Goal: Task Accomplishment & Management: Use online tool/utility

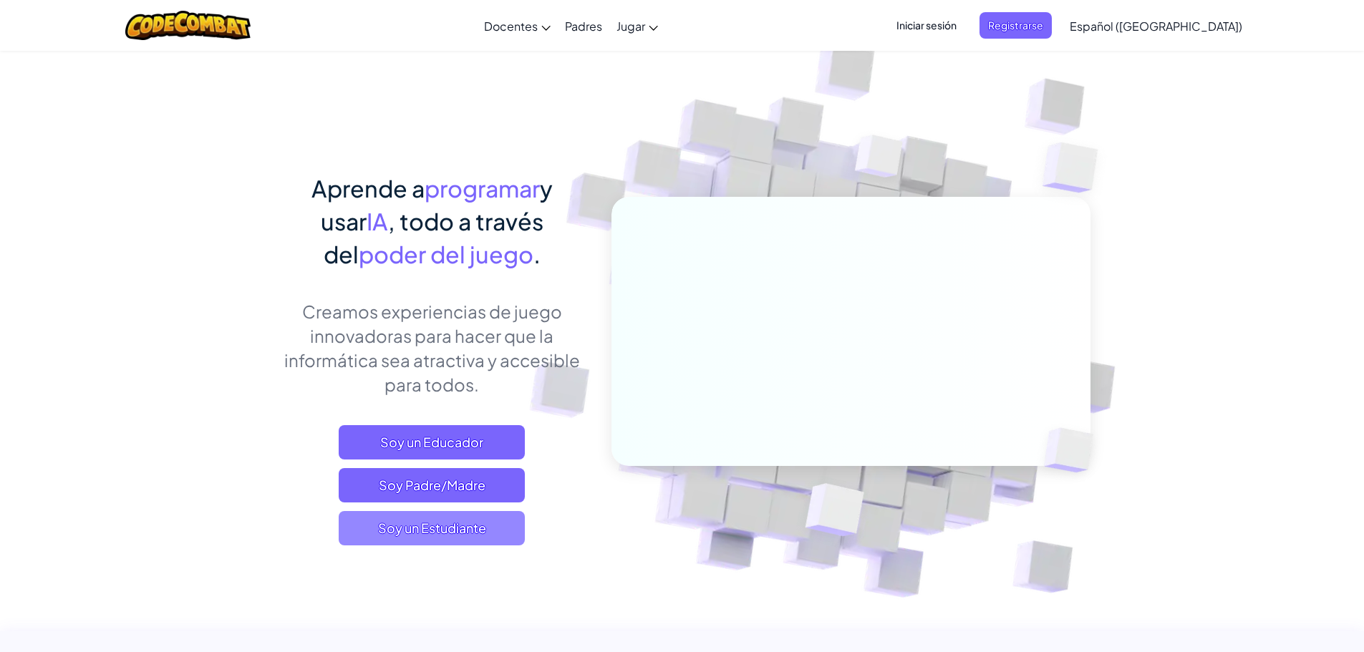
click at [459, 526] on span "Soy un Estudiante" at bounding box center [432, 528] width 186 height 34
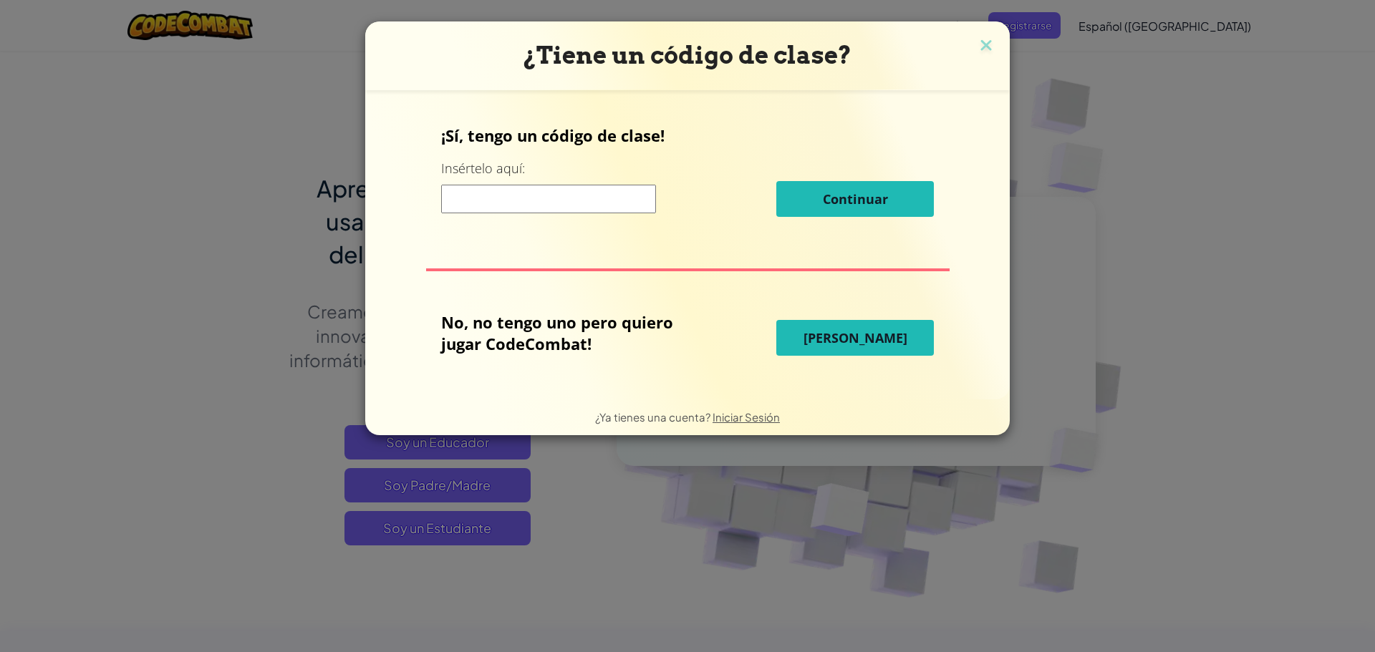
click at [543, 208] on input at bounding box center [548, 199] width 215 height 29
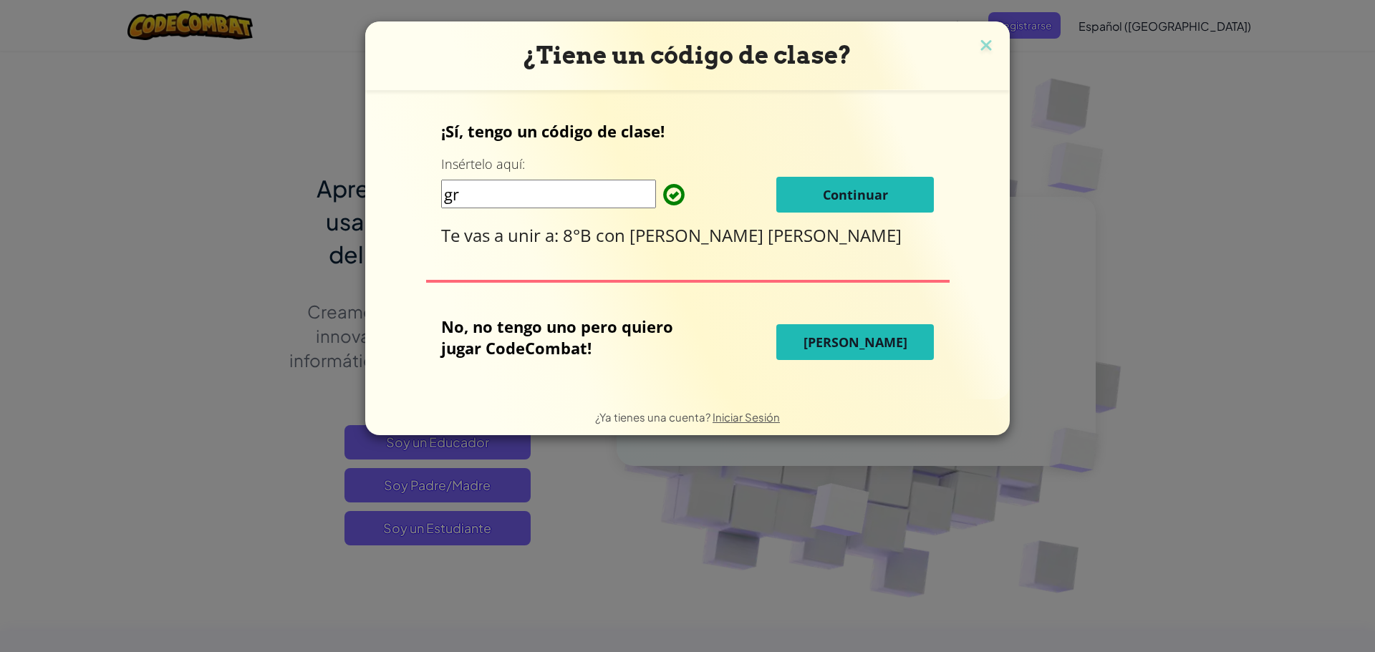
type input "g"
type input "GreenMoreRun"
click at [850, 183] on button "Continuar" at bounding box center [854, 195] width 157 height 36
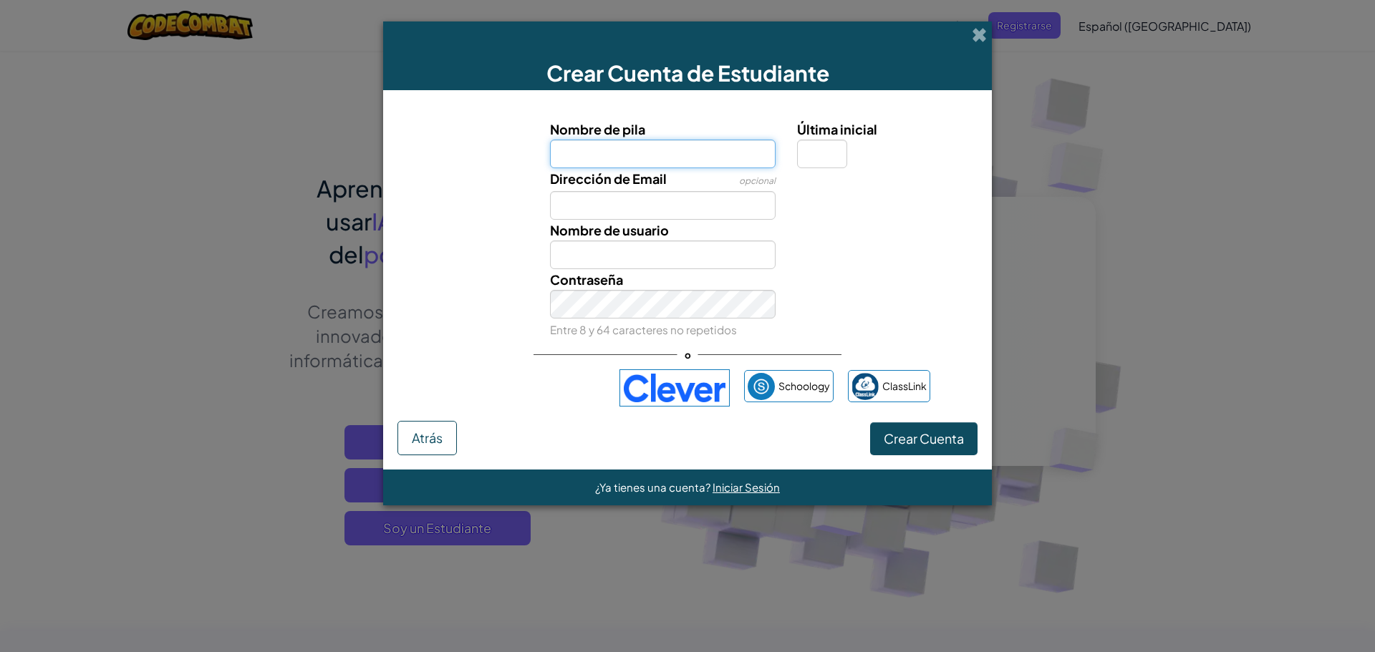
click at [649, 143] on input "Nombre de pila" at bounding box center [663, 154] width 226 height 29
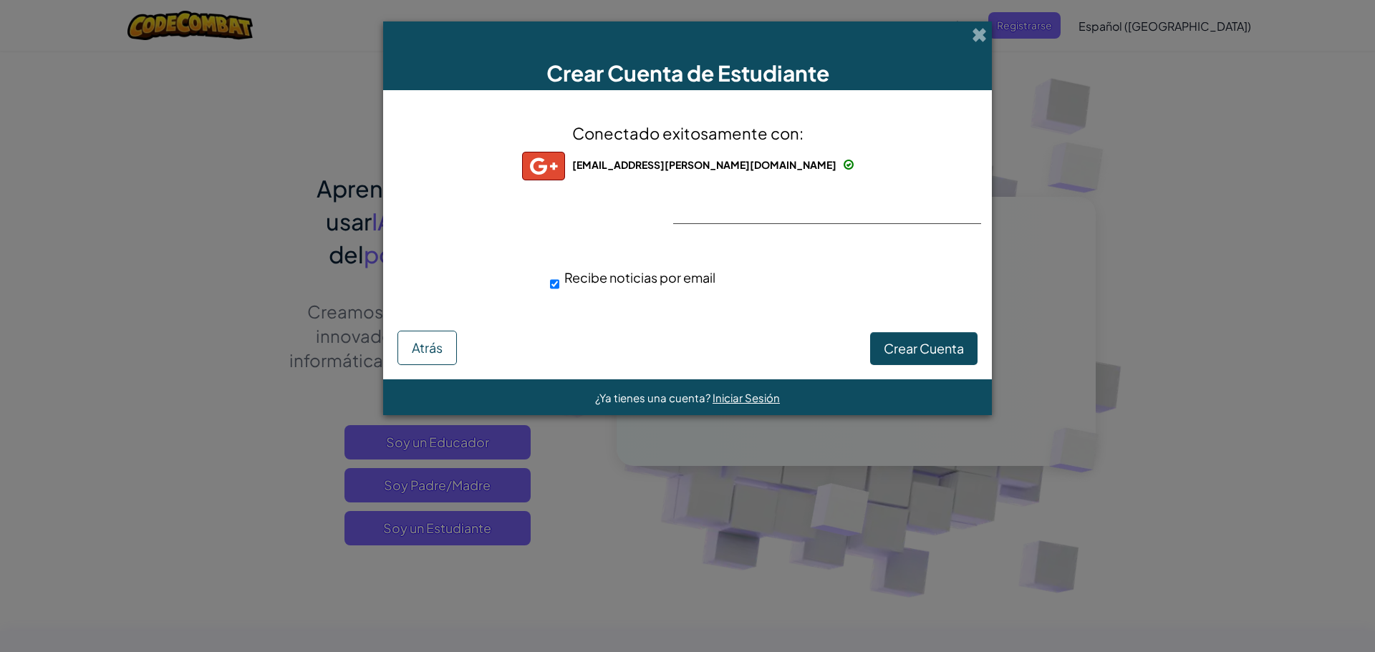
click at [727, 200] on div "Conectado exitosamente con: [PERSON_NAME][EMAIL_ADDRESS][PERSON_NAME][DOMAIN_NA…" at bounding box center [687, 216] width 573 height 223
click at [906, 336] on button "Crear Cuenta" at bounding box center [923, 348] width 107 height 33
click at [749, 211] on div "Conectado exitosamente con: [PERSON_NAME][EMAIL_ADDRESS][PERSON_NAME][DOMAIN_NA…" at bounding box center [687, 216] width 573 height 223
click at [906, 354] on button "Crear Cuenta" at bounding box center [923, 348] width 107 height 33
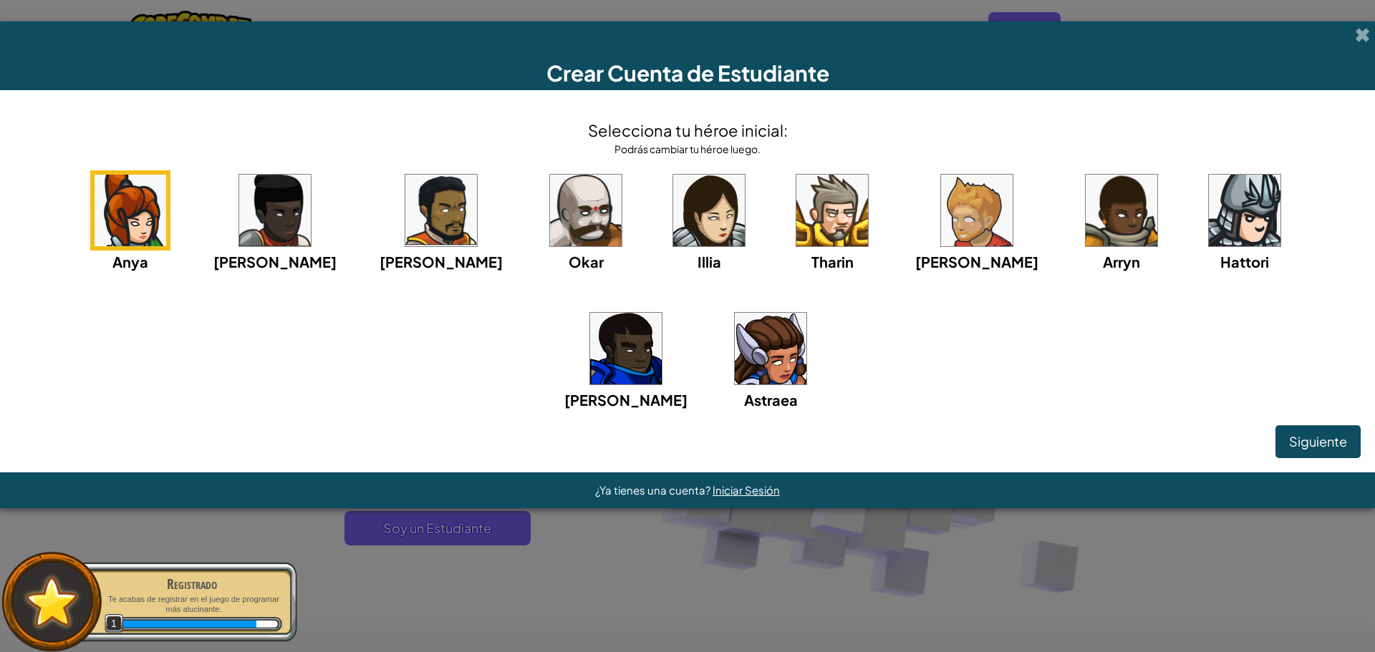
click at [735, 374] on img at bounding box center [771, 349] width 72 height 72
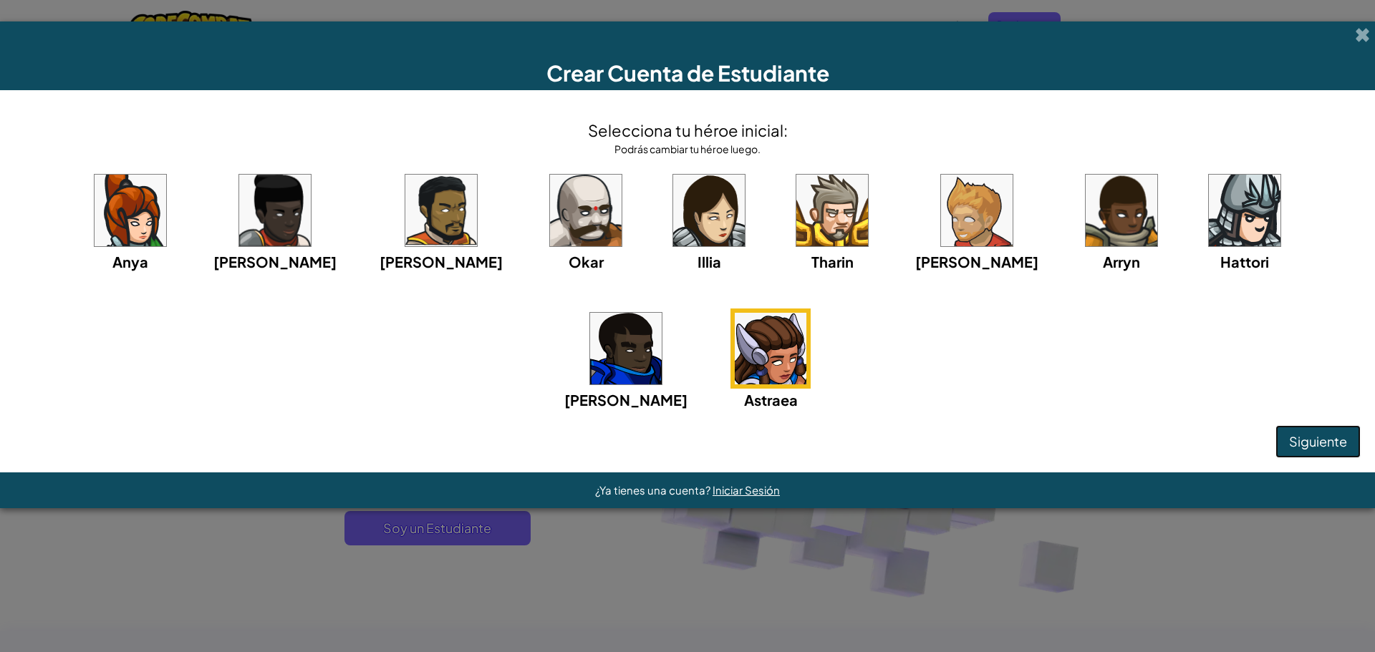
click at [1328, 432] on button "Siguiente" at bounding box center [1317, 441] width 85 height 33
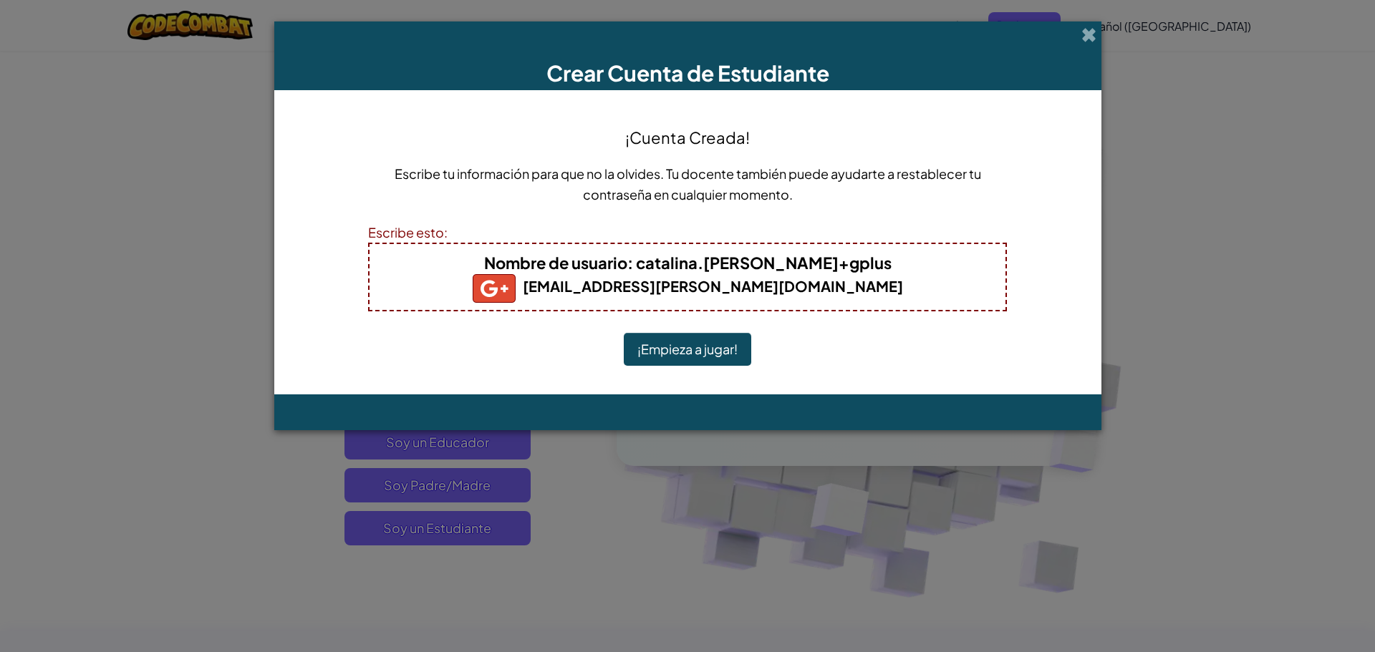
click at [800, 263] on b "Nombre de usuario : catalina.[PERSON_NAME]+gplus" at bounding box center [687, 263] width 407 height 20
click at [827, 264] on b "Nombre de usuario : catalina.[PERSON_NAME]+gplus" at bounding box center [687, 263] width 407 height 20
click at [717, 344] on button "¡Empieza a jugar!" at bounding box center [687, 349] width 127 height 33
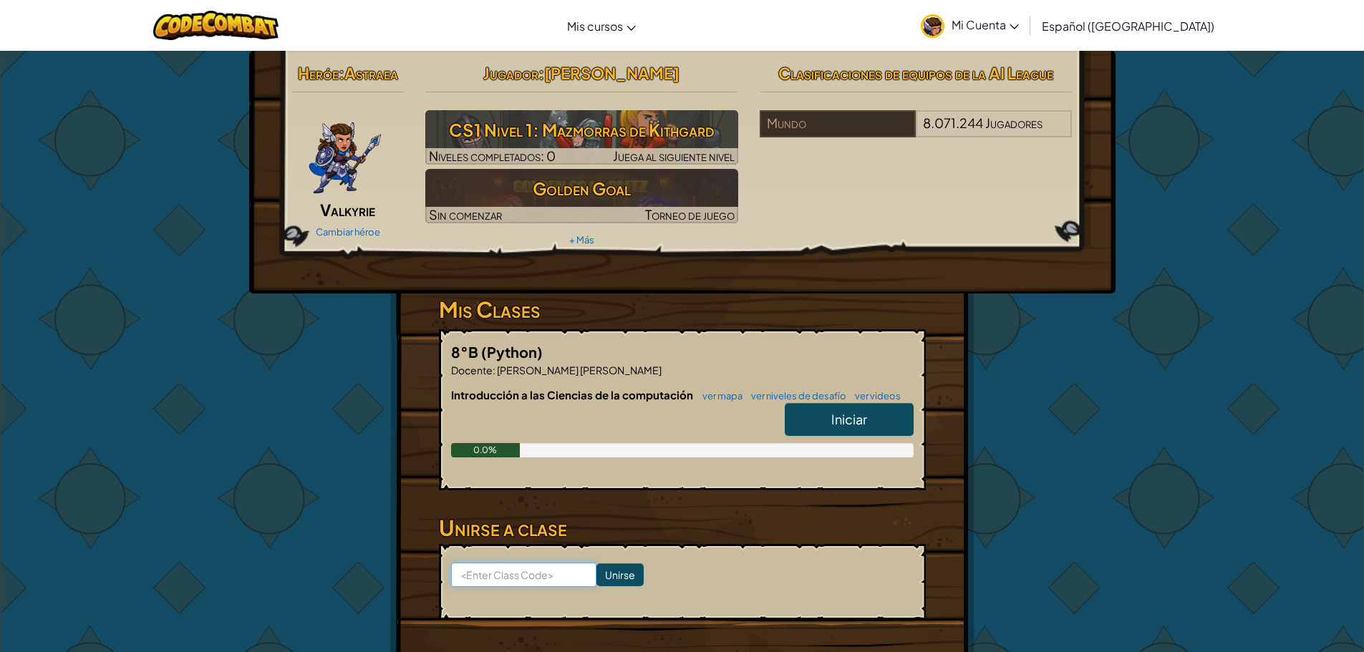
click at [521, 577] on input at bounding box center [523, 575] width 145 height 24
click at [974, 340] on div "Heróe : Astraea Valkyrie Cambiar héroe Jugador : Catalina Reyes Gonzalez CS1 Ni…" at bounding box center [682, 375] width 838 height 648
drag, startPoint x: 643, startPoint y: 467, endPoint x: 220, endPoint y: 484, distance: 423.4
click at [220, 484] on div "Heróe : Astraea Valkyrie Cambiar héroe Jugador : Catalina Reyes Gonzalez CS1 Ni…" at bounding box center [682, 374] width 1364 height 649
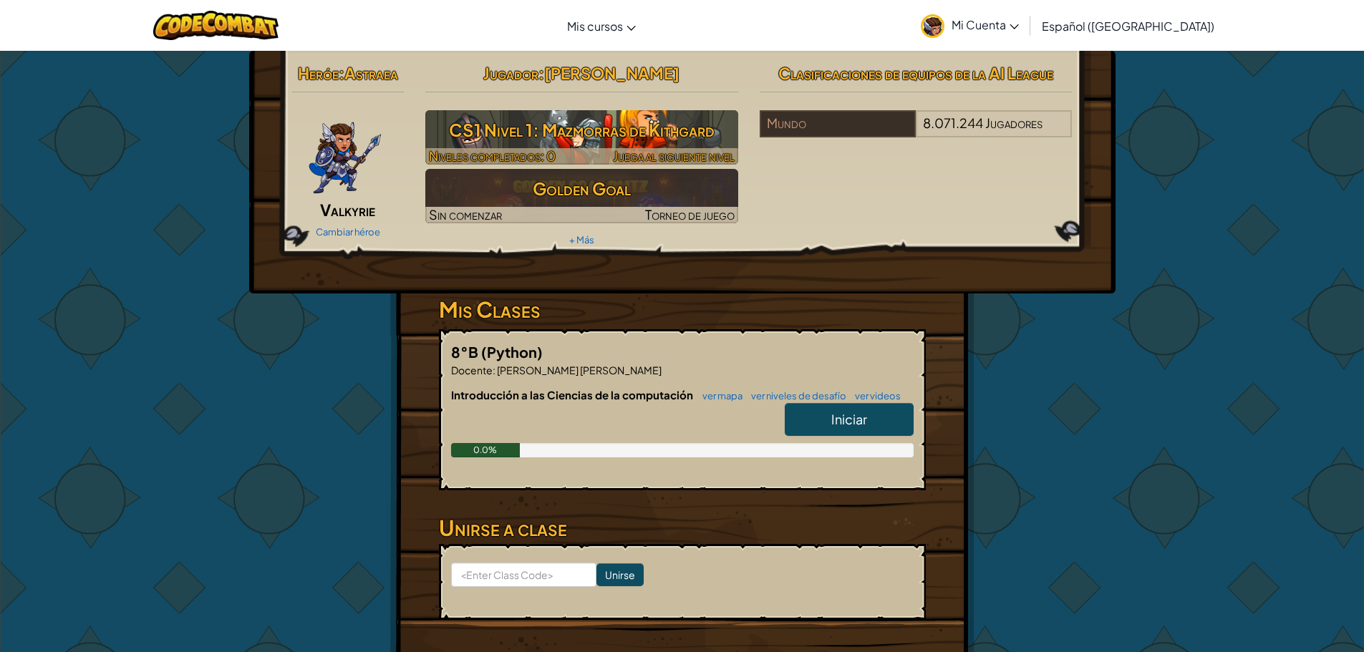
click at [616, 125] on h3 "CS1 Nivel 1: Mazmorras de Kithgard" at bounding box center [581, 130] width 313 height 32
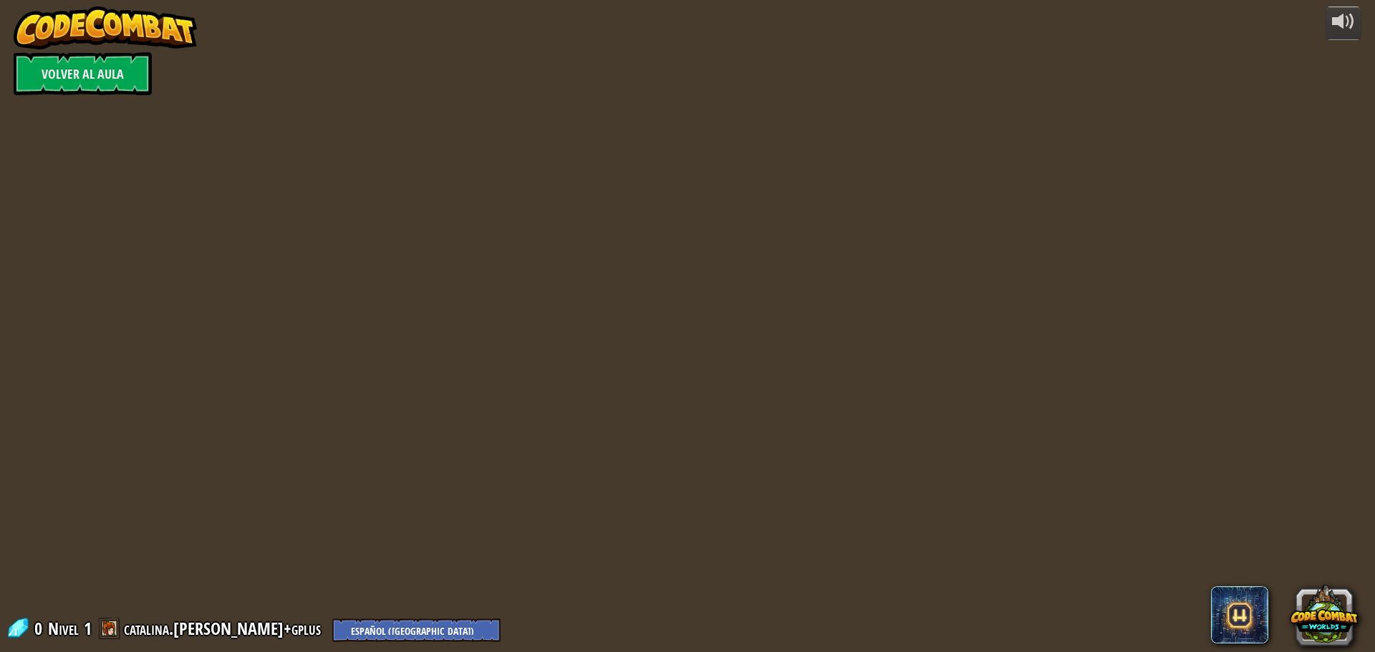
select select "es-419"
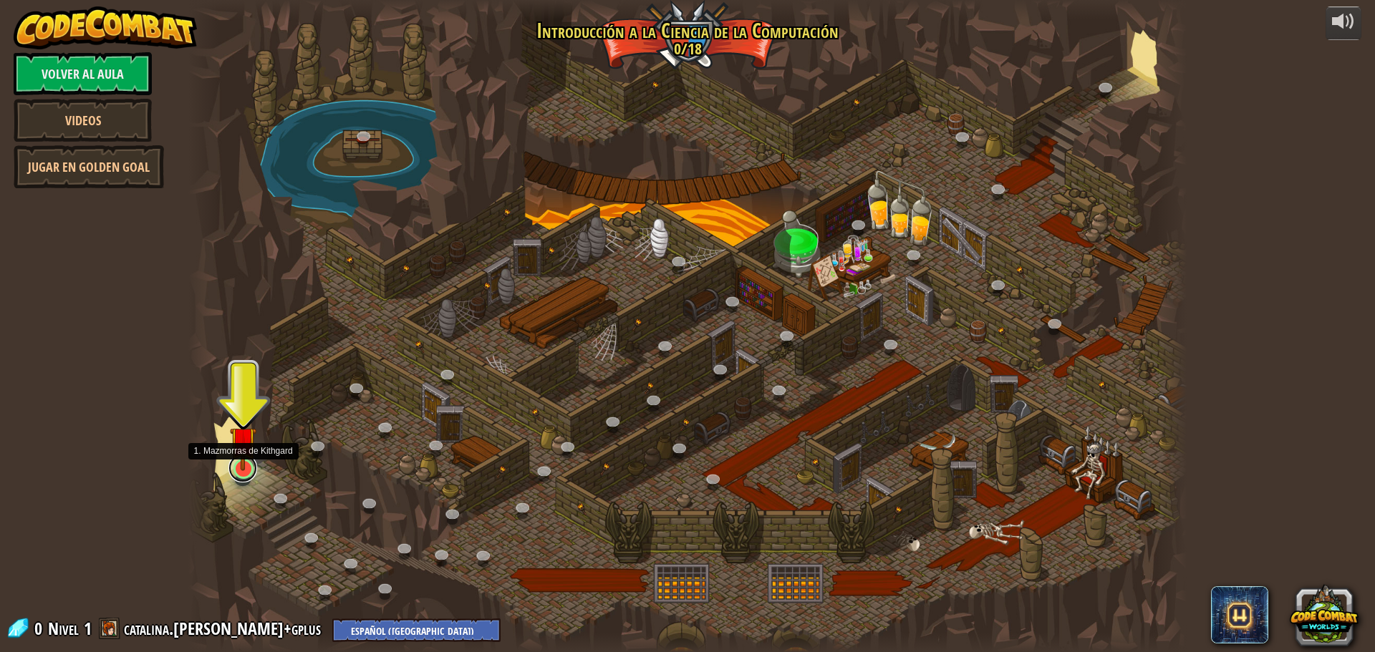
click at [251, 477] on link at bounding box center [242, 468] width 29 height 29
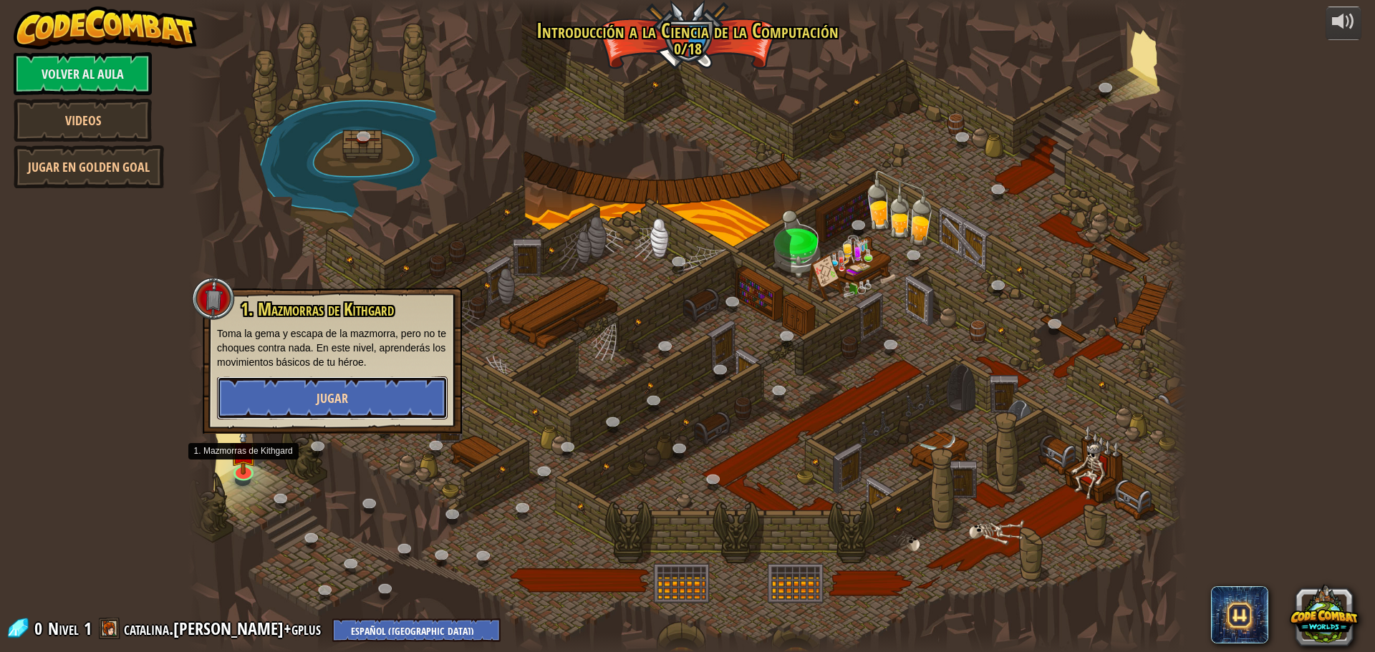
click at [319, 399] on span "Jugar" at bounding box center [331, 398] width 31 height 18
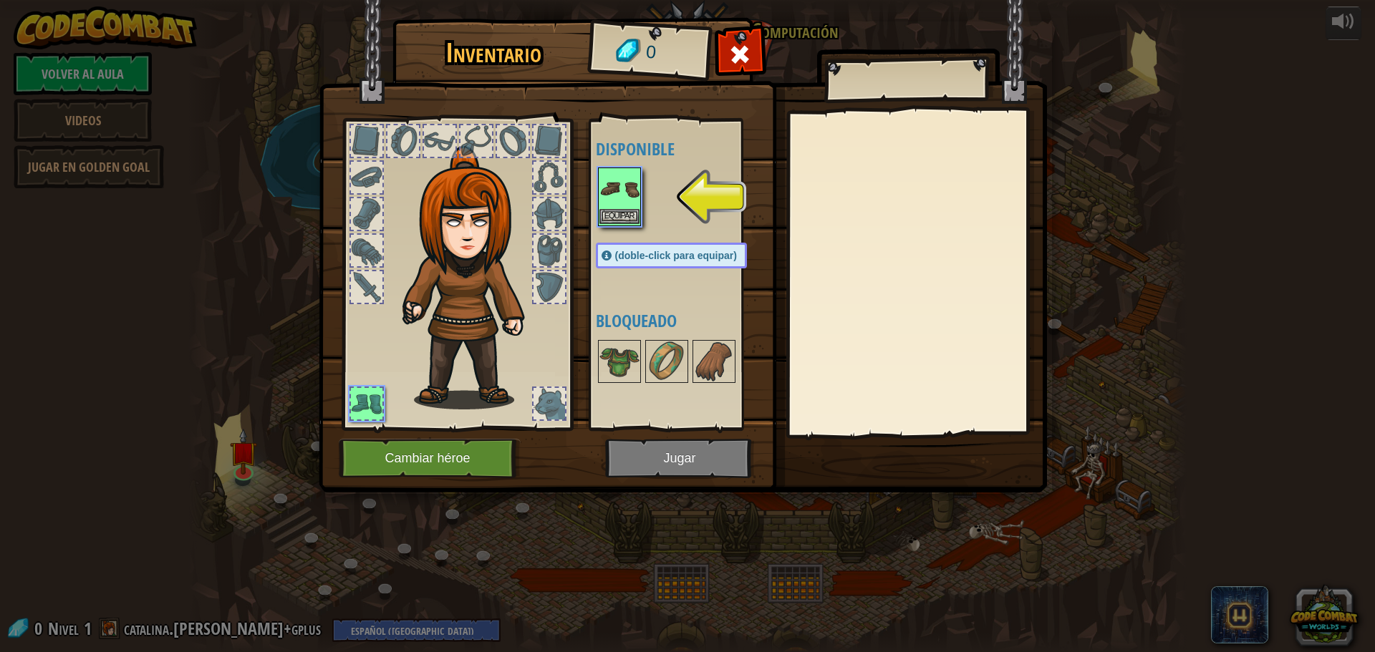
click at [634, 194] on img at bounding box center [619, 189] width 40 height 40
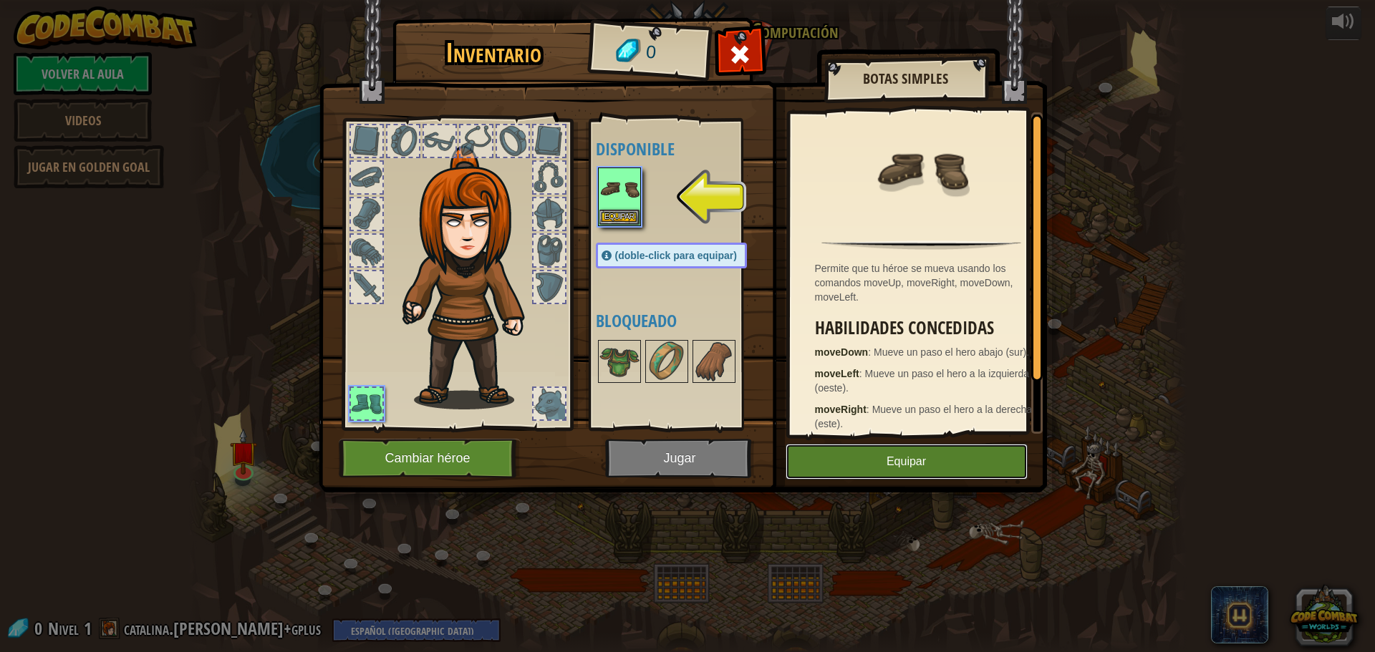
click at [846, 462] on button "Equipar" at bounding box center [906, 462] width 242 height 36
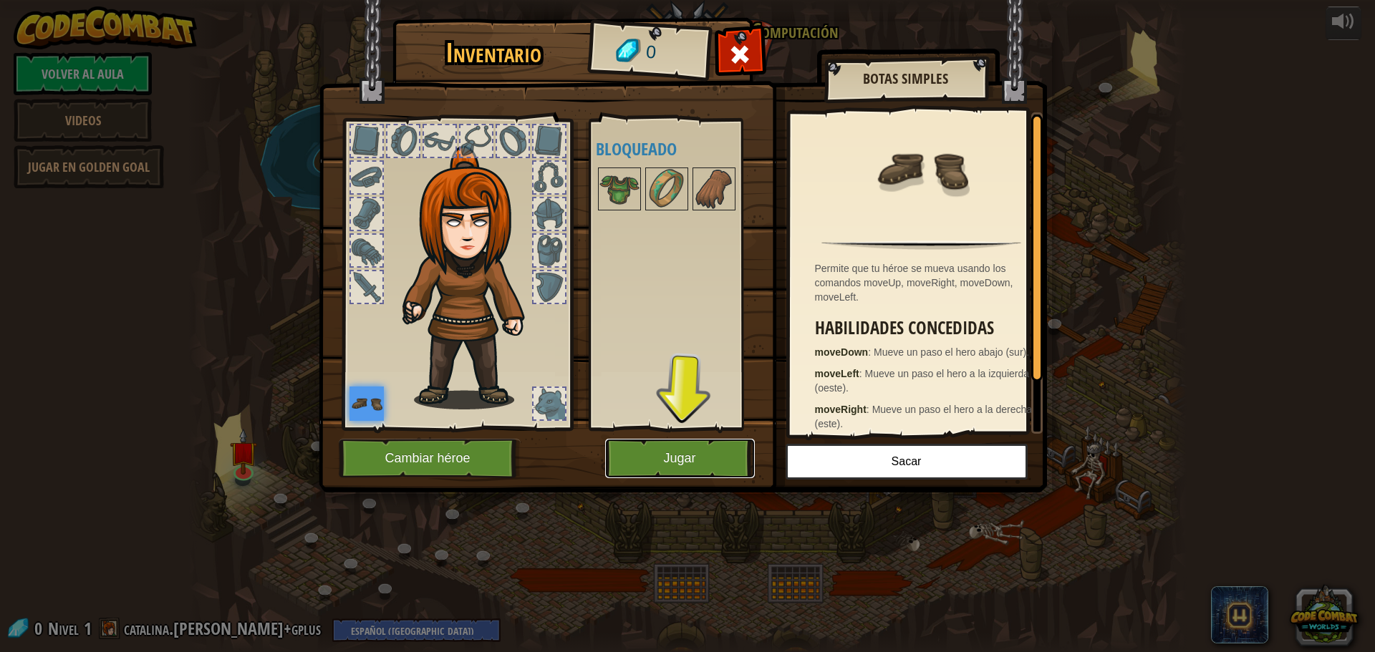
click at [704, 457] on button "Jugar" at bounding box center [680, 458] width 150 height 39
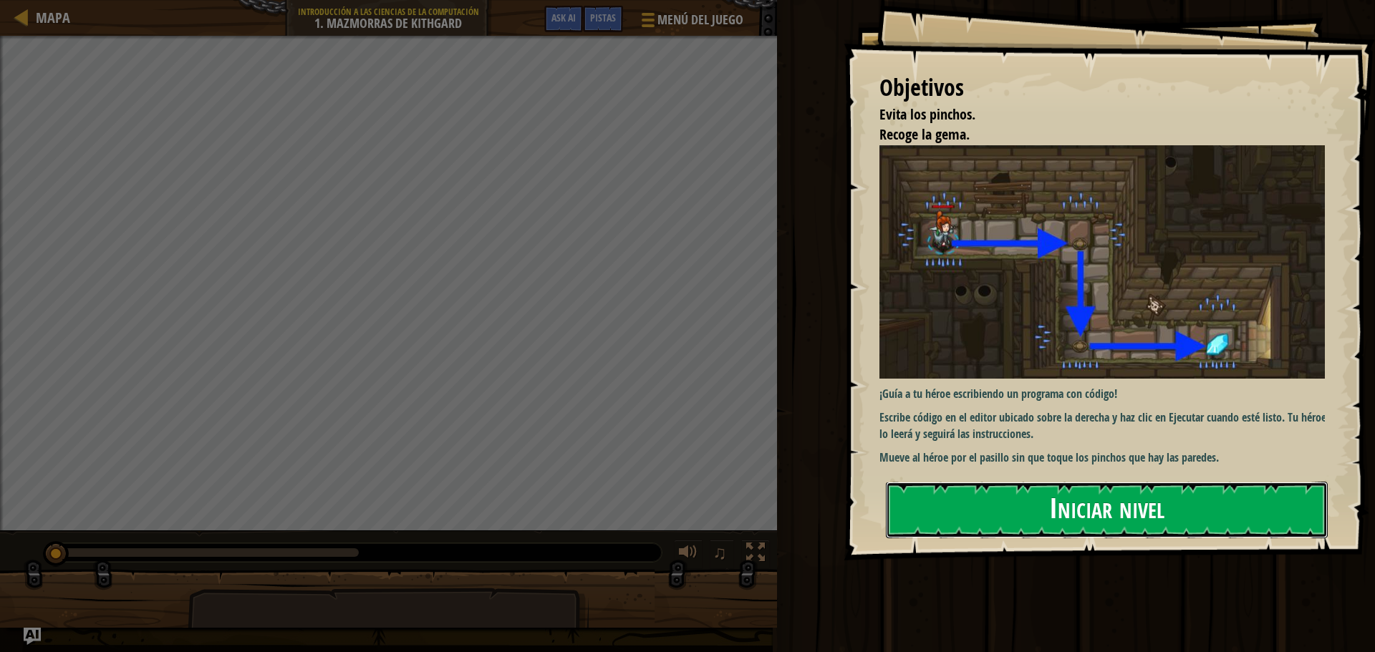
click at [944, 513] on button "Iniciar nivel" at bounding box center [1107, 510] width 442 height 57
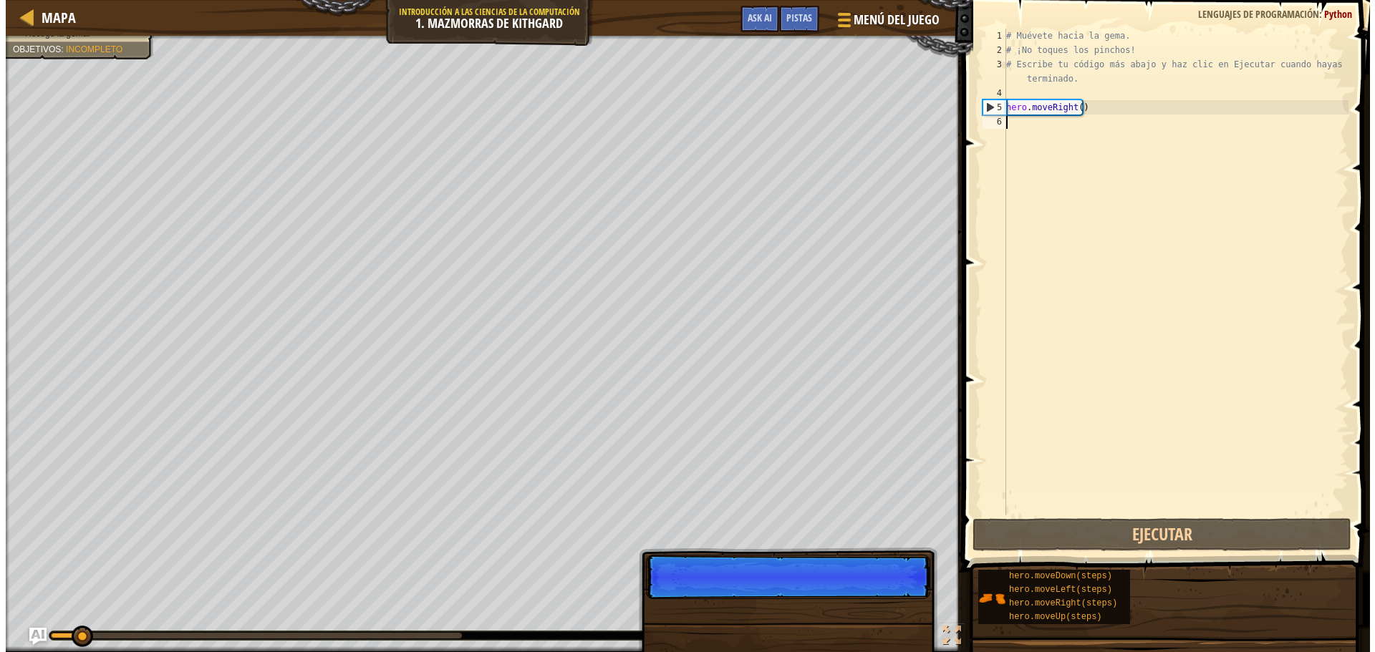
scroll to position [6, 0]
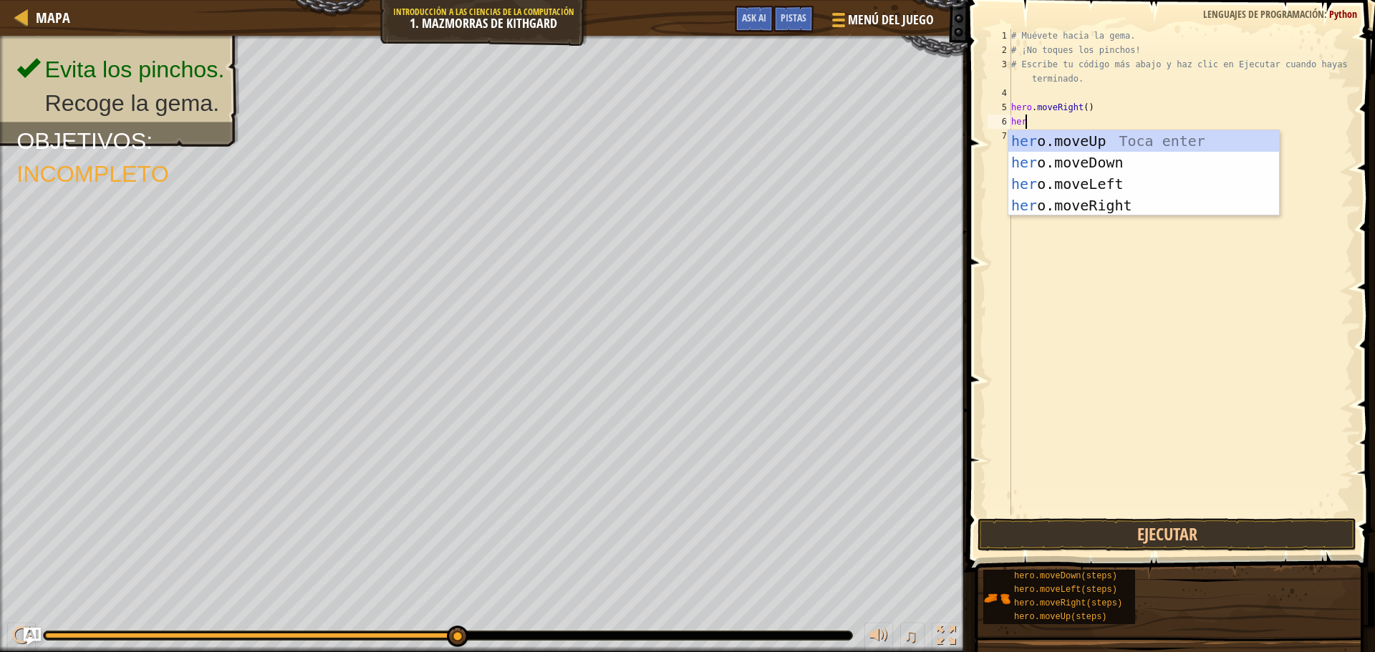
type textarea "hero"
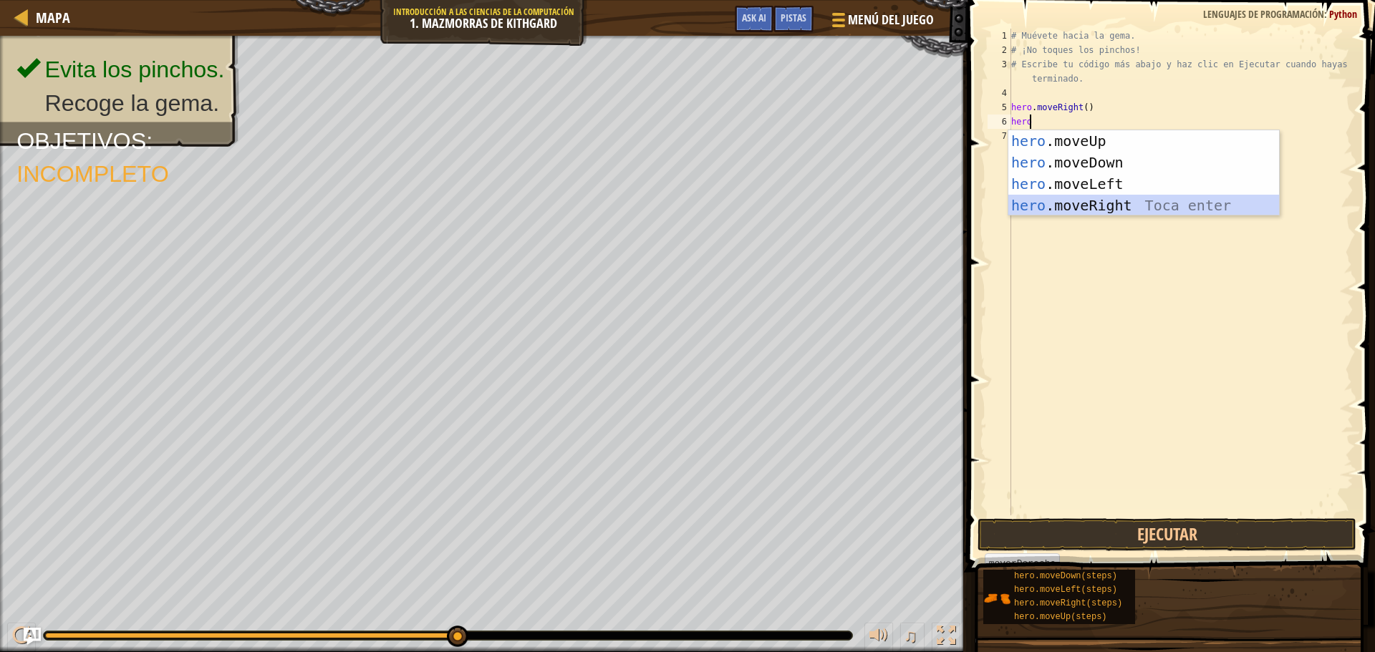
click at [1077, 205] on div "hero .moveUp Toca enter hero .moveDown Toca enter hero .moveLeft Toca enter her…" at bounding box center [1143, 194] width 271 height 129
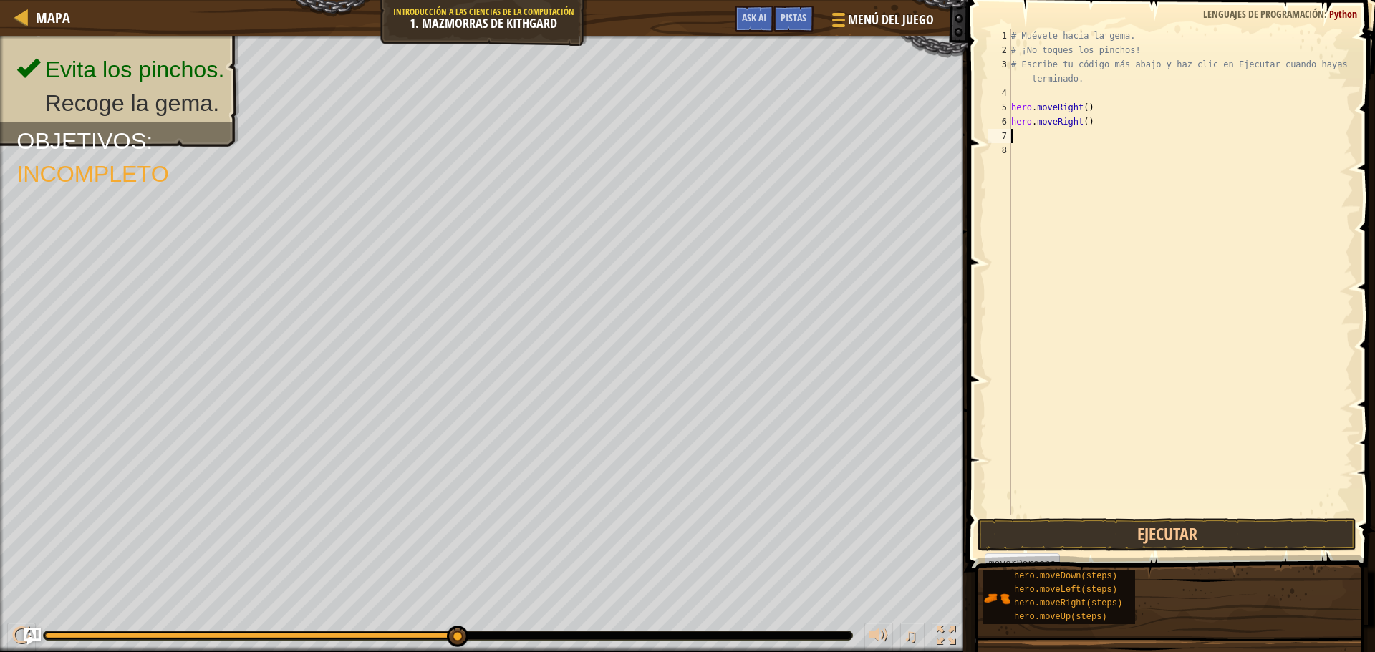
scroll to position [6, 0]
click at [1006, 531] on button "Ejecutar" at bounding box center [1166, 534] width 379 height 33
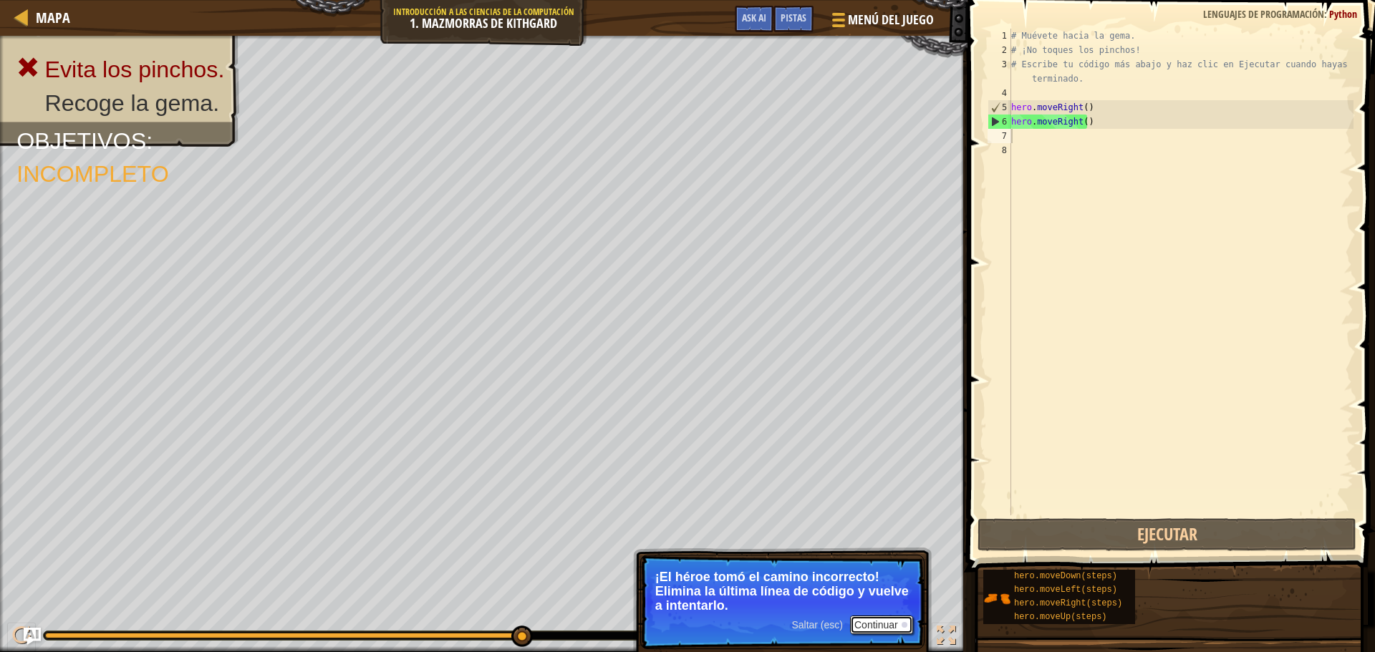
click at [866, 624] on button "Continuar" at bounding box center [881, 625] width 63 height 19
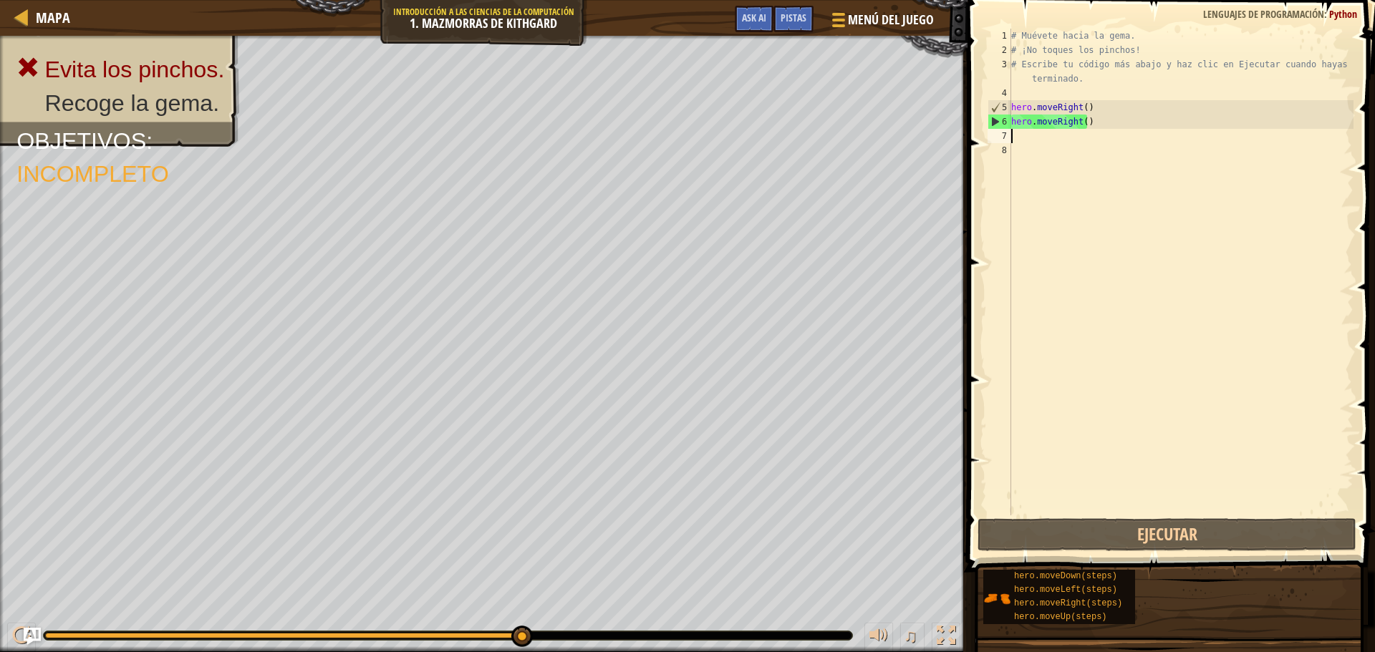
click at [988, 135] on div "7" at bounding box center [999, 136] width 24 height 14
click at [1014, 132] on div "# Muévete hacia la gema. # ¡No toques los pinchos! # Escribe tu código más abaj…" at bounding box center [1180, 286] width 345 height 515
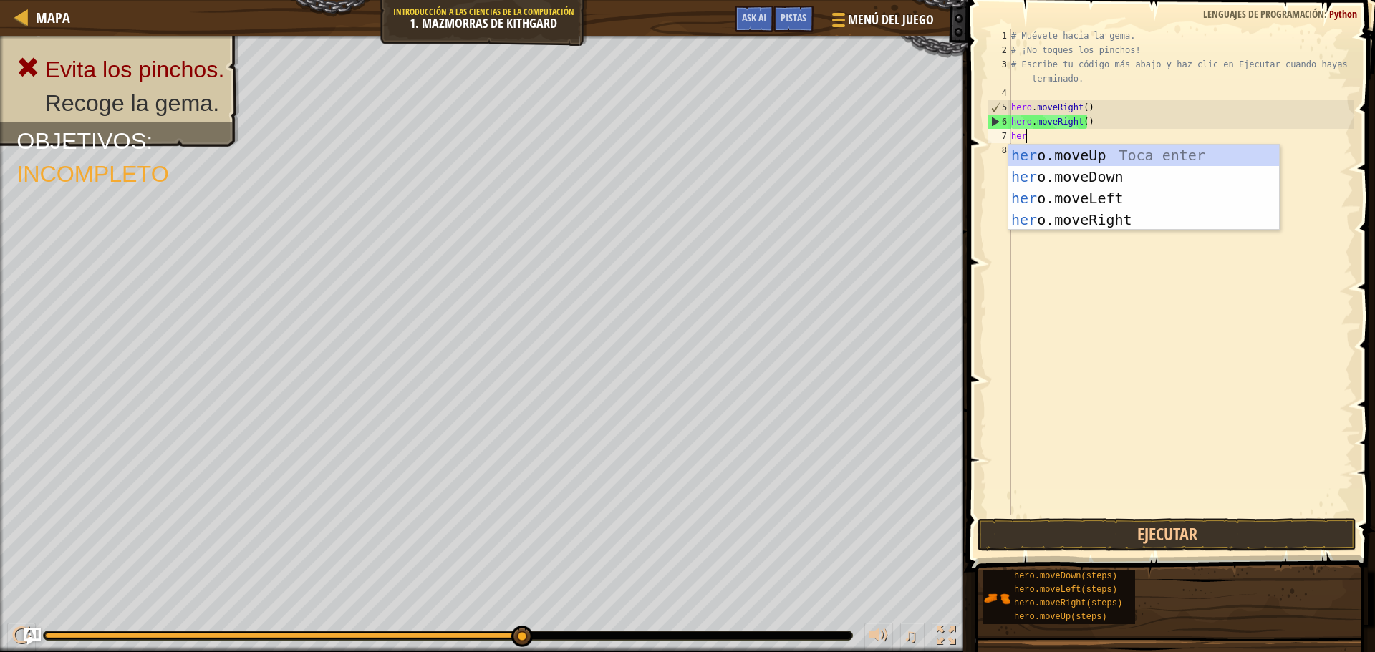
type textarea "hero"
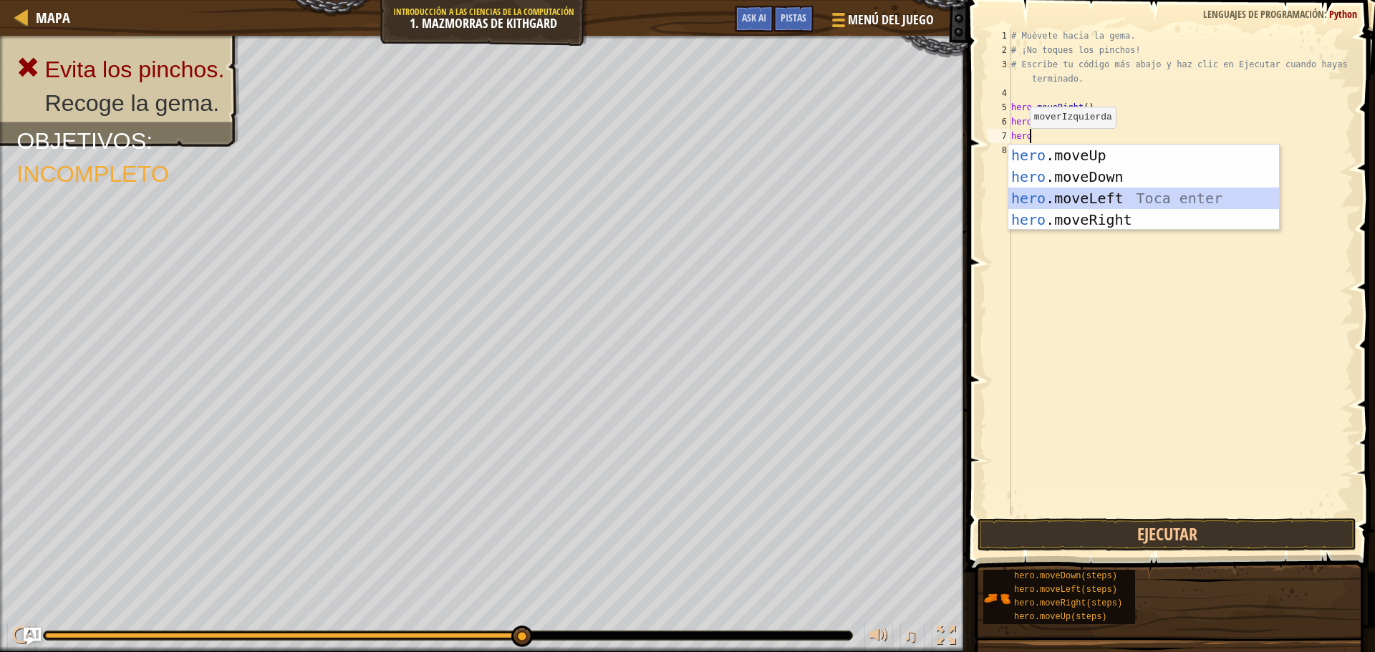
click at [1101, 195] on div "hero .moveUp Toca enter hero .moveDown Toca enter hero .moveLeft Toca enter her…" at bounding box center [1143, 209] width 271 height 129
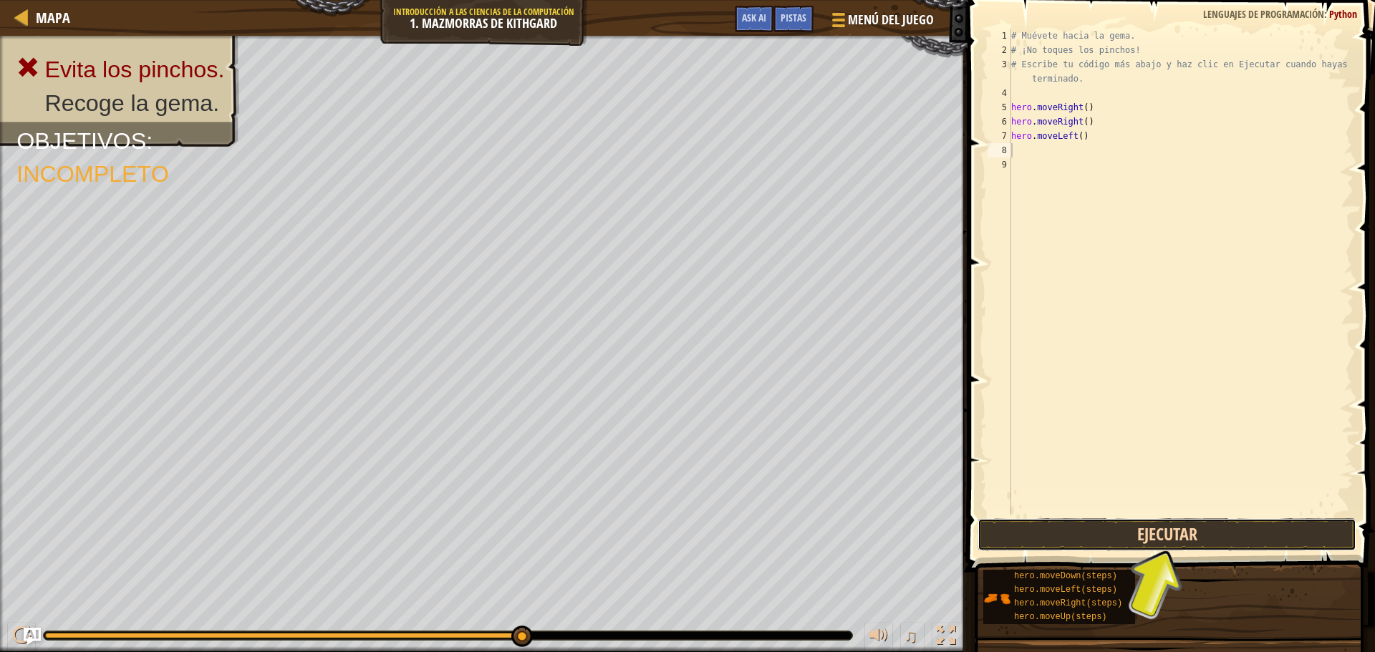
click at [1039, 533] on button "Ejecutar" at bounding box center [1166, 534] width 379 height 33
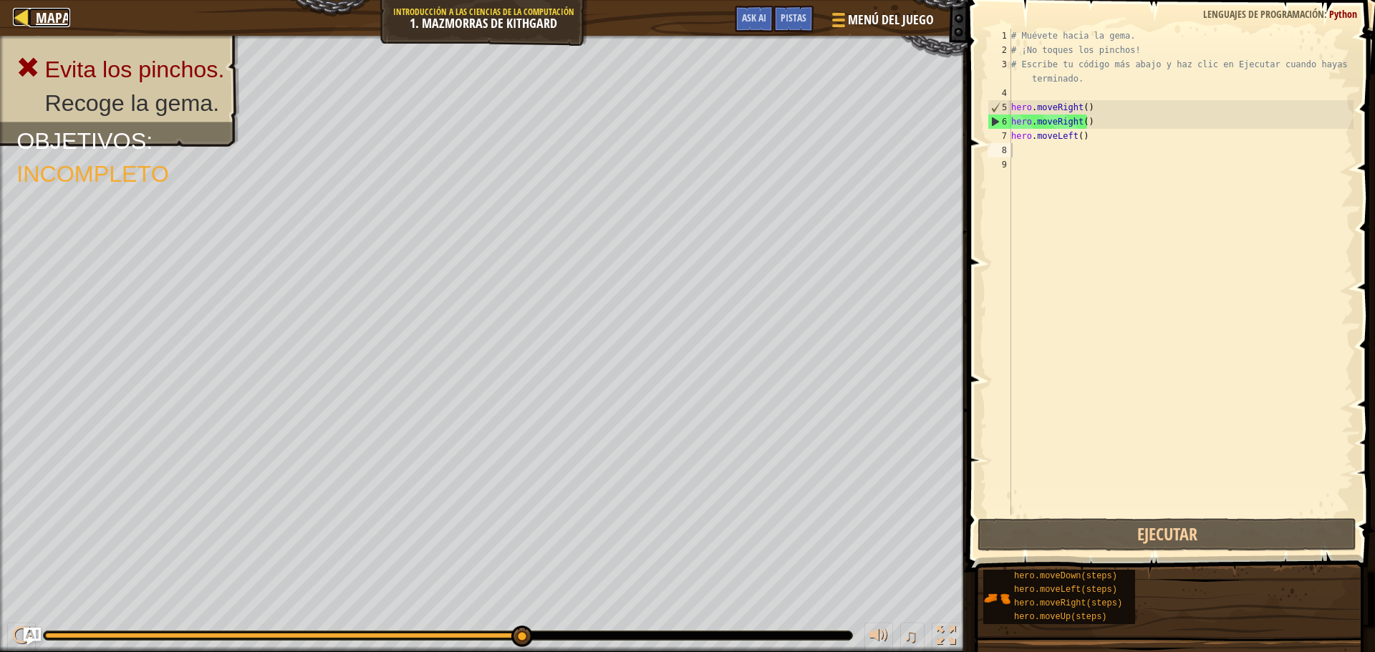
click at [33, 19] on link "Mapa" at bounding box center [50, 17] width 42 height 19
select select "es-419"
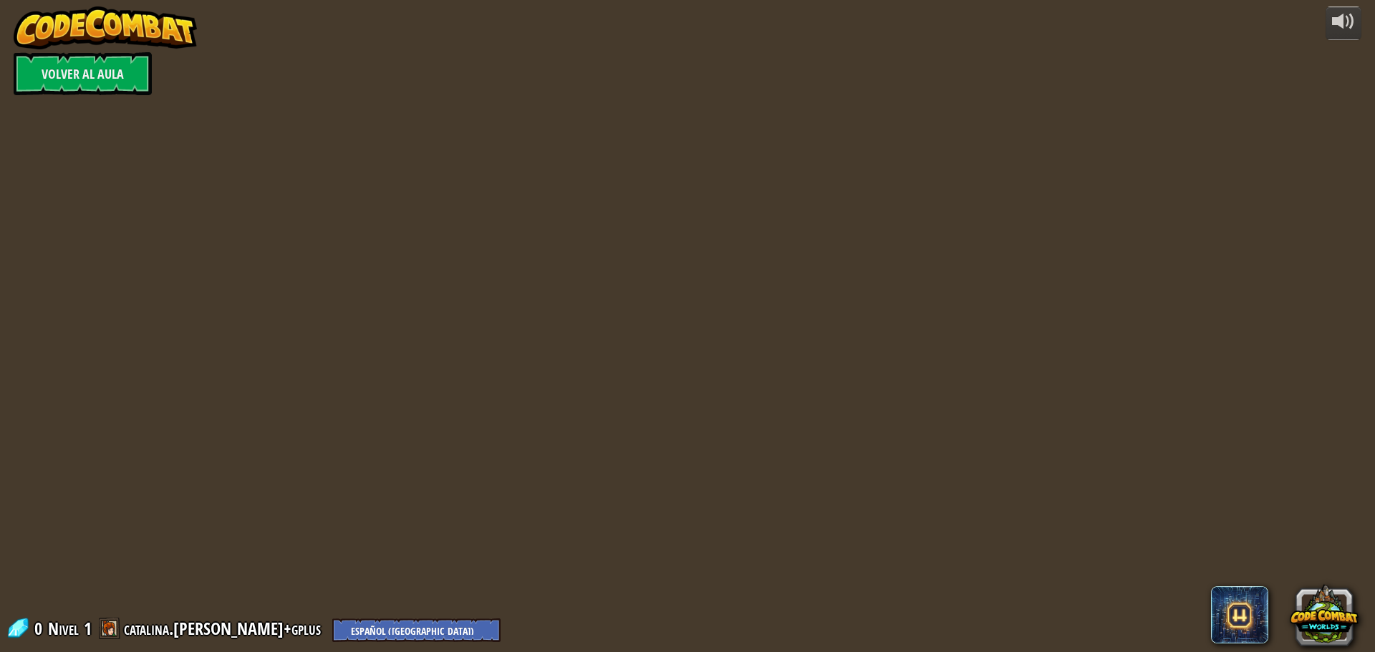
select select "es-419"
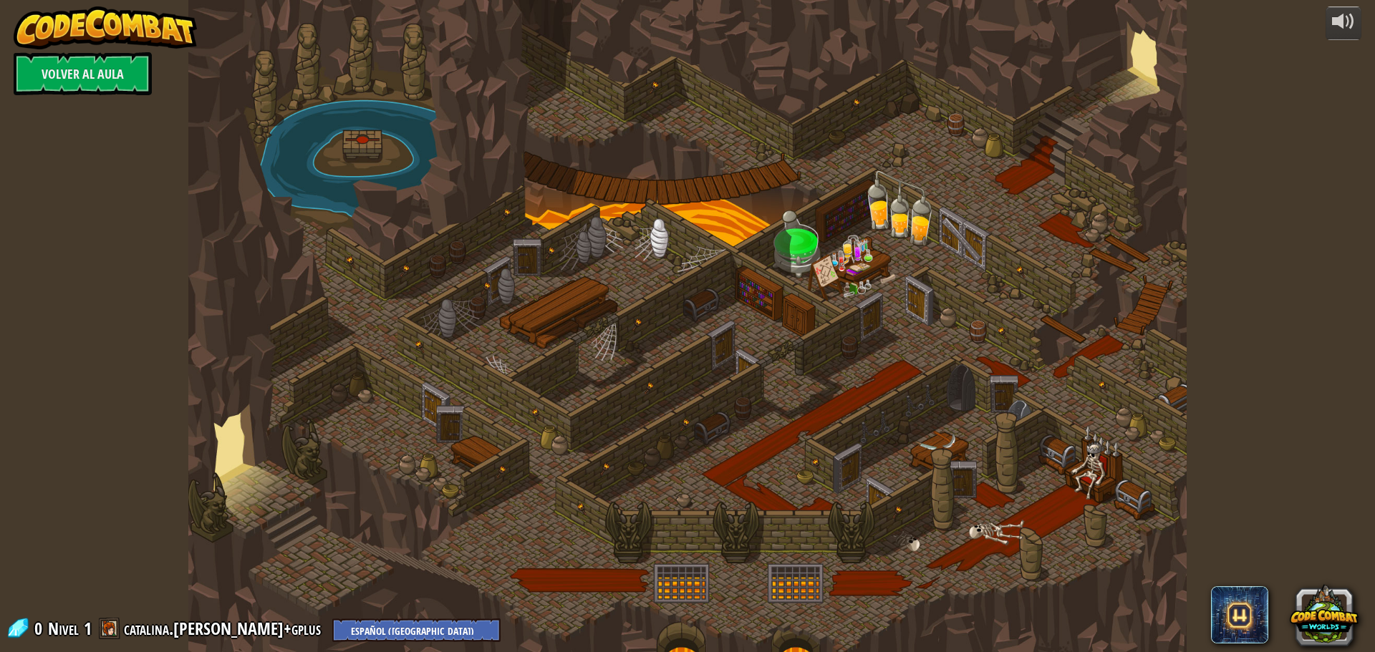
select select "es-419"
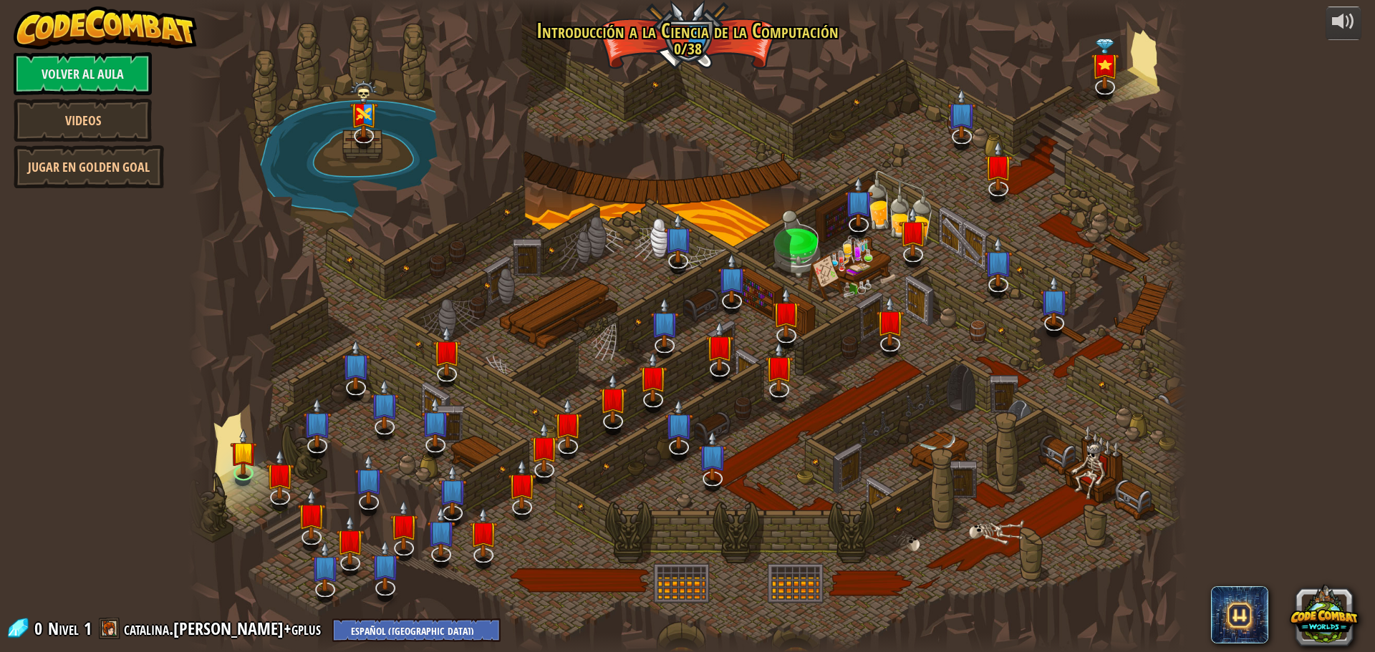
select select "es-419"
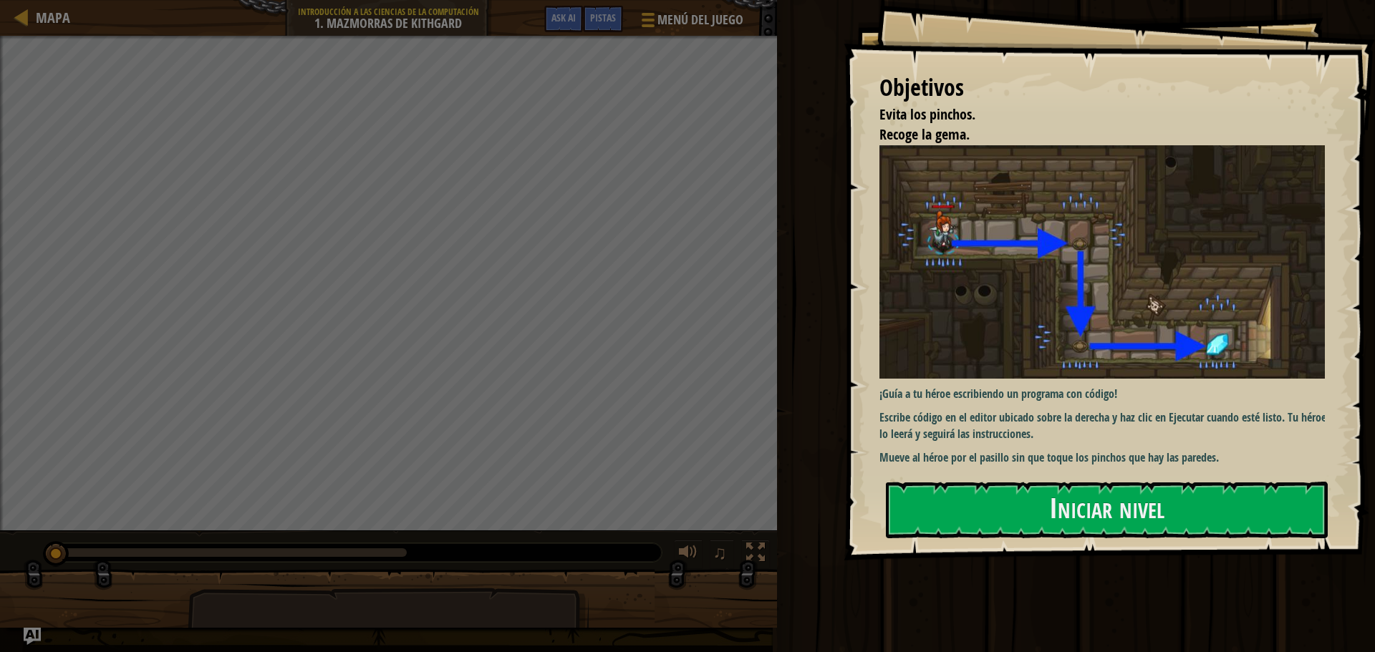
drag, startPoint x: 889, startPoint y: 457, endPoint x: 888, endPoint y: 469, distance: 11.5
click at [890, 465] on div "¡Guía a tu héroe escribiendo un programa con código! Escribe código en el edito…" at bounding box center [1107, 306] width 456 height 322
click at [899, 508] on button "Iniciar nivel" at bounding box center [1107, 510] width 442 height 57
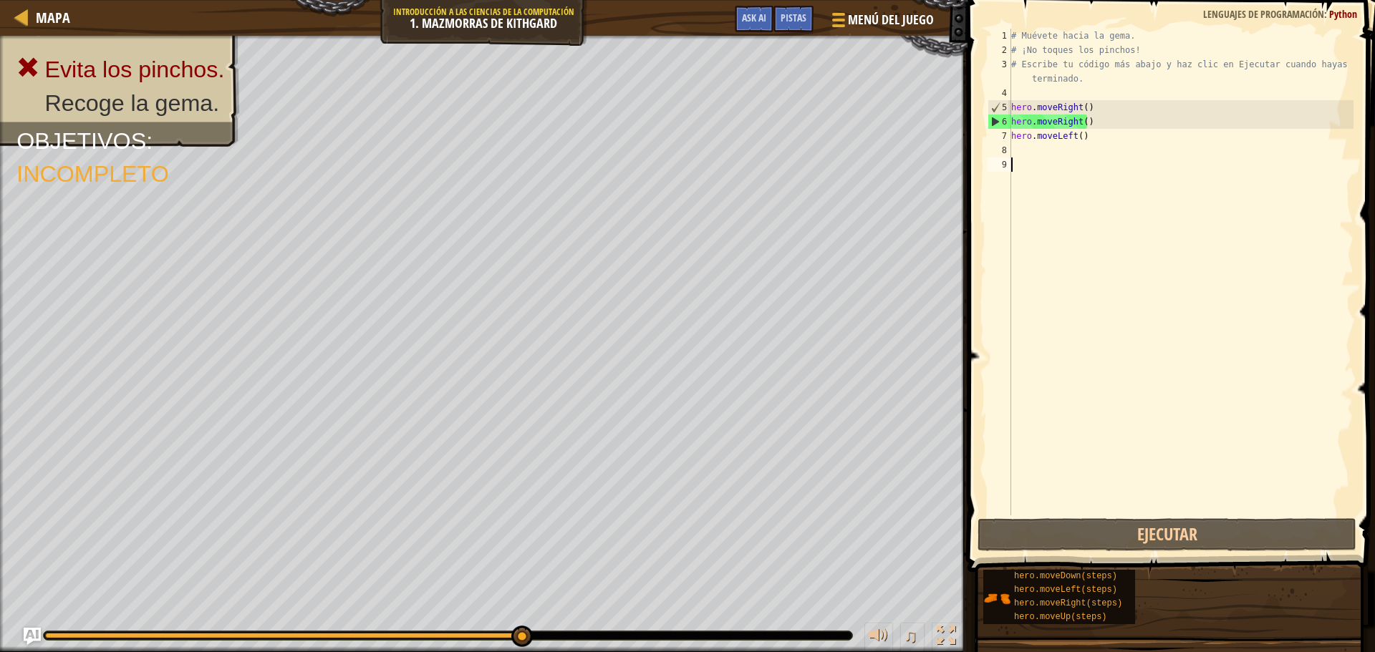
select select "es-419"
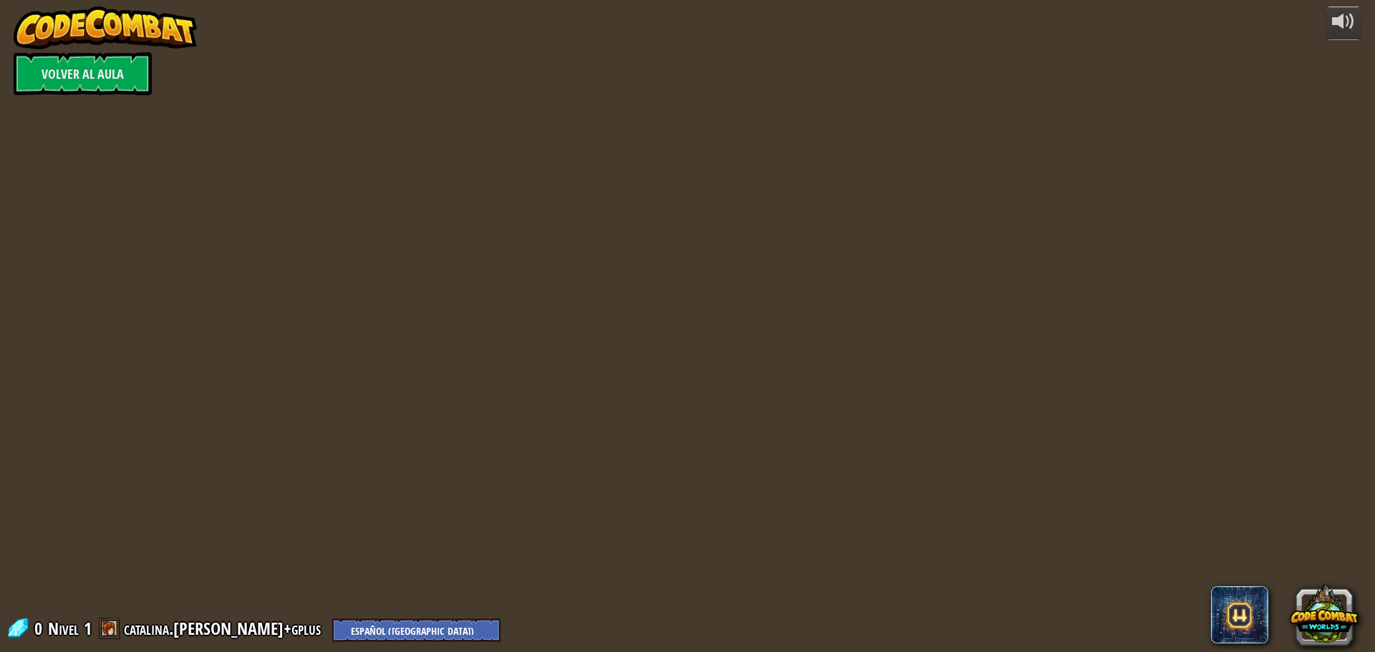
select select "es-419"
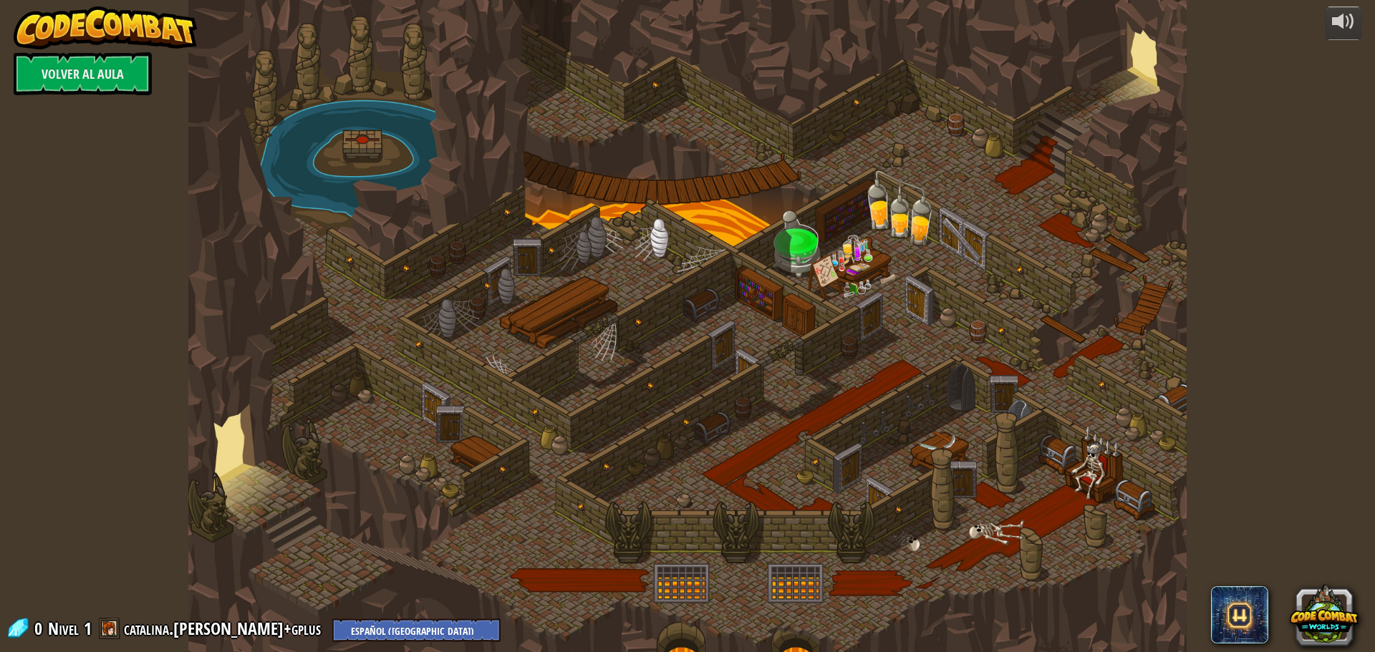
select select "es-419"
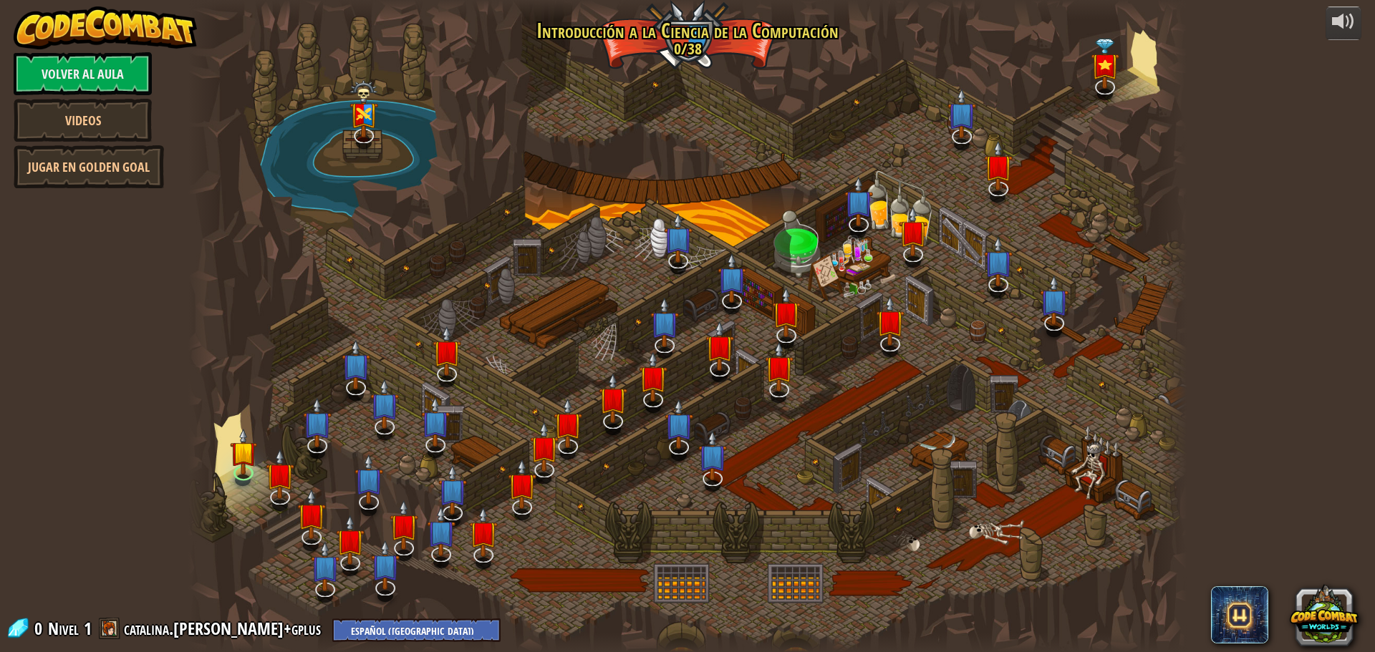
select select "es-419"
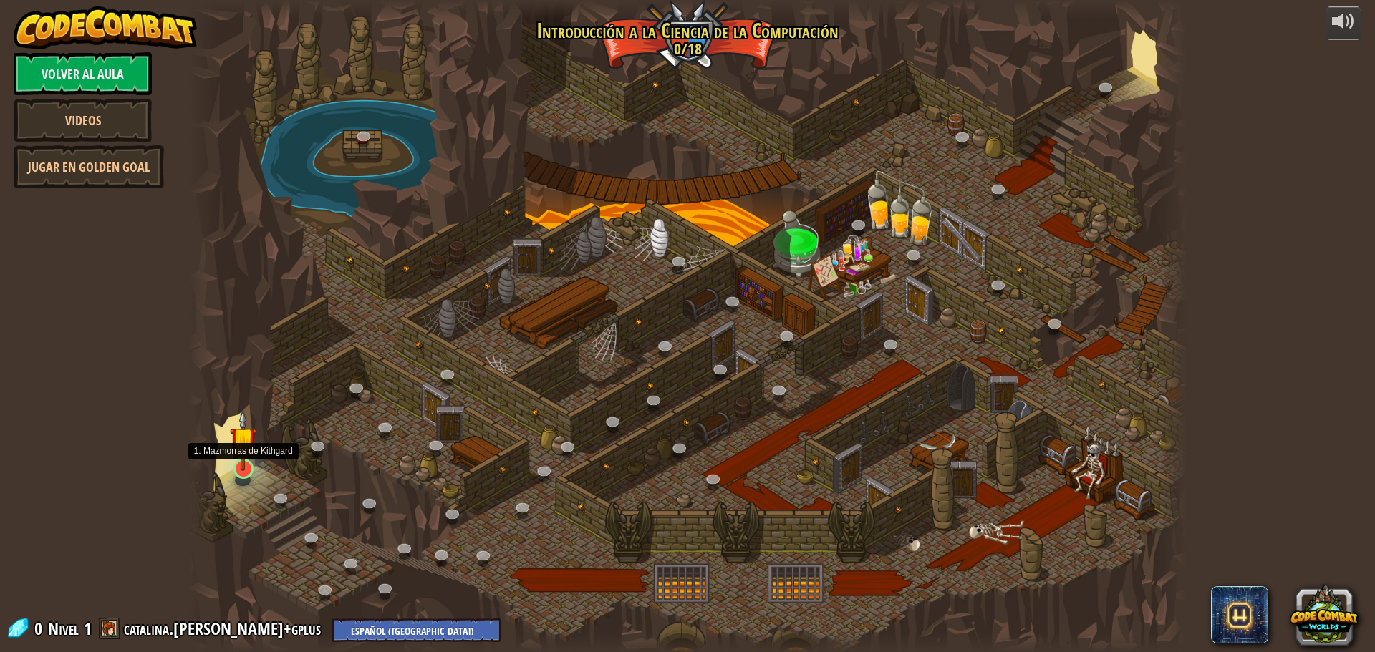
click at [233, 465] on img at bounding box center [243, 439] width 26 height 61
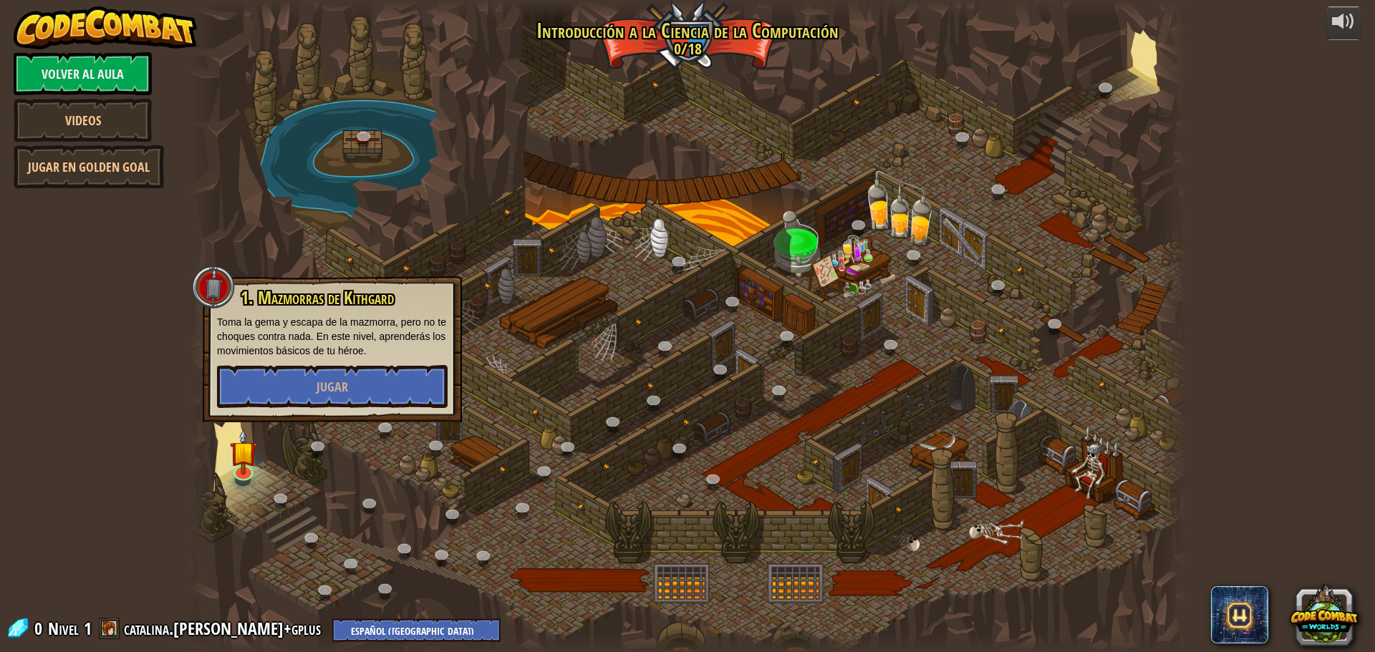
click at [440, 475] on div at bounding box center [687, 326] width 998 height 652
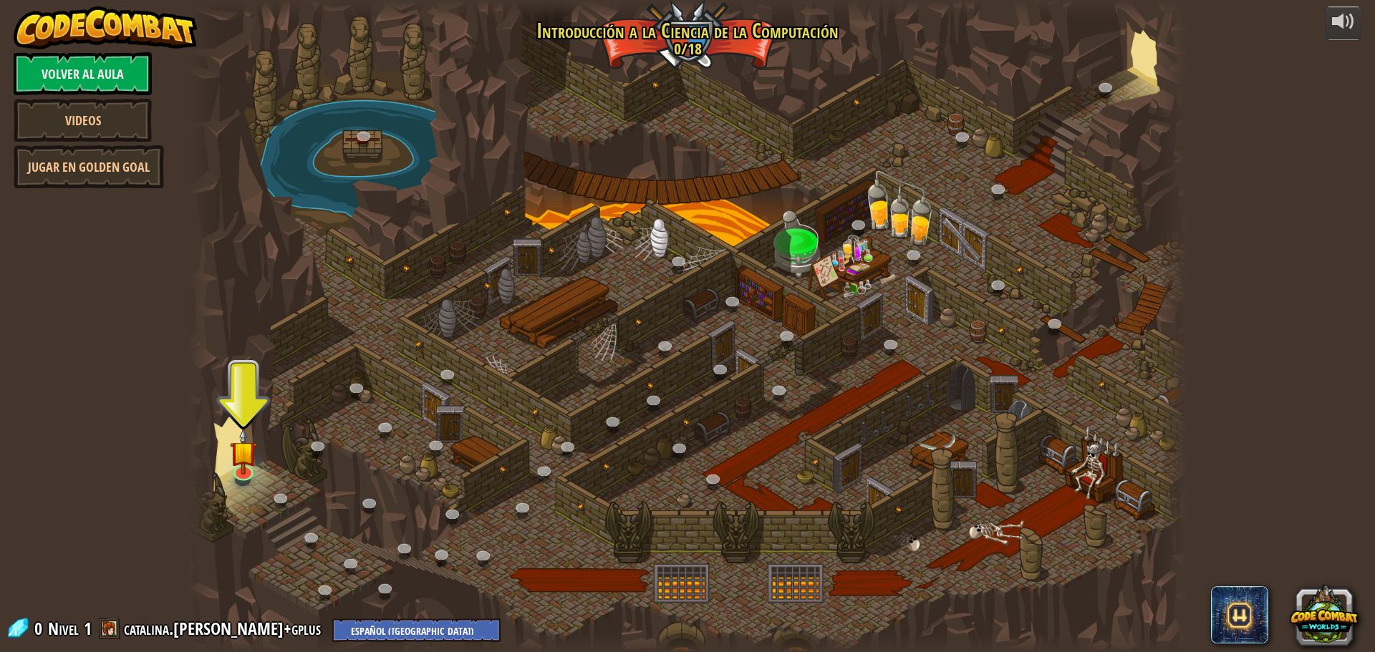
click at [387, 139] on div at bounding box center [687, 326] width 998 height 652
click at [364, 140] on link at bounding box center [365, 137] width 29 height 29
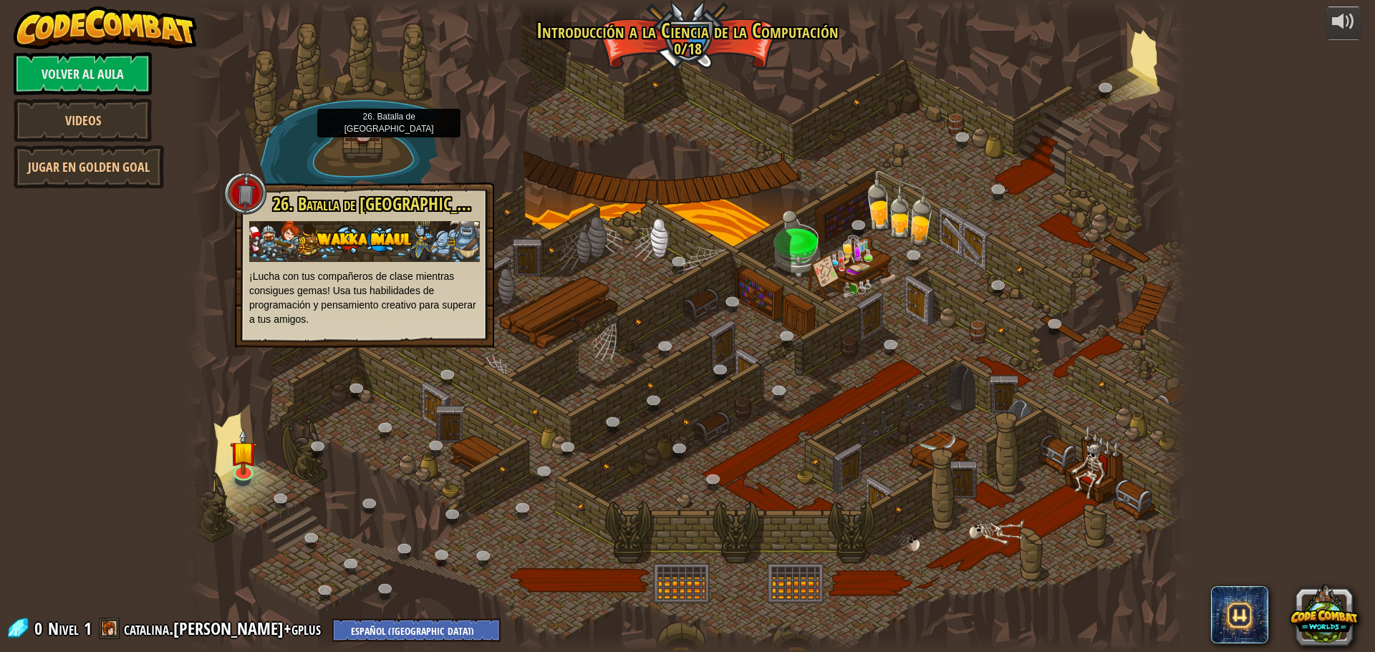
click at [383, 410] on div at bounding box center [687, 326] width 998 height 652
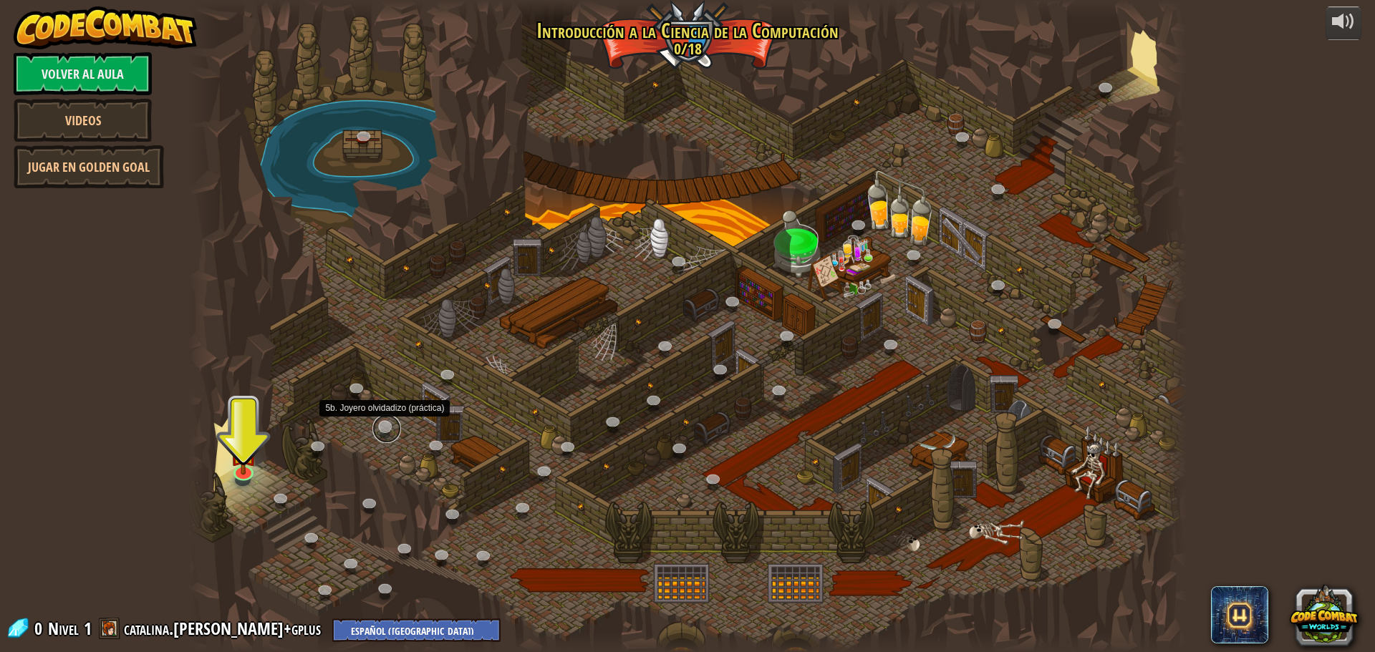
click at [383, 427] on link at bounding box center [386, 429] width 29 height 29
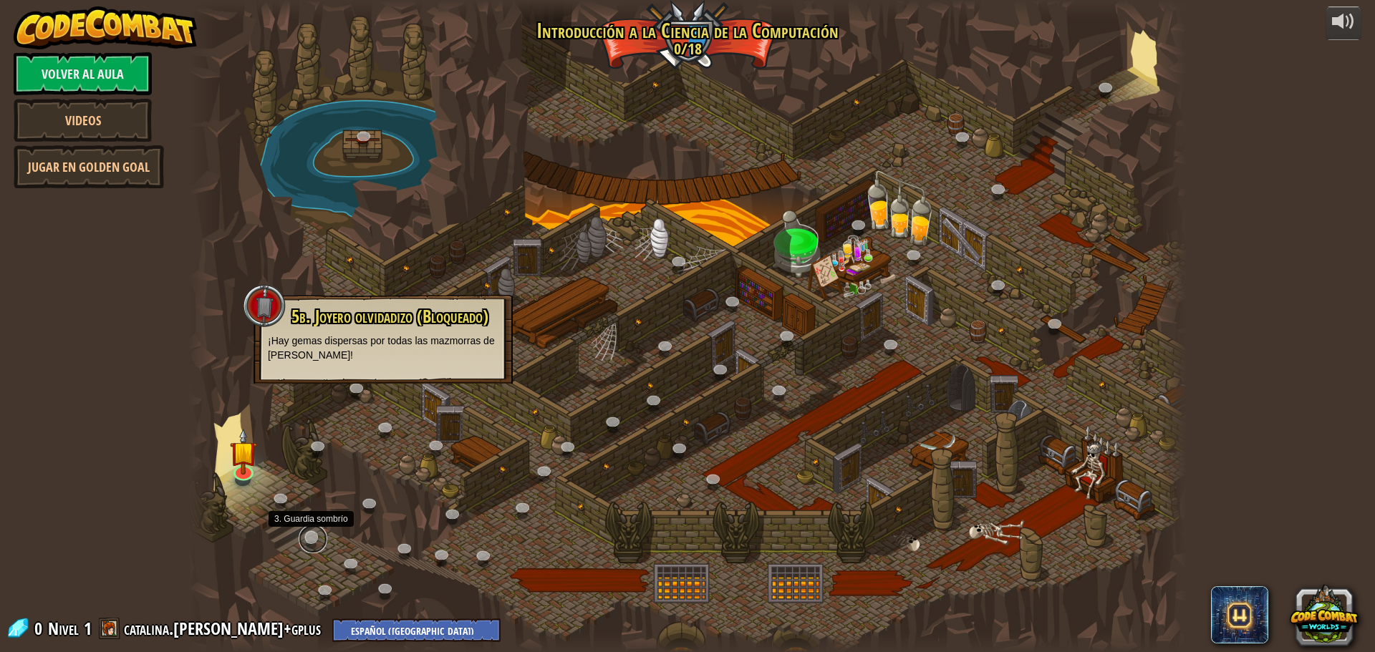
click at [319, 538] on link at bounding box center [313, 539] width 29 height 29
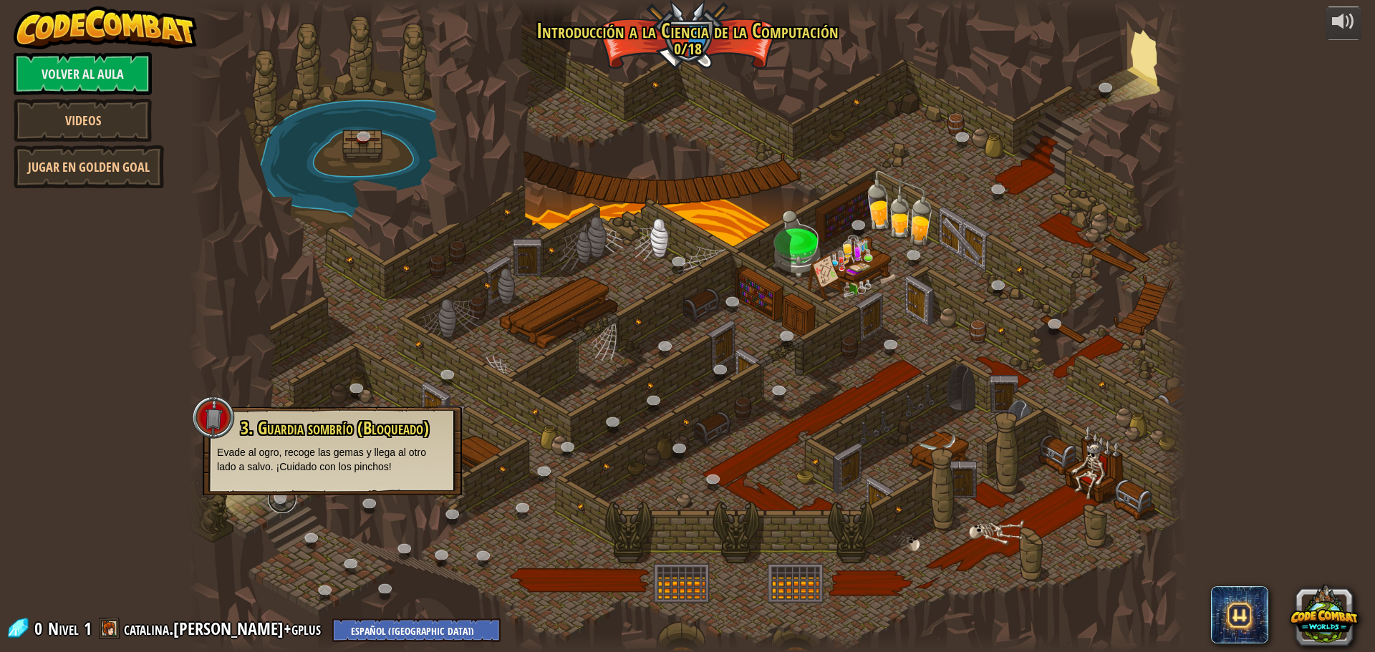
click at [286, 503] on link at bounding box center [282, 499] width 29 height 29
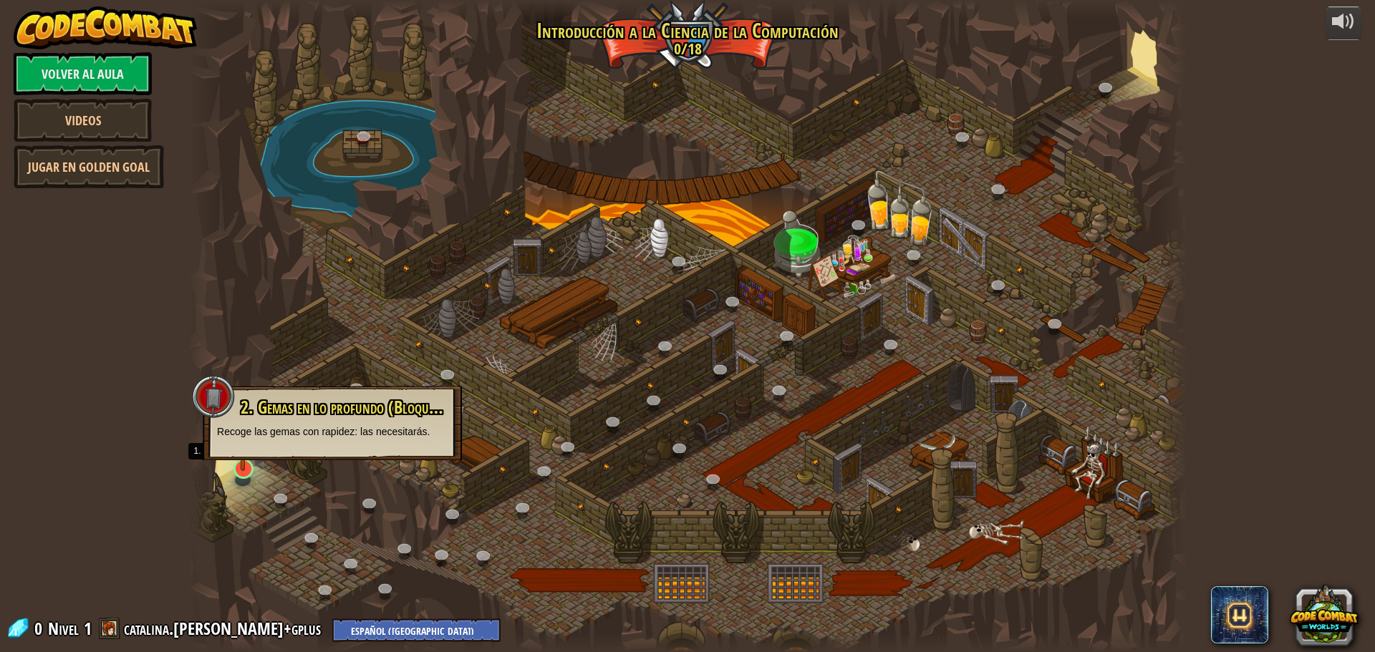
click at [236, 462] on img at bounding box center [243, 439] width 26 height 61
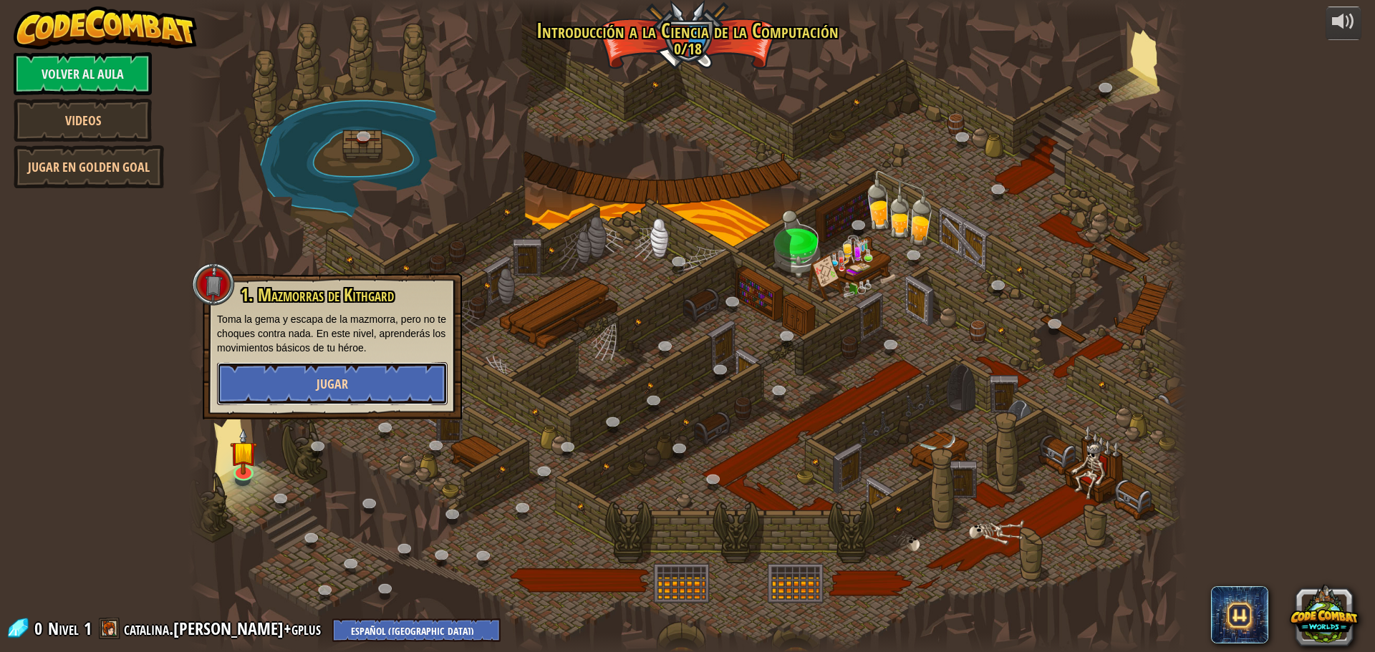
click at [324, 389] on span "Jugar" at bounding box center [331, 384] width 31 height 18
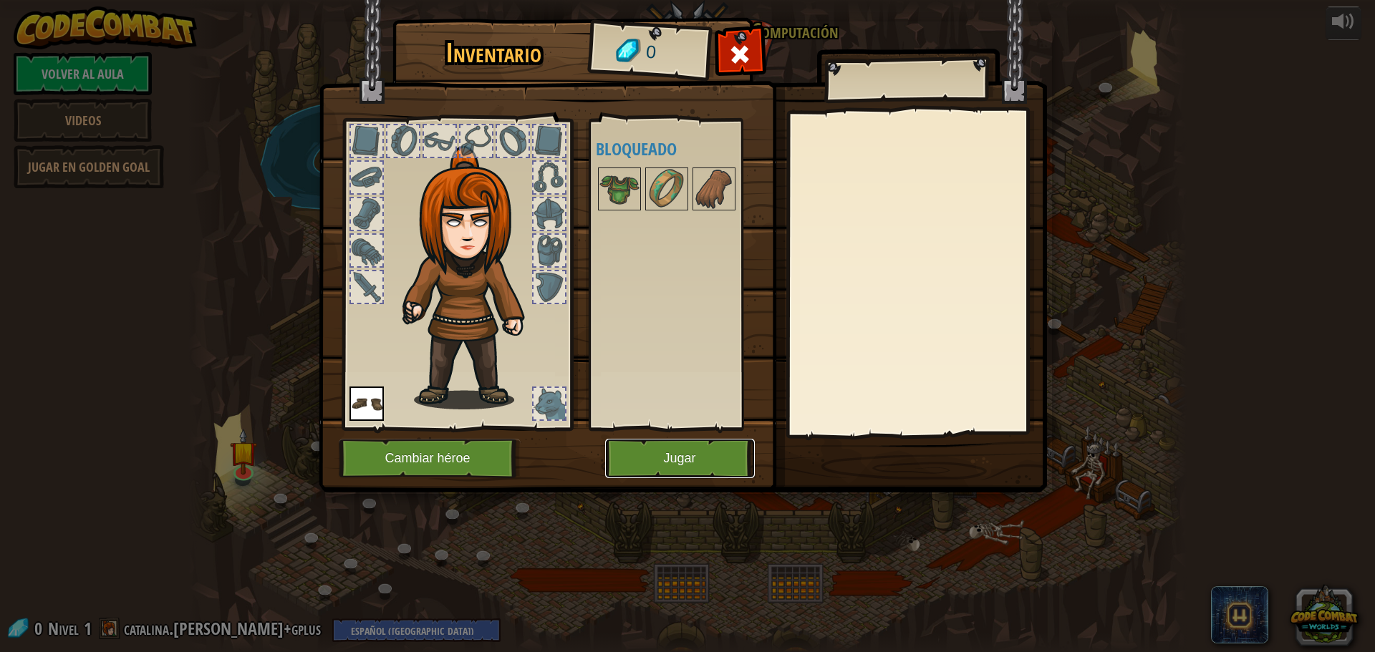
click at [651, 452] on button "Jugar" at bounding box center [680, 458] width 150 height 39
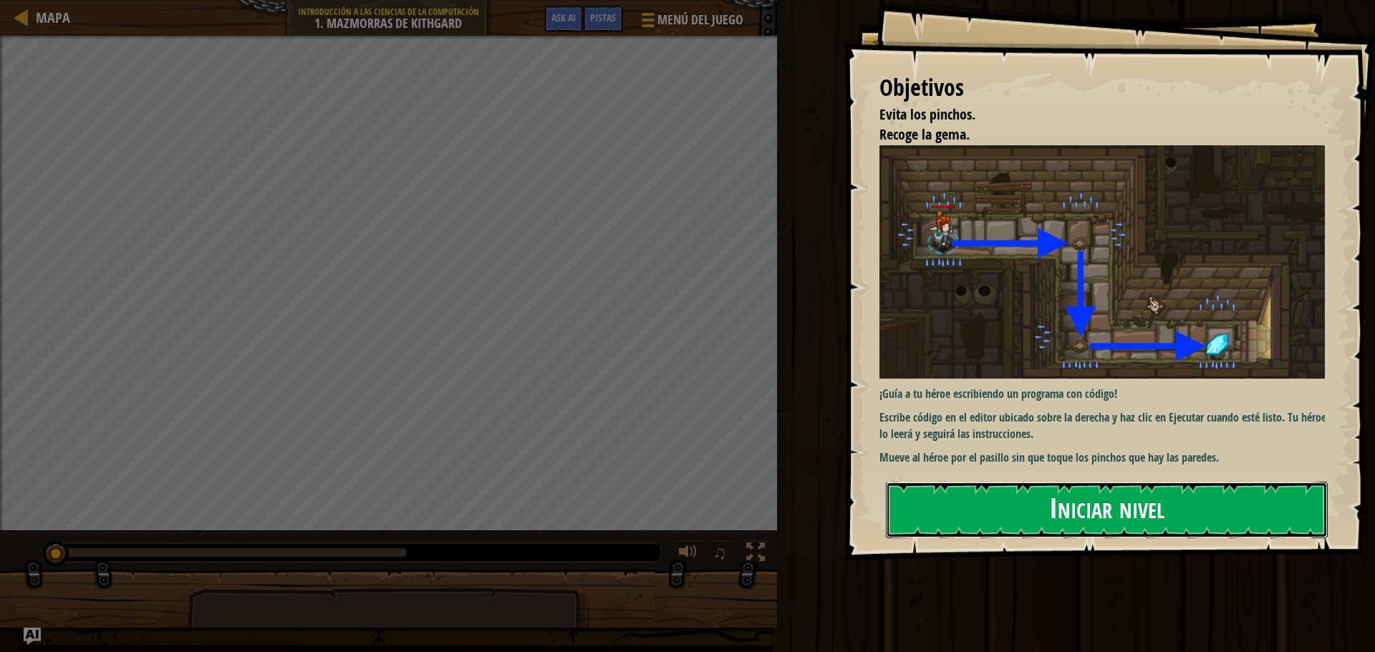
click at [1098, 516] on button "Iniciar nivel" at bounding box center [1107, 510] width 442 height 57
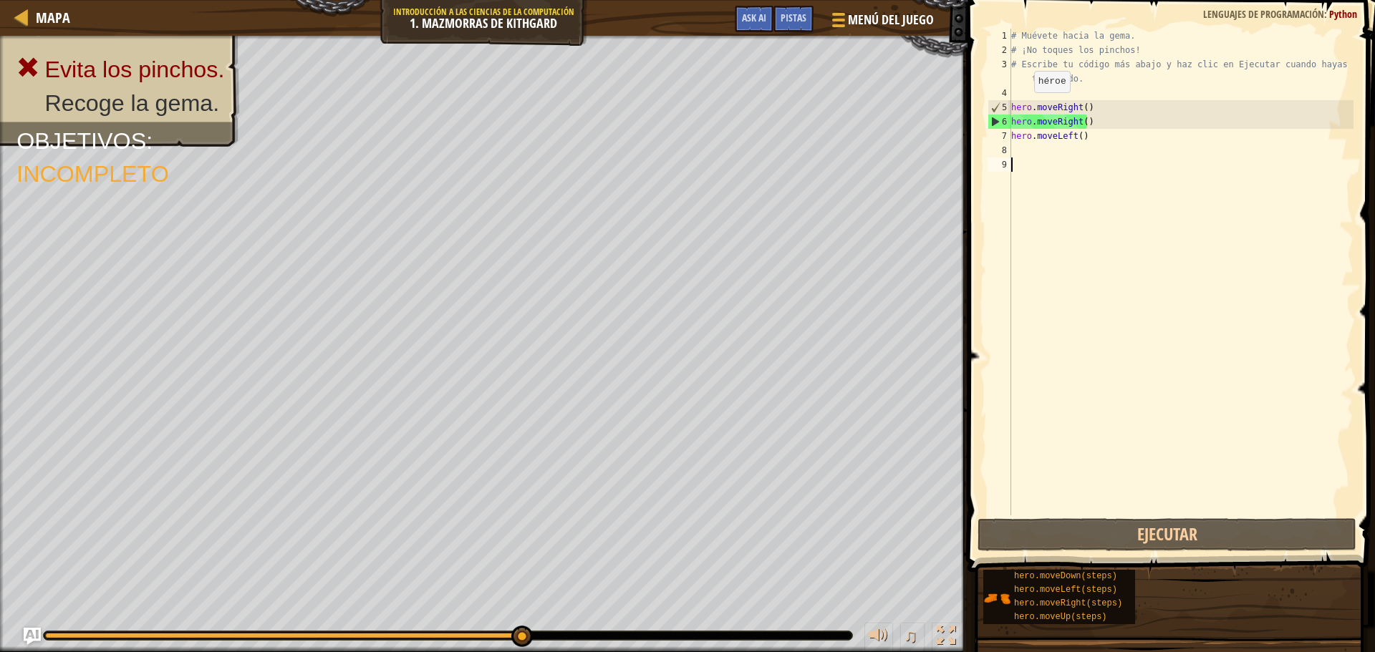
click at [1009, 110] on div "5" at bounding box center [999, 107] width 23 height 14
click at [998, 101] on div "5" at bounding box center [999, 107] width 23 height 14
click at [1007, 139] on div "7" at bounding box center [999, 136] width 24 height 14
click at [1004, 132] on div "7" at bounding box center [999, 136] width 24 height 14
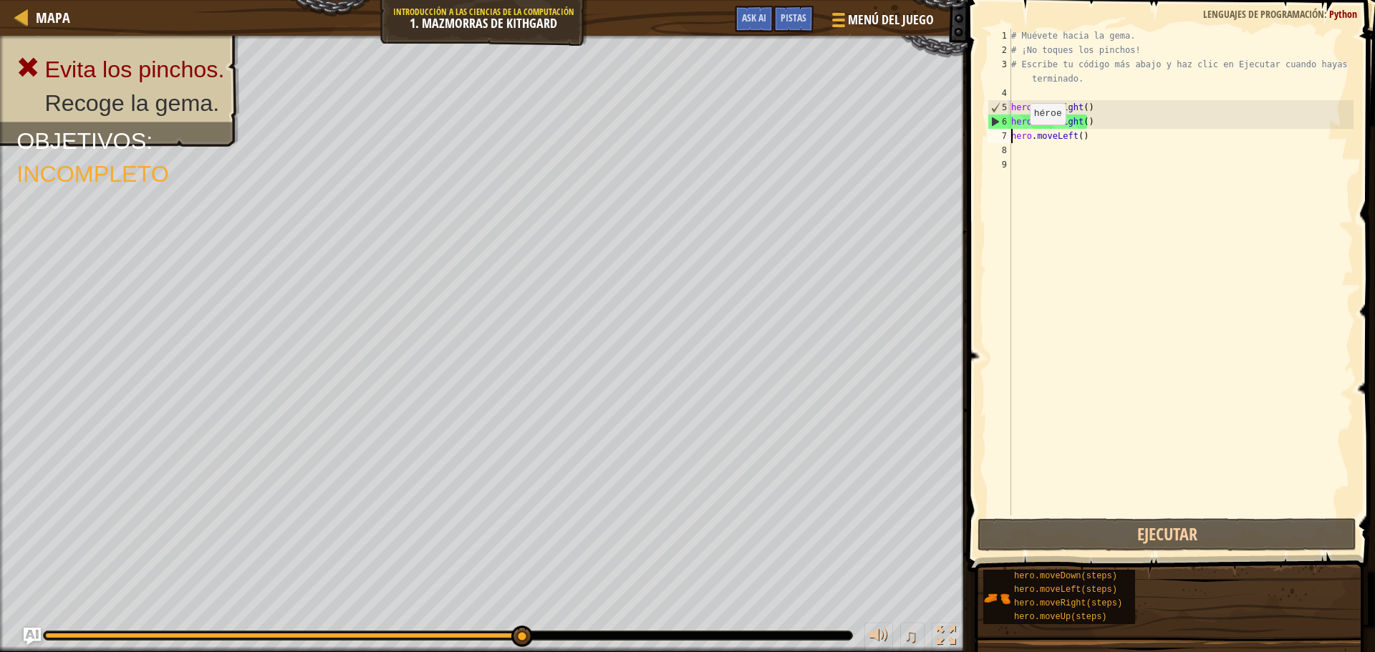
click at [999, 118] on div "6" at bounding box center [999, 122] width 23 height 14
type textarea "hero.moveRight()"
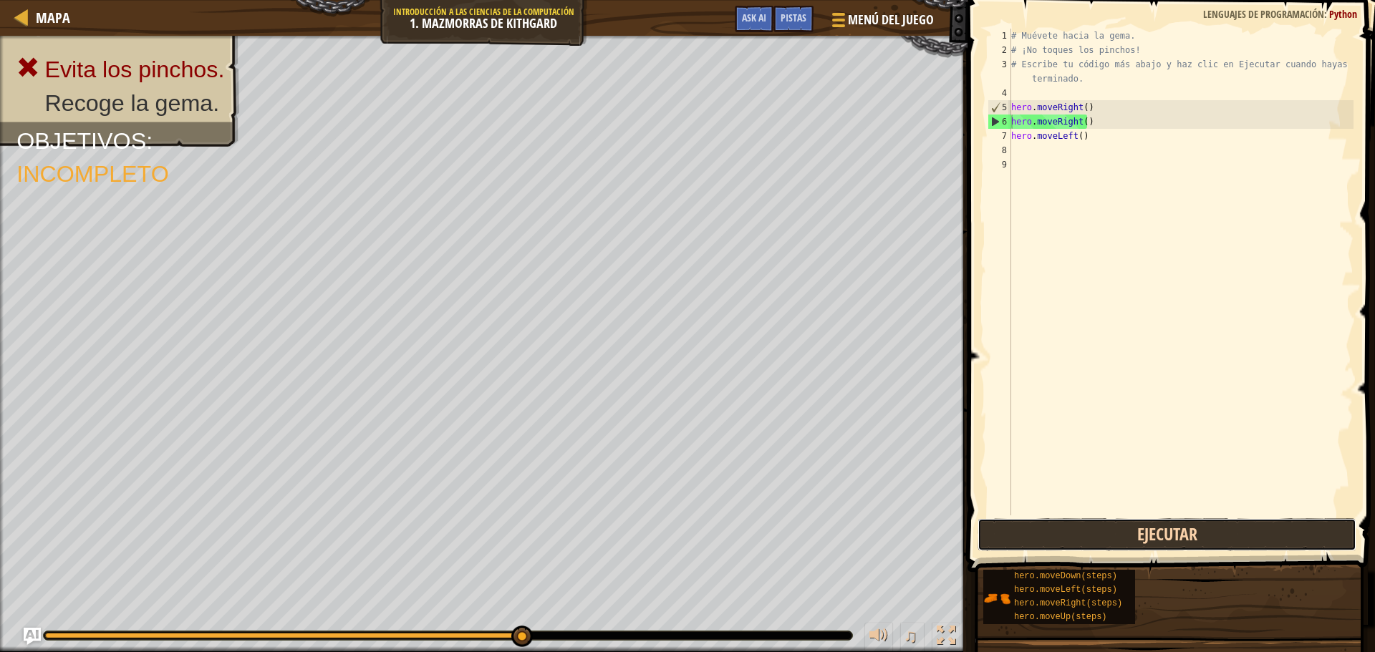
click at [1192, 528] on button "Ejecutar" at bounding box center [1166, 534] width 379 height 33
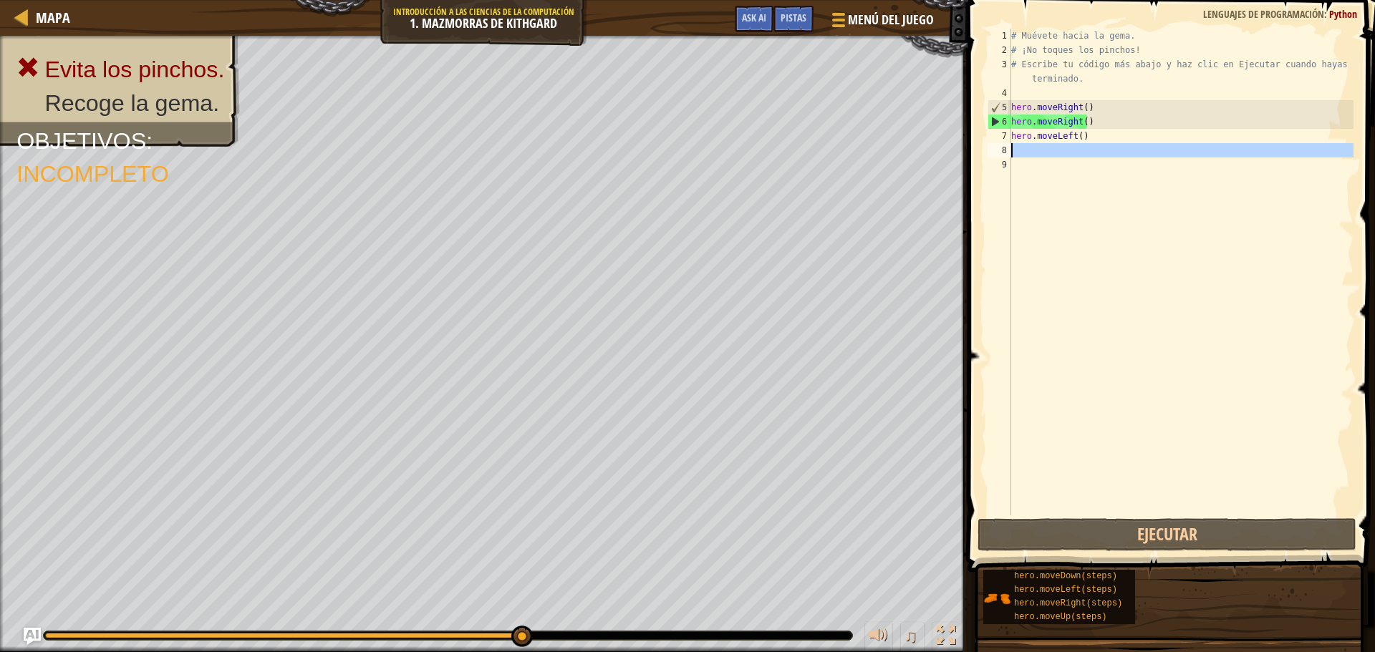
click at [998, 147] on div "8" at bounding box center [999, 150] width 24 height 14
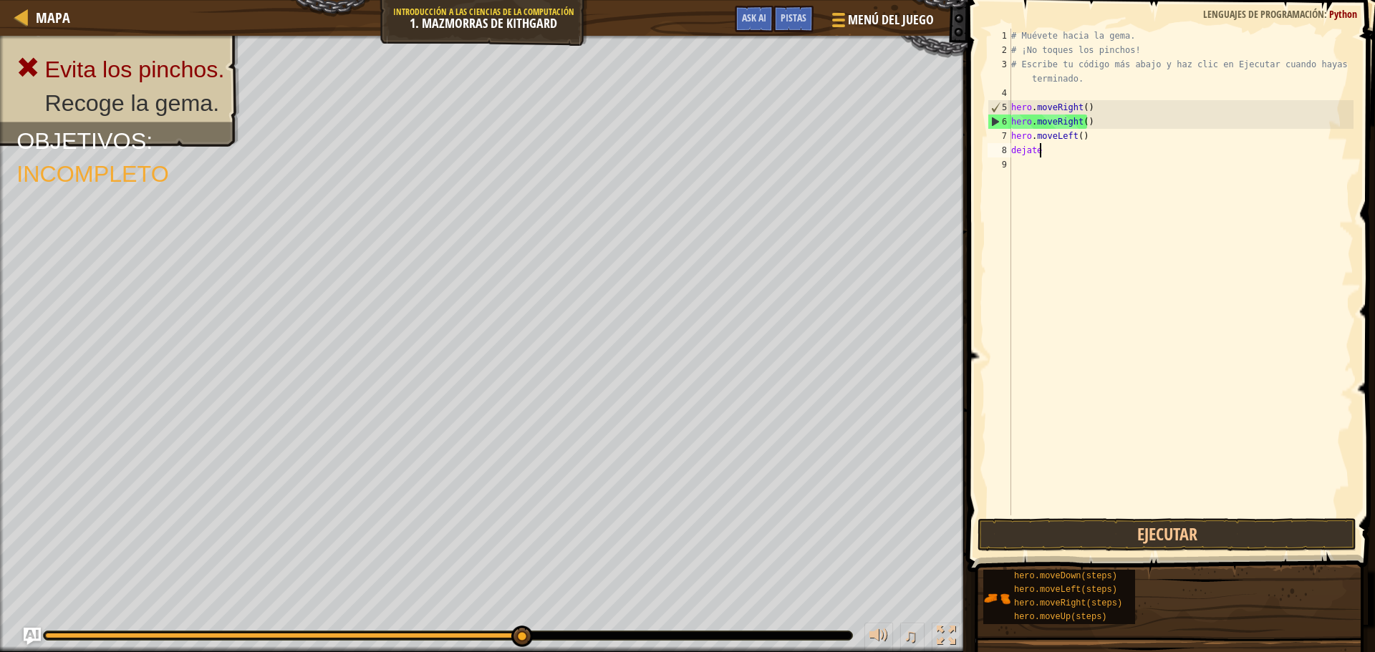
scroll to position [6, 1]
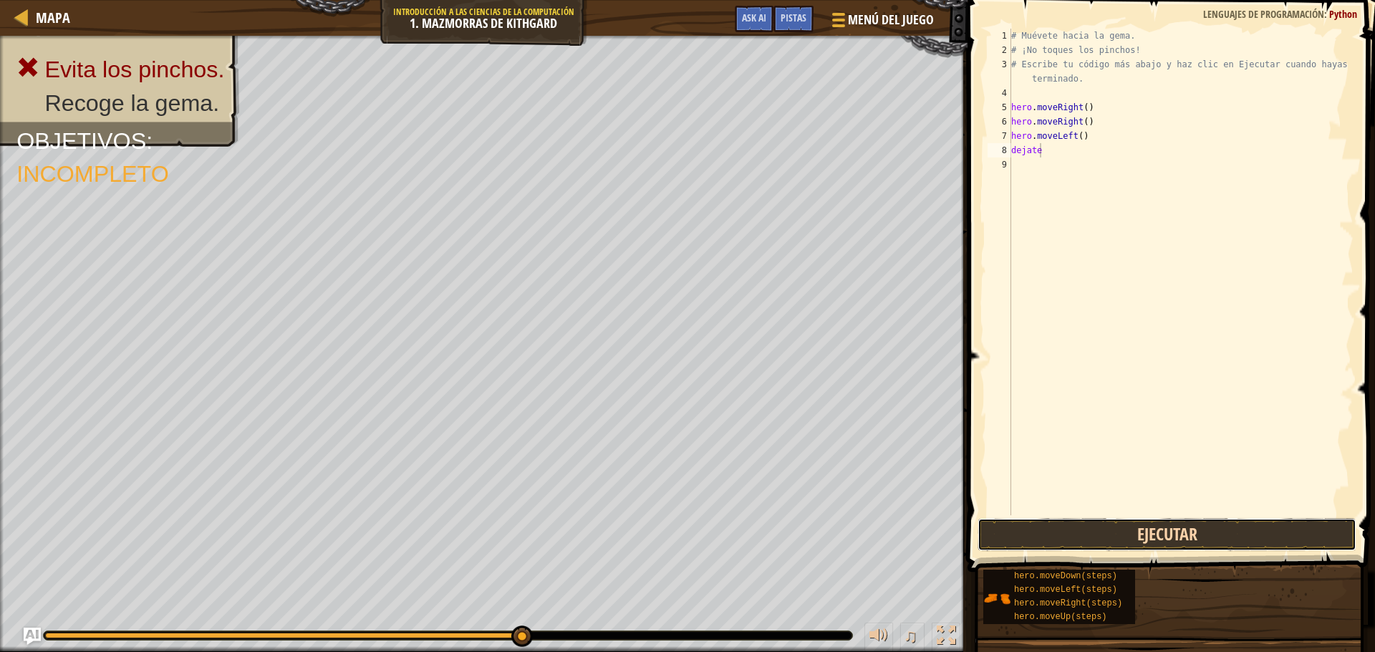
click at [1093, 535] on button "Ejecutar" at bounding box center [1166, 534] width 379 height 33
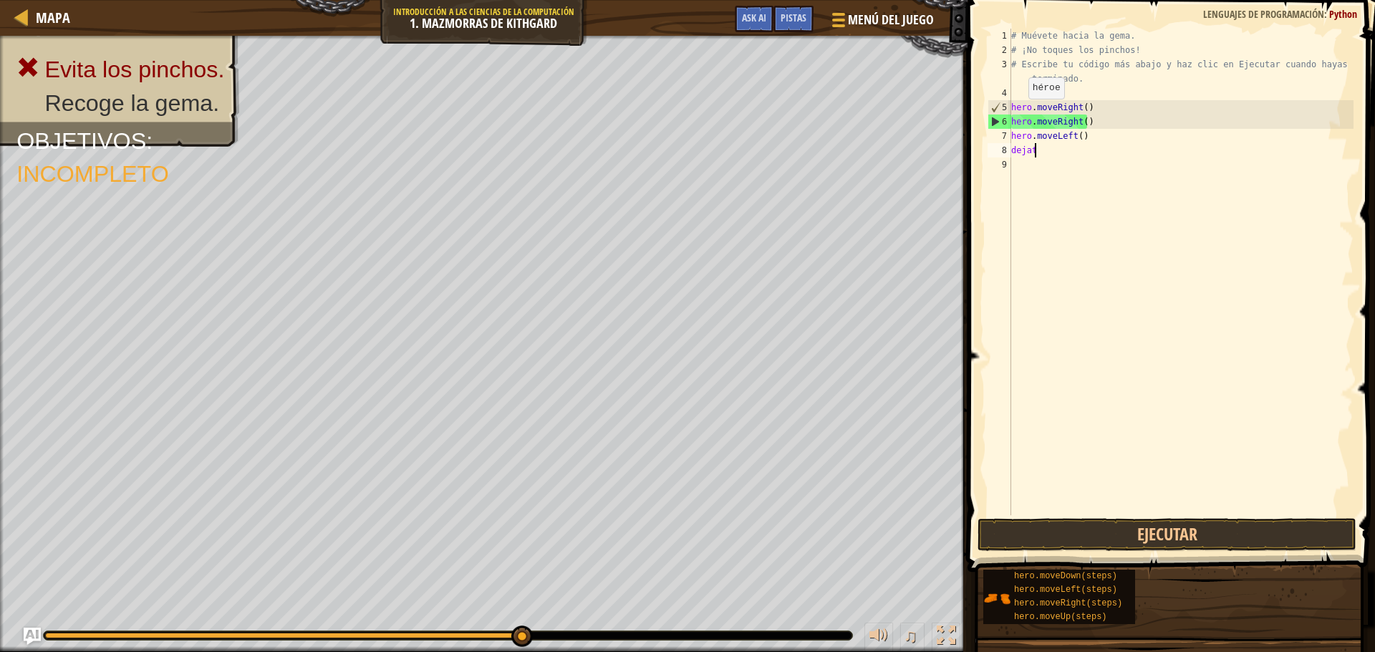
type textarea "d"
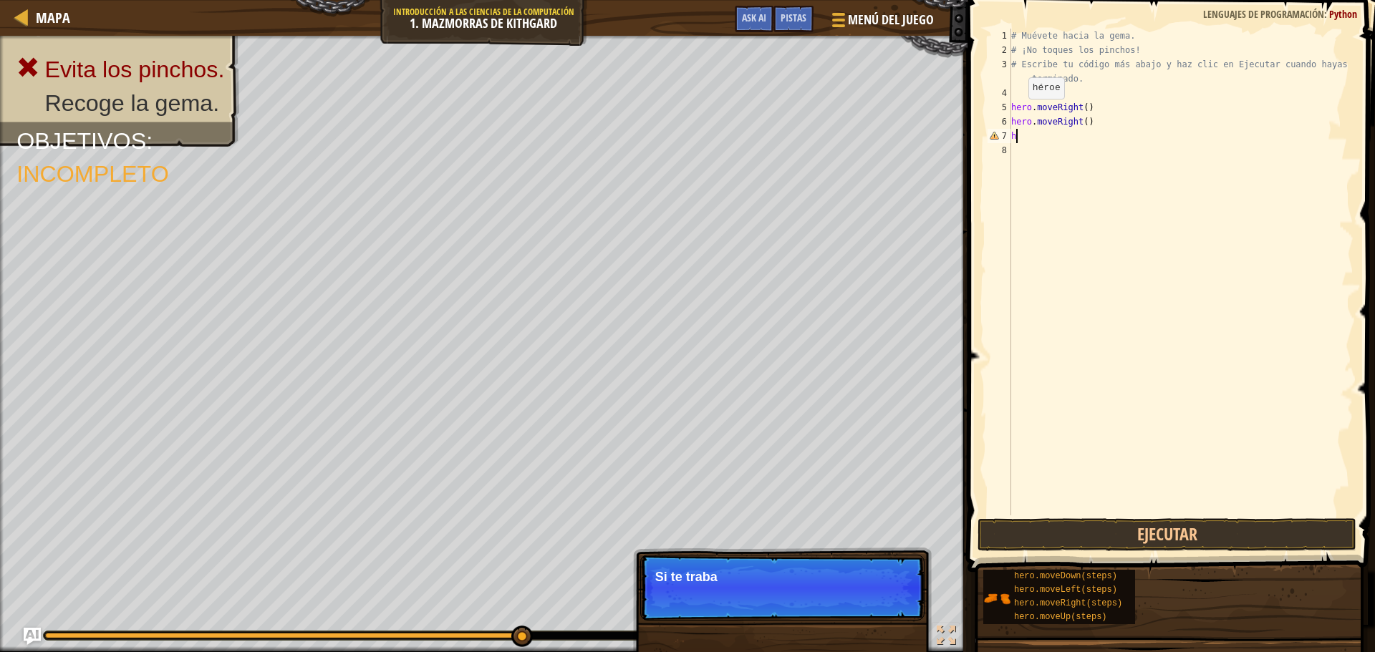
type textarea "h"
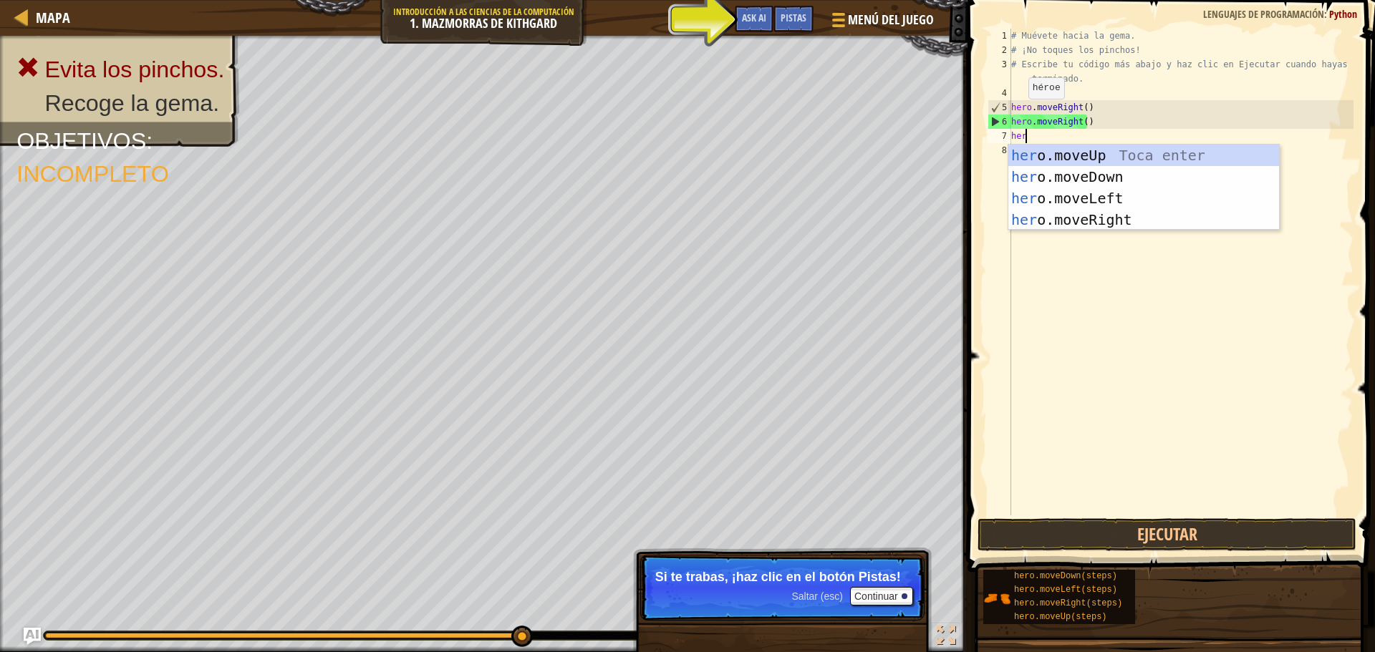
scroll to position [6, 1]
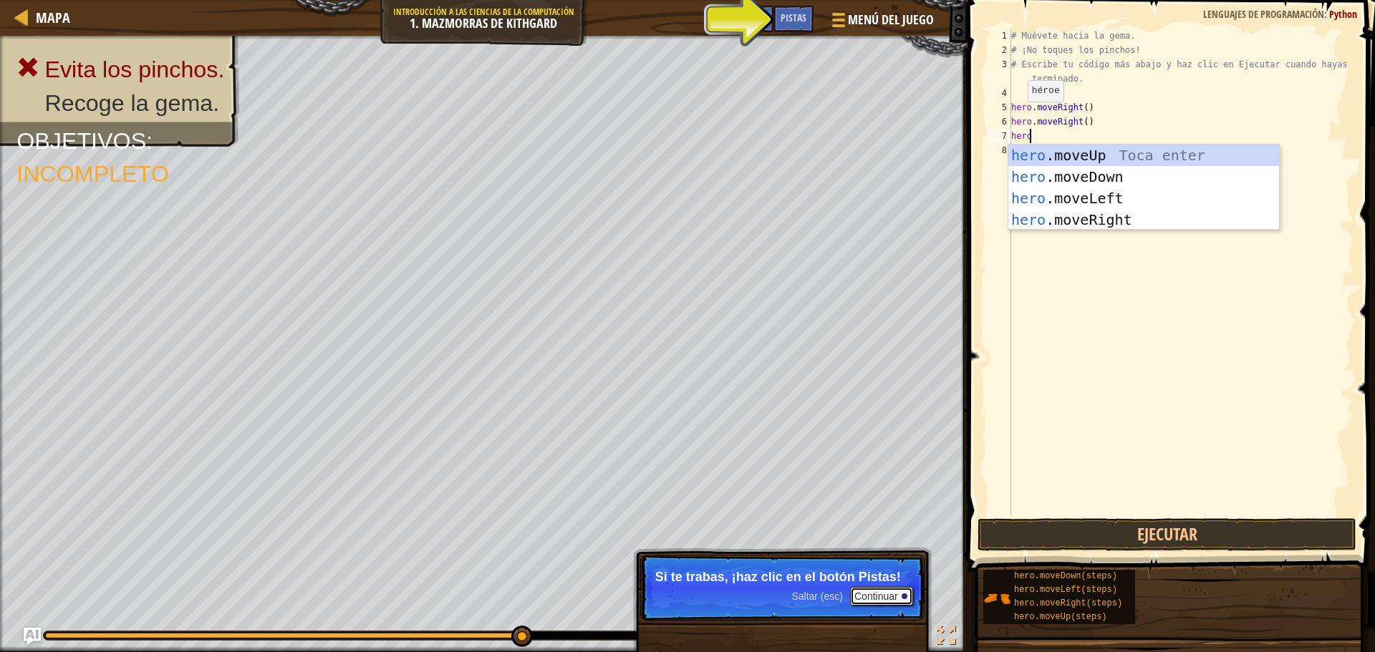
click at [871, 599] on button "Continuar" at bounding box center [881, 596] width 63 height 19
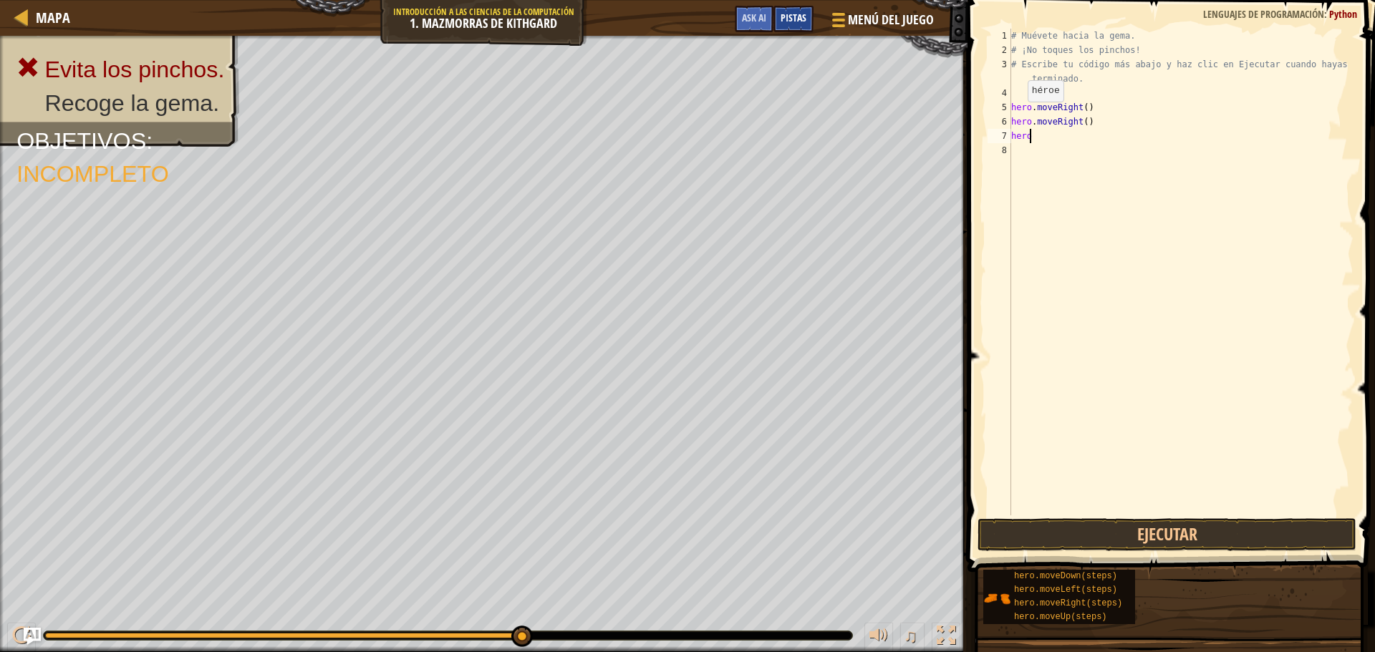
click at [787, 19] on span "Pistas" at bounding box center [793, 18] width 26 height 14
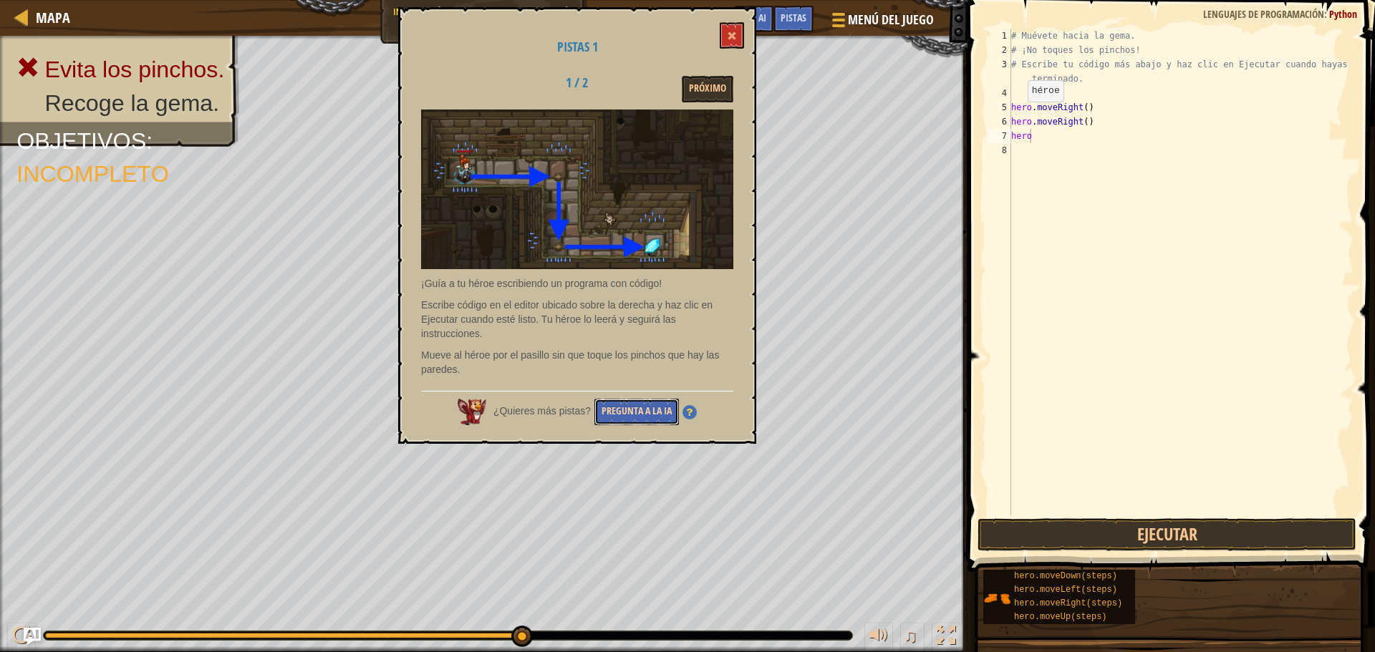
click at [621, 408] on button "Pregunta a la IA" at bounding box center [636, 412] width 84 height 26
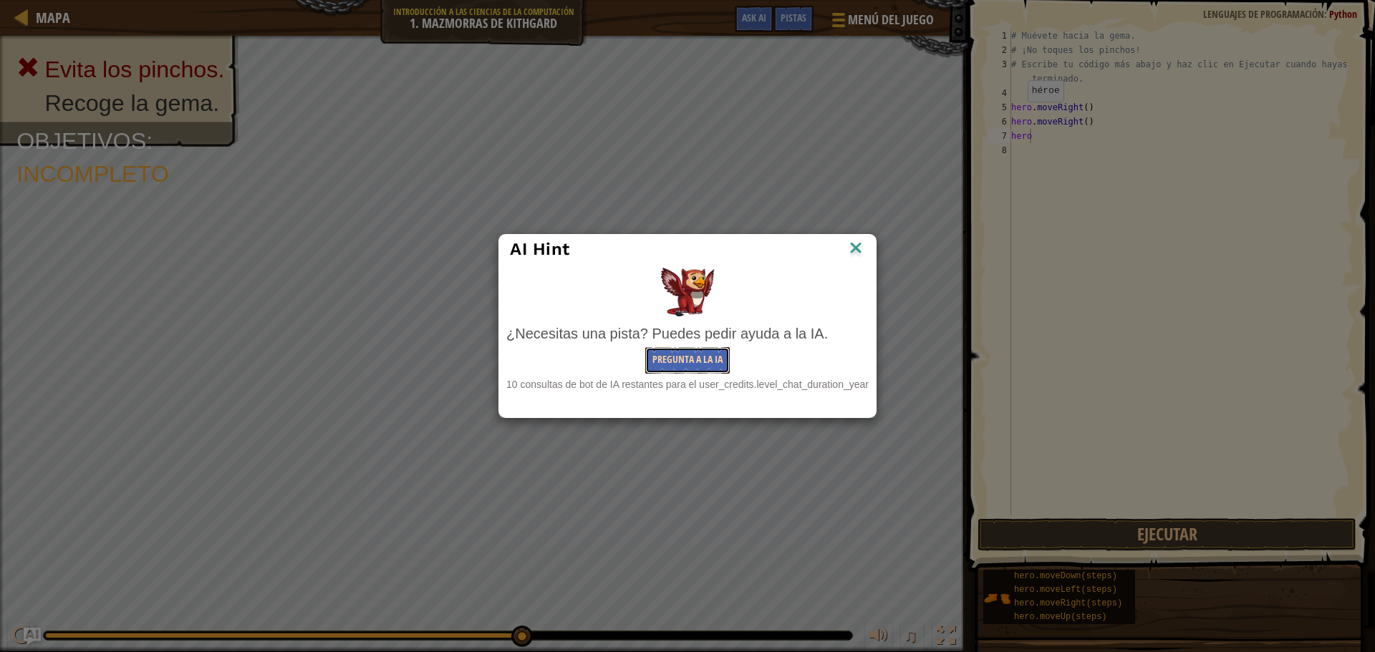
click at [684, 364] on button "Pregunta a la IA" at bounding box center [687, 360] width 84 height 26
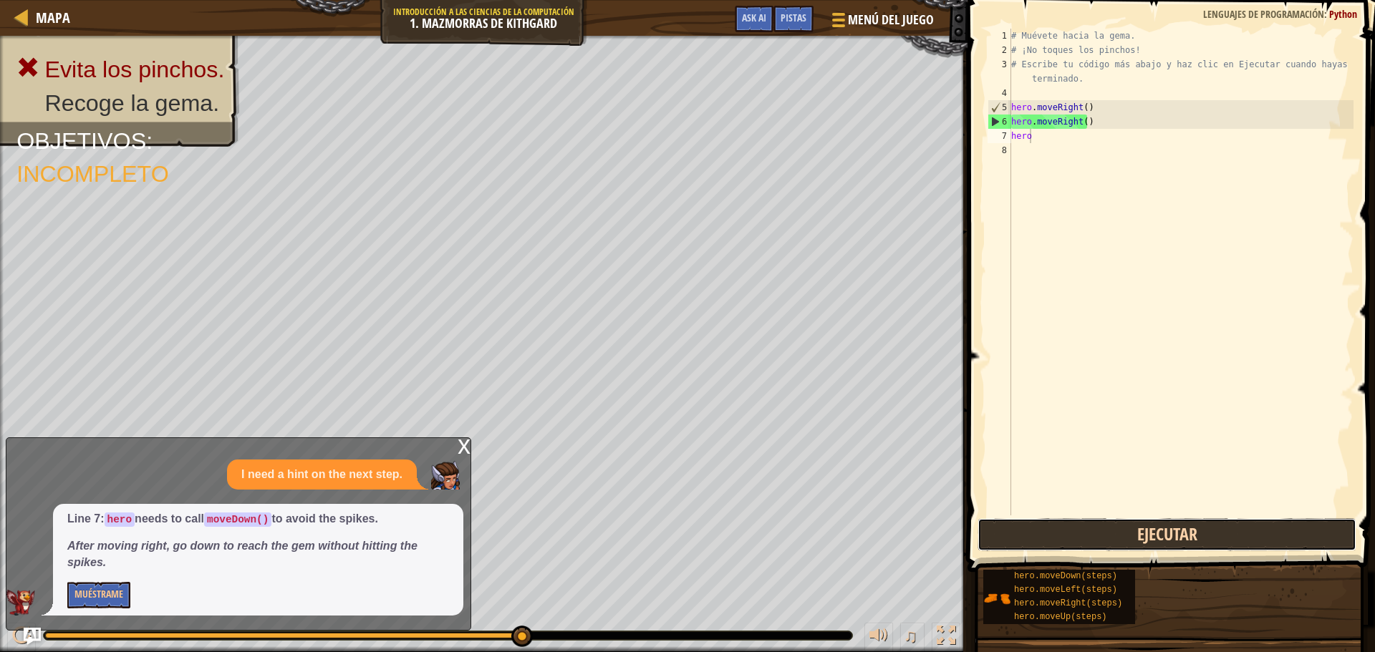
click at [1059, 534] on button "Ejecutar" at bounding box center [1166, 534] width 379 height 33
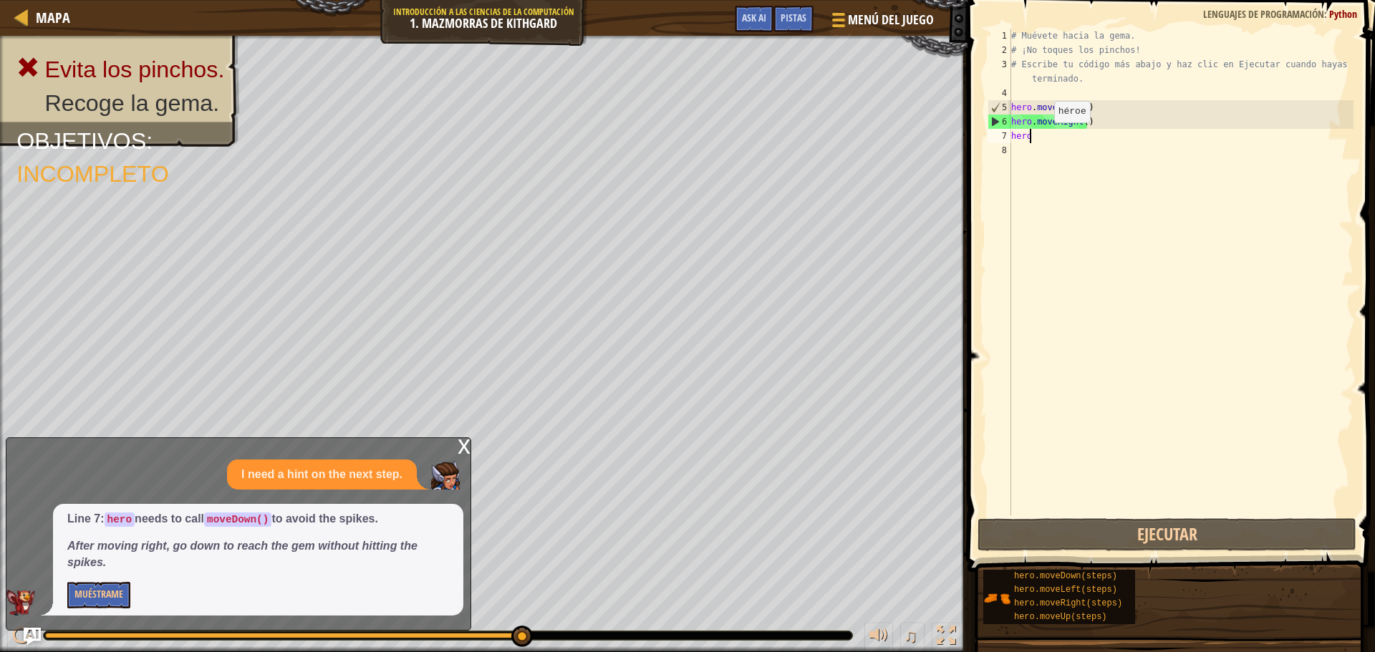
click at [1042, 137] on div "# Muévete hacia la gema. # ¡No toques los pinchos! # Escribe tu código más abaj…" at bounding box center [1180, 286] width 345 height 515
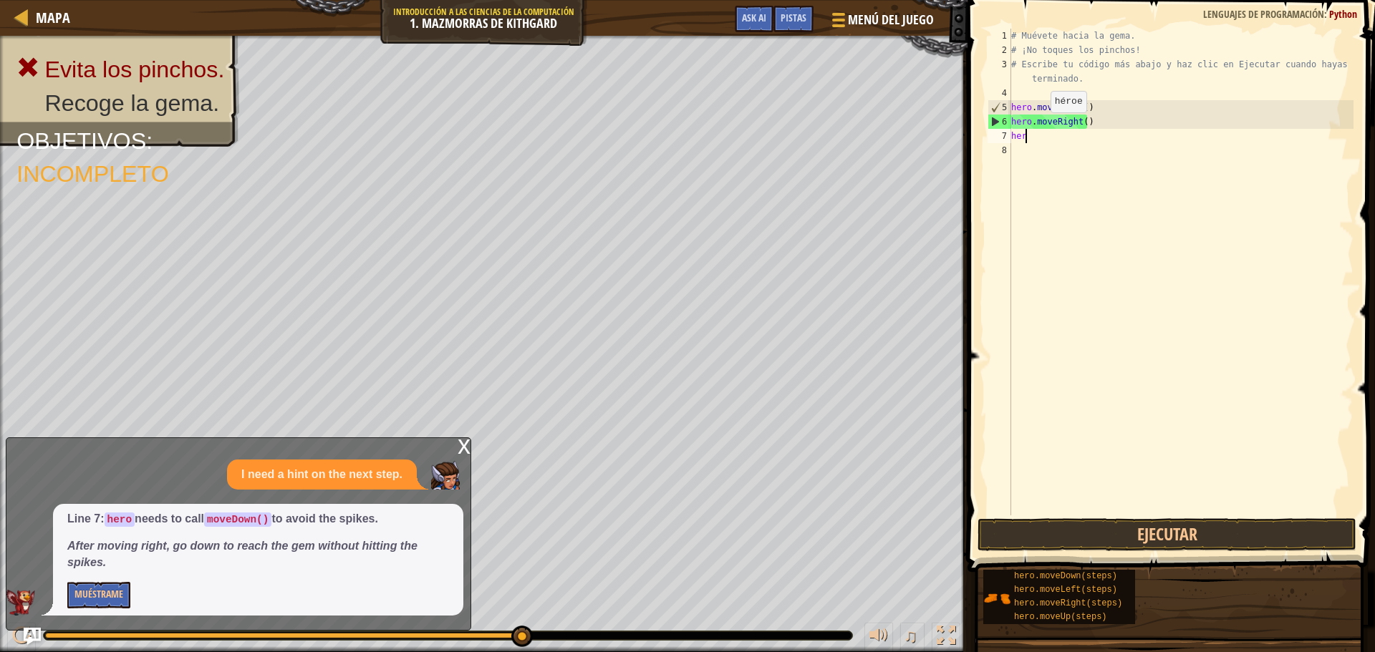
type textarea "h"
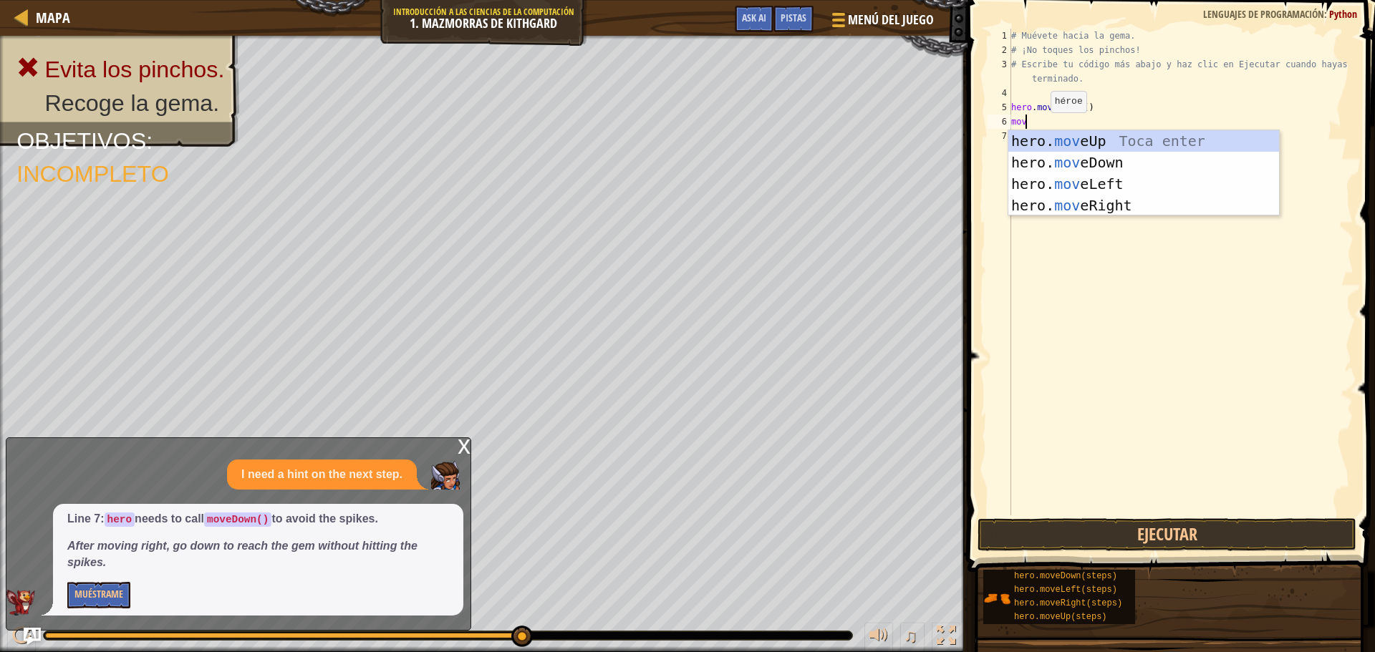
type textarea "move"
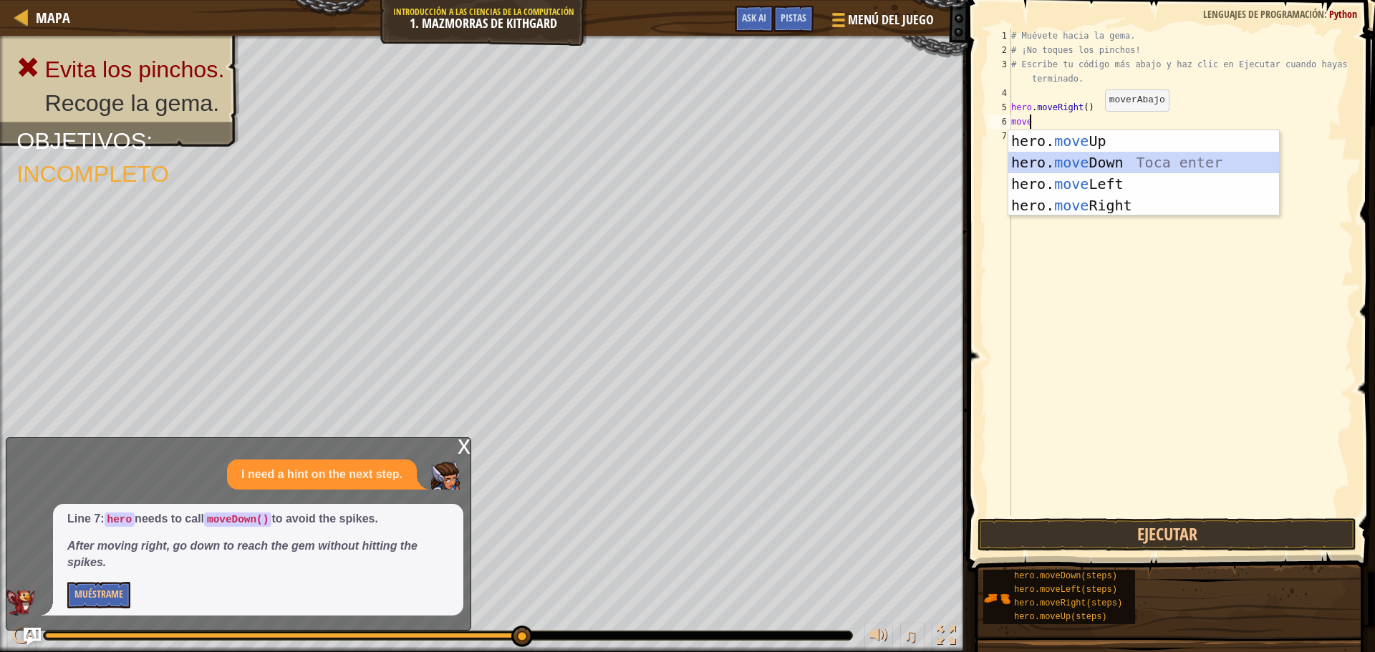
click at [1090, 163] on div "hero. move Up Toca enter hero. move Down Toca enter hero. move Left Toca enter …" at bounding box center [1143, 194] width 271 height 129
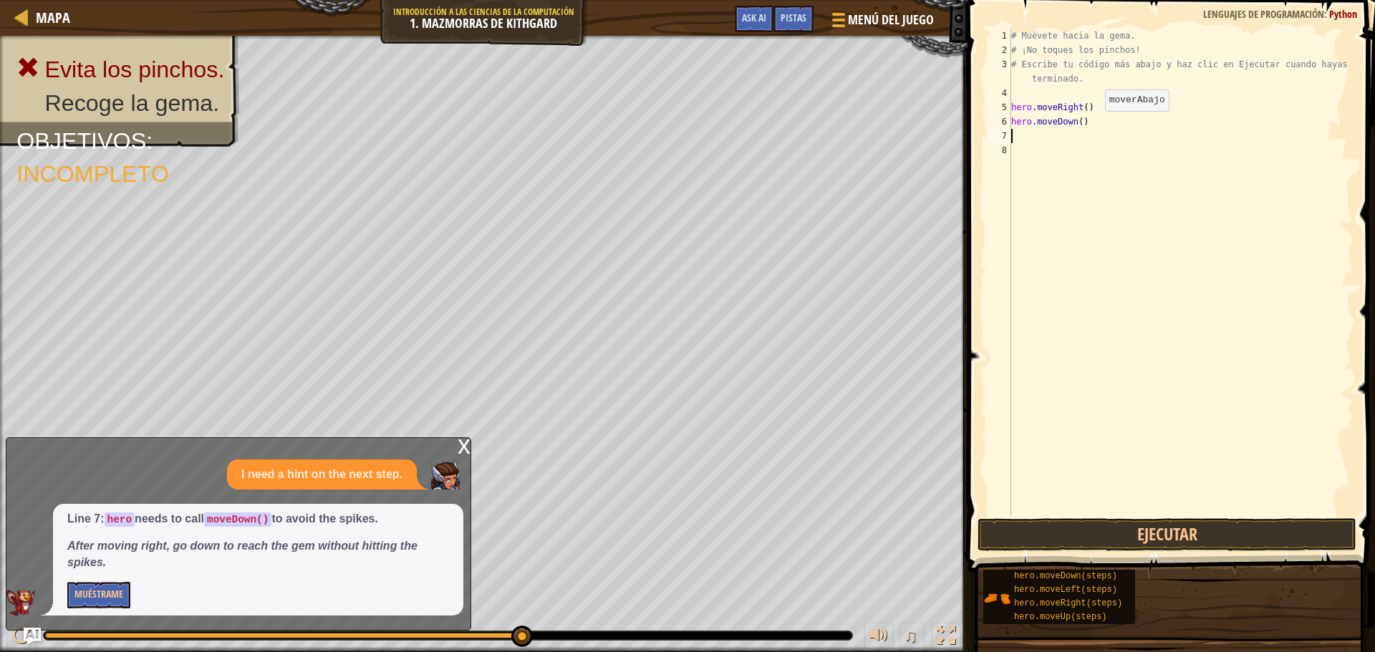
scroll to position [6, 0]
click at [1080, 532] on button "Ejecutar" at bounding box center [1166, 534] width 379 height 33
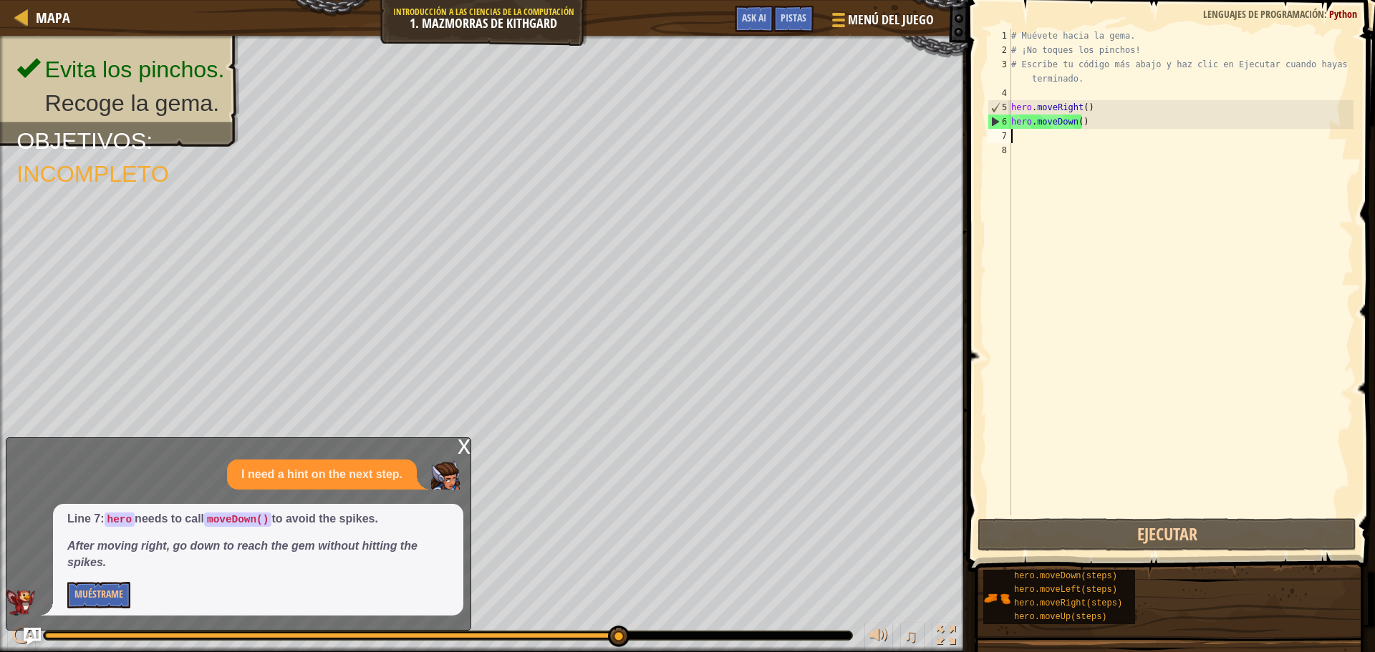
click at [1019, 136] on div "# Muévete hacia la gema. # ¡No toques los pinchos! # Escribe tu código más abaj…" at bounding box center [1180, 286] width 345 height 515
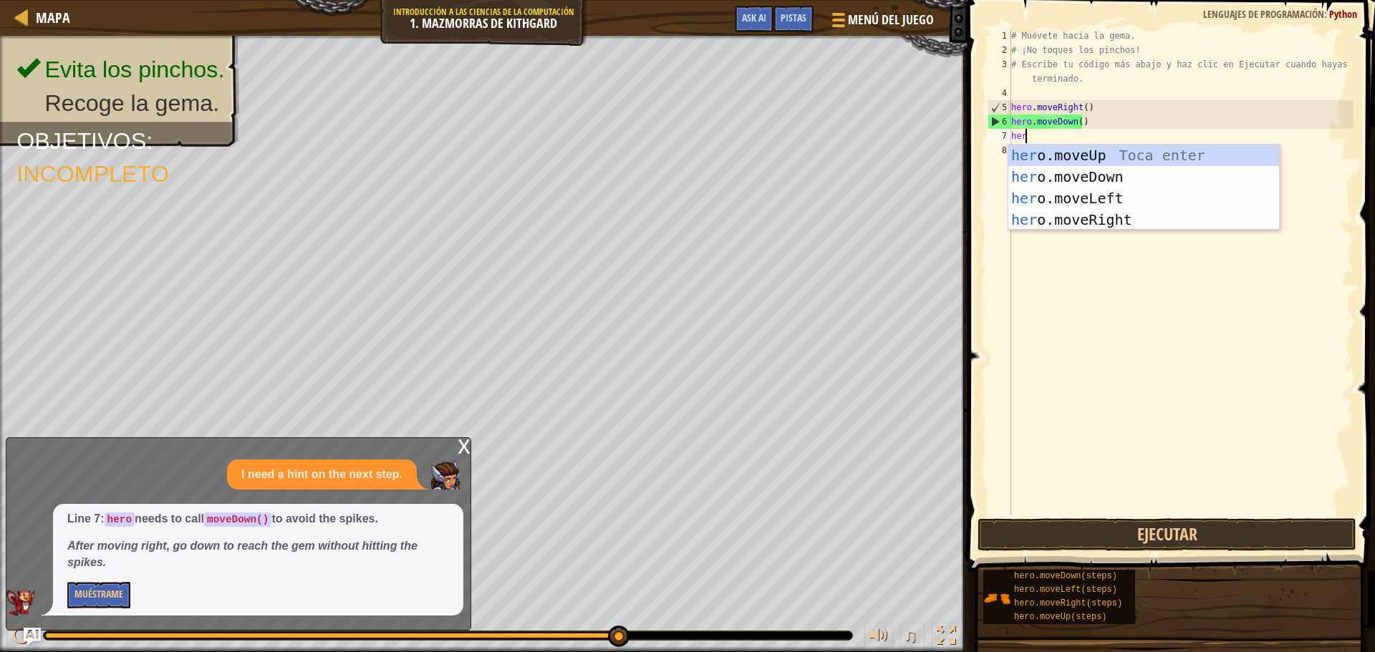
type textarea "hero"
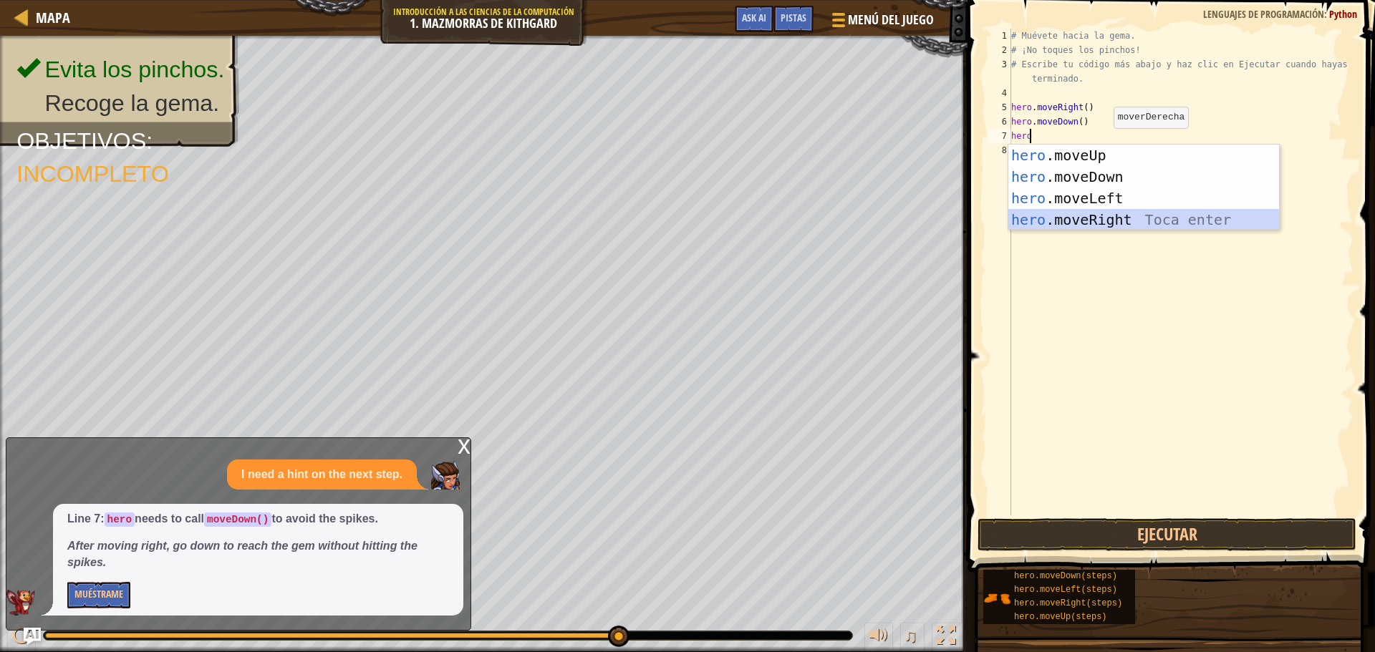
click at [1095, 215] on div "hero .moveUp Toca enter hero .moveDown Toca enter hero .moveLeft Toca enter her…" at bounding box center [1143, 209] width 271 height 129
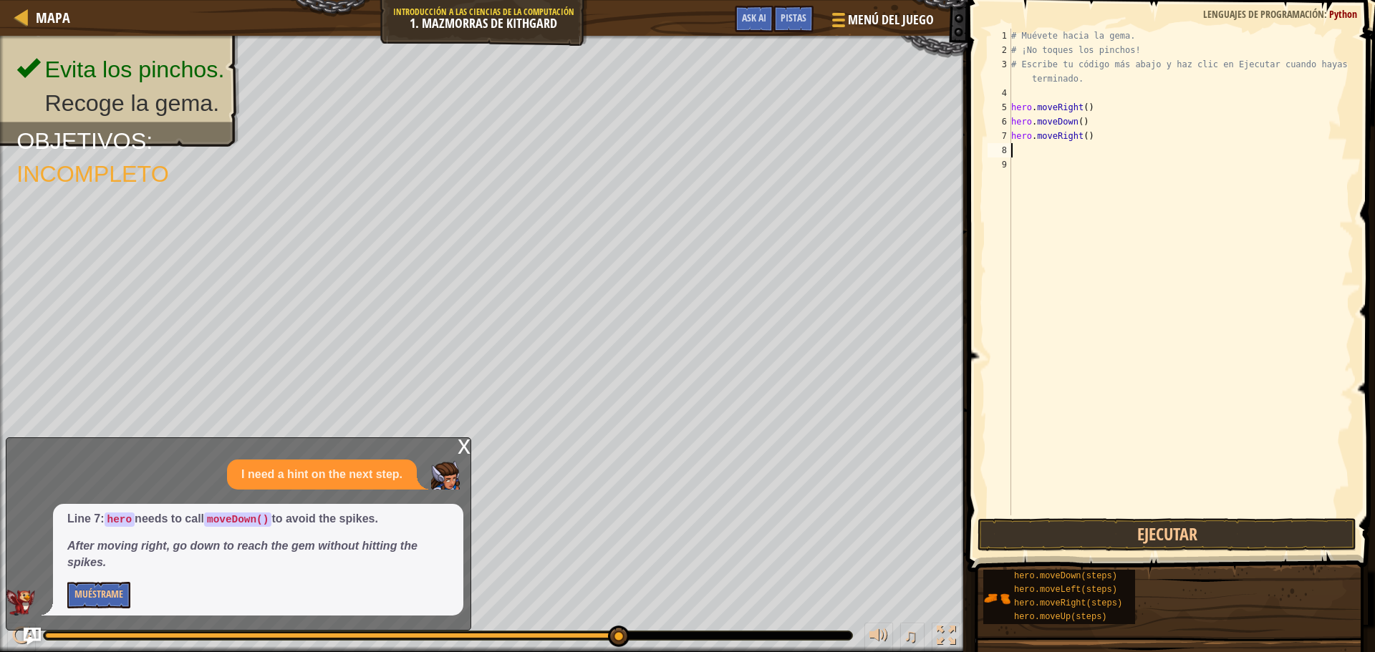
click at [1055, 145] on div "# Muévete hacia la gema. # ¡No toques los pinchos! # Escribe tu código más abaj…" at bounding box center [1180, 286] width 345 height 515
click at [1085, 137] on div "# Muévete hacia la gema. # ¡No toques los pinchos! # Escribe tu código más abaj…" at bounding box center [1180, 286] width 345 height 515
type textarea "hero.moveRight()"
click at [983, 525] on button "Ejecutar" at bounding box center [1166, 534] width 379 height 33
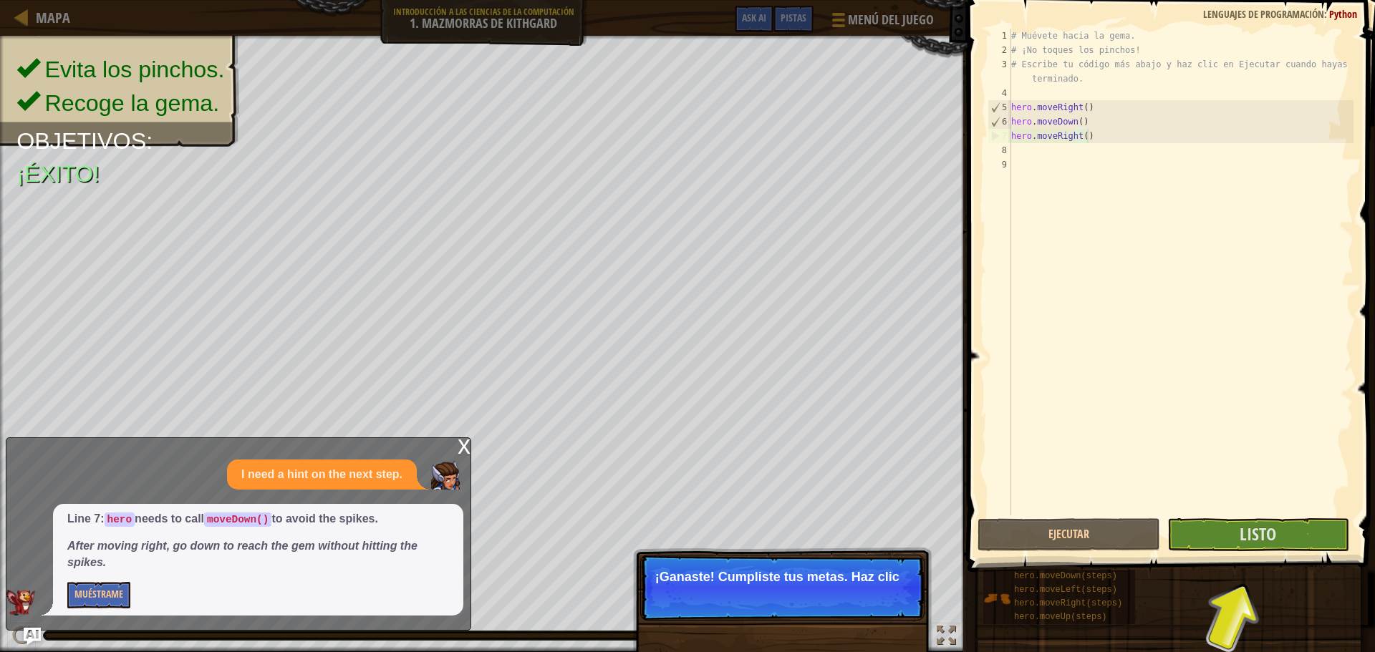
click at [460, 443] on div "x" at bounding box center [463, 445] width 13 height 14
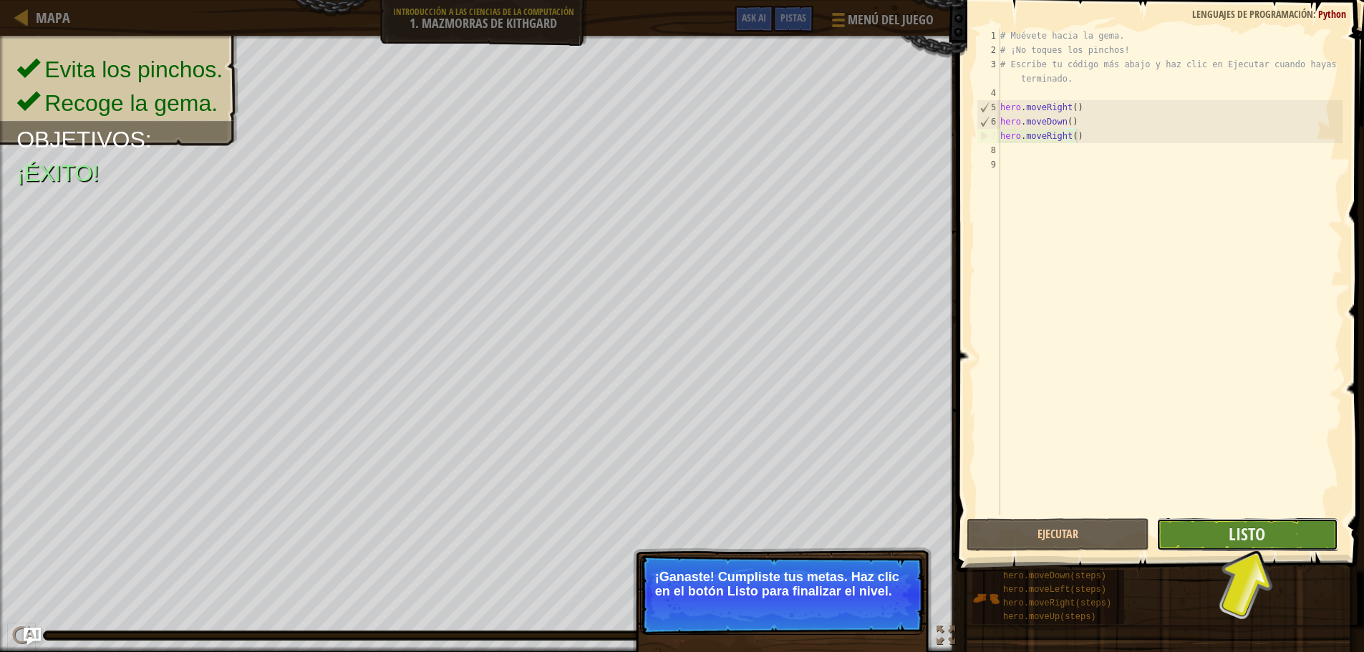
click at [1162, 525] on button "Listo" at bounding box center [1247, 534] width 182 height 33
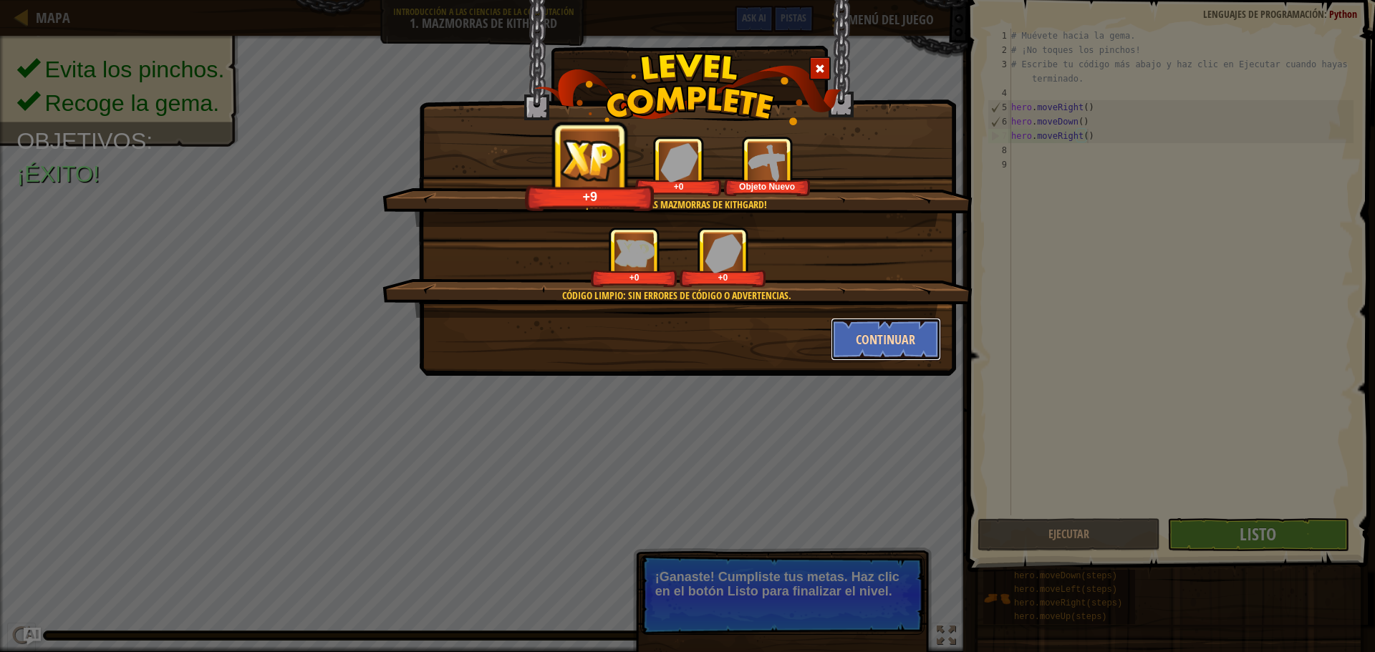
click at [869, 335] on button "Continuar" at bounding box center [885, 339] width 111 height 43
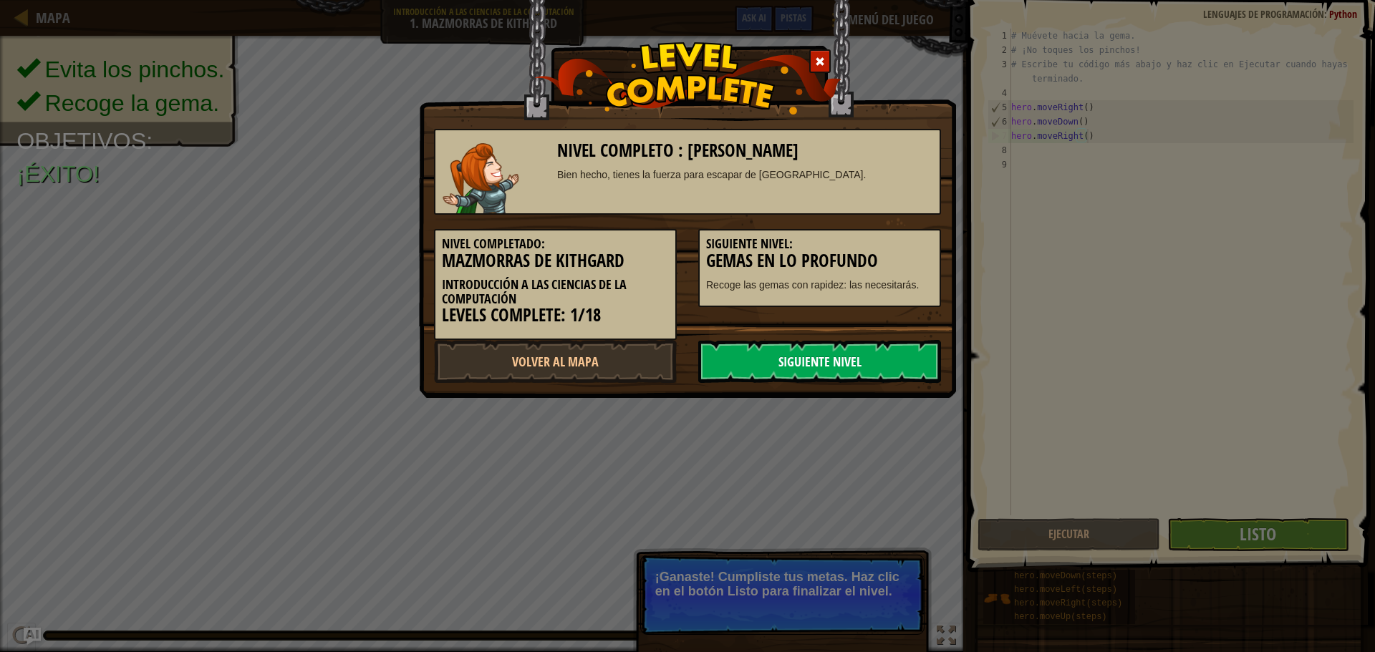
click at [852, 361] on link "Siguiente Nivel" at bounding box center [819, 361] width 243 height 43
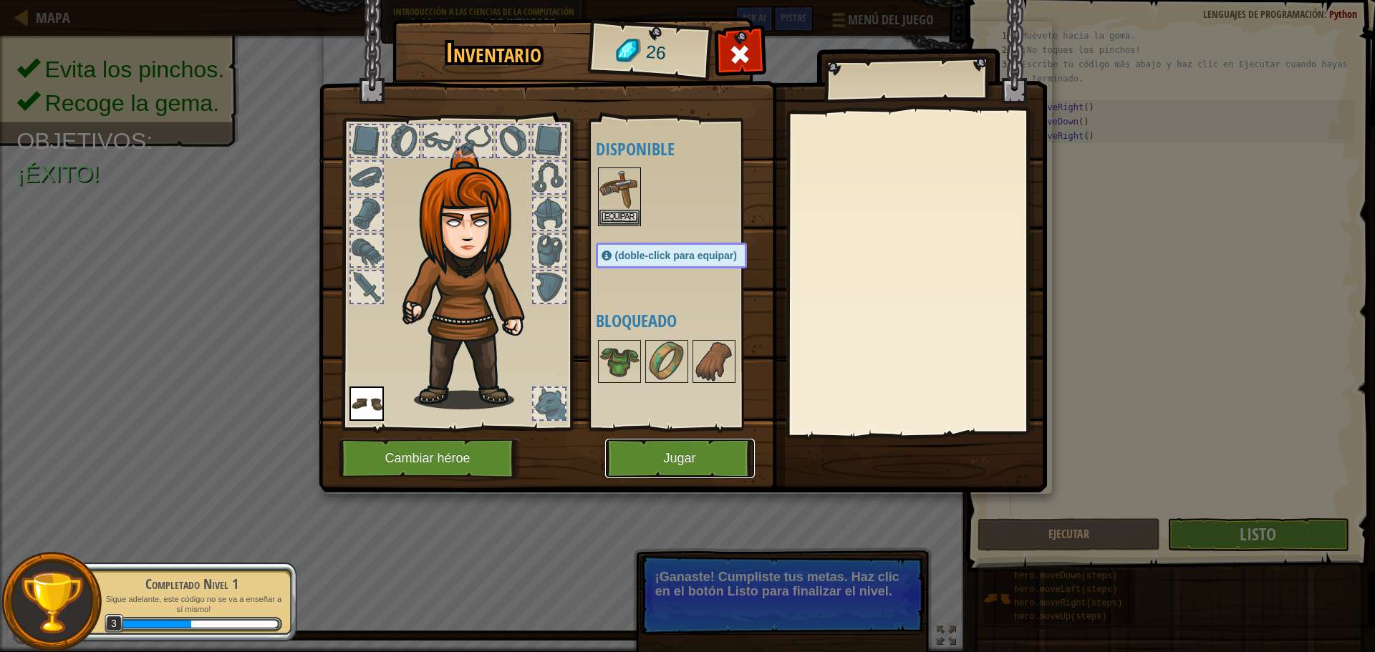
click at [679, 453] on button "Jugar" at bounding box center [680, 458] width 150 height 39
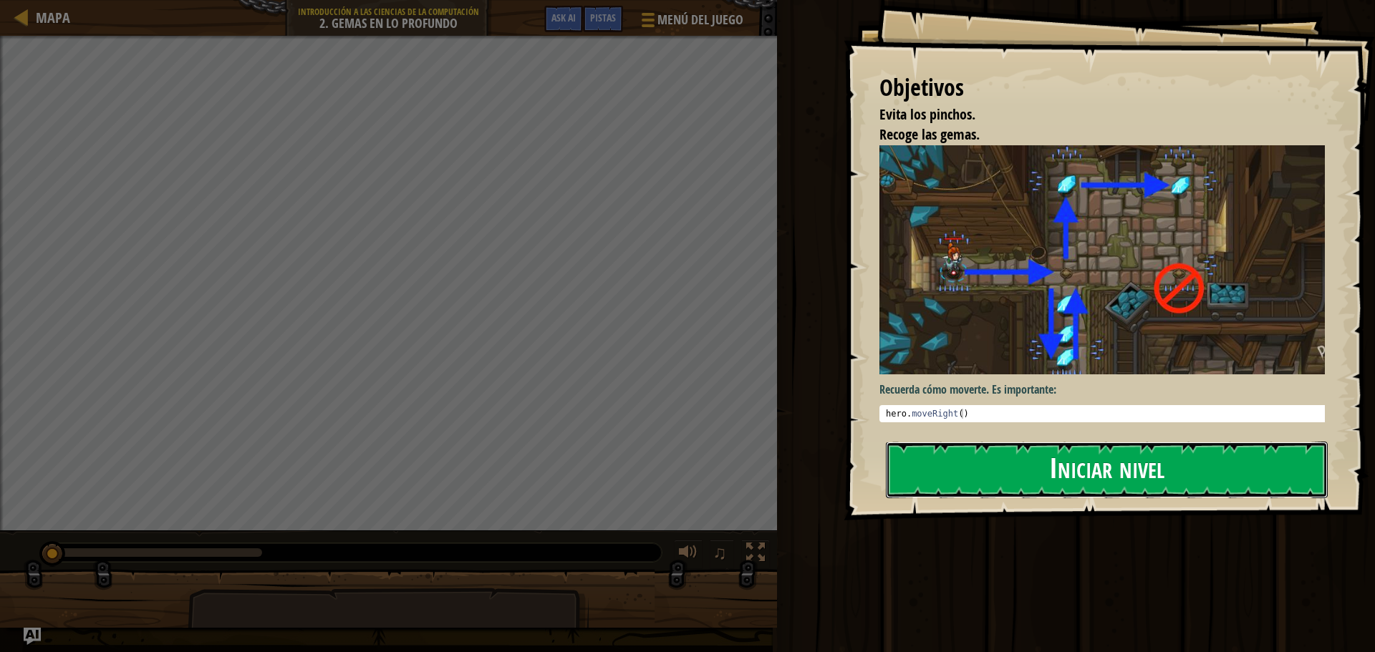
click at [944, 483] on button "Iniciar nivel" at bounding box center [1107, 470] width 442 height 57
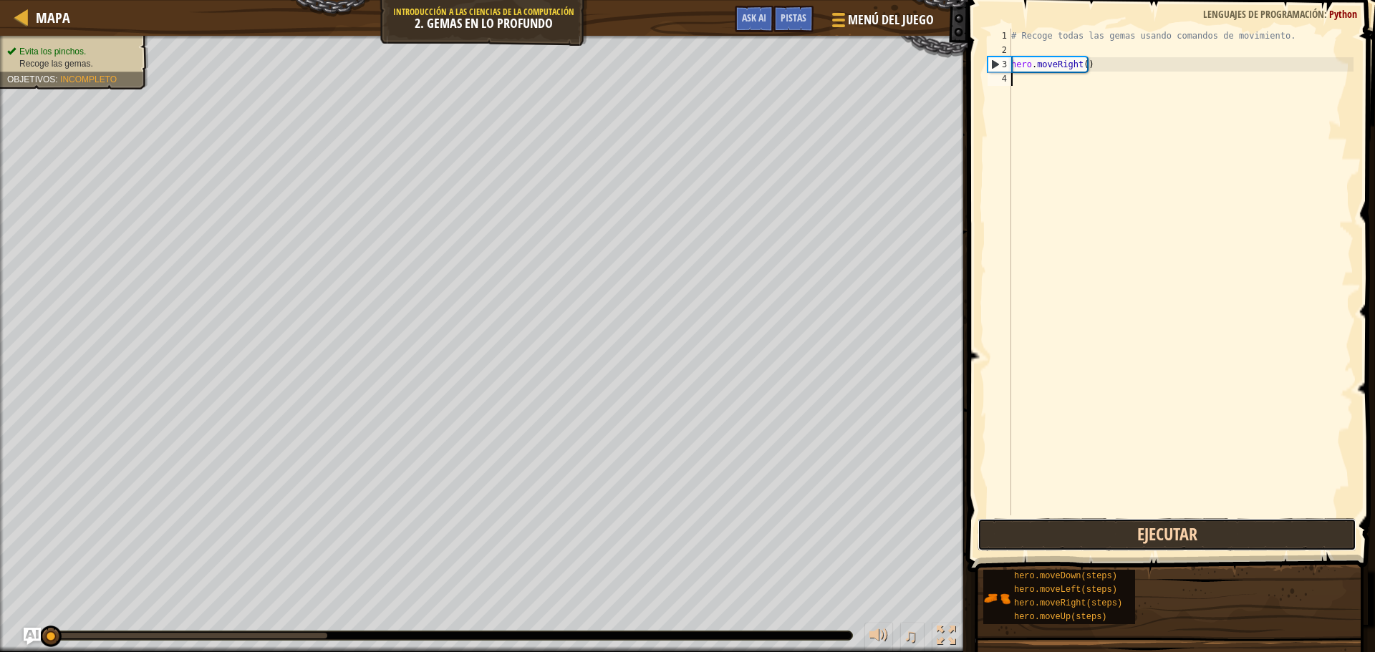
click at [1092, 525] on button "Ejecutar" at bounding box center [1166, 534] width 379 height 33
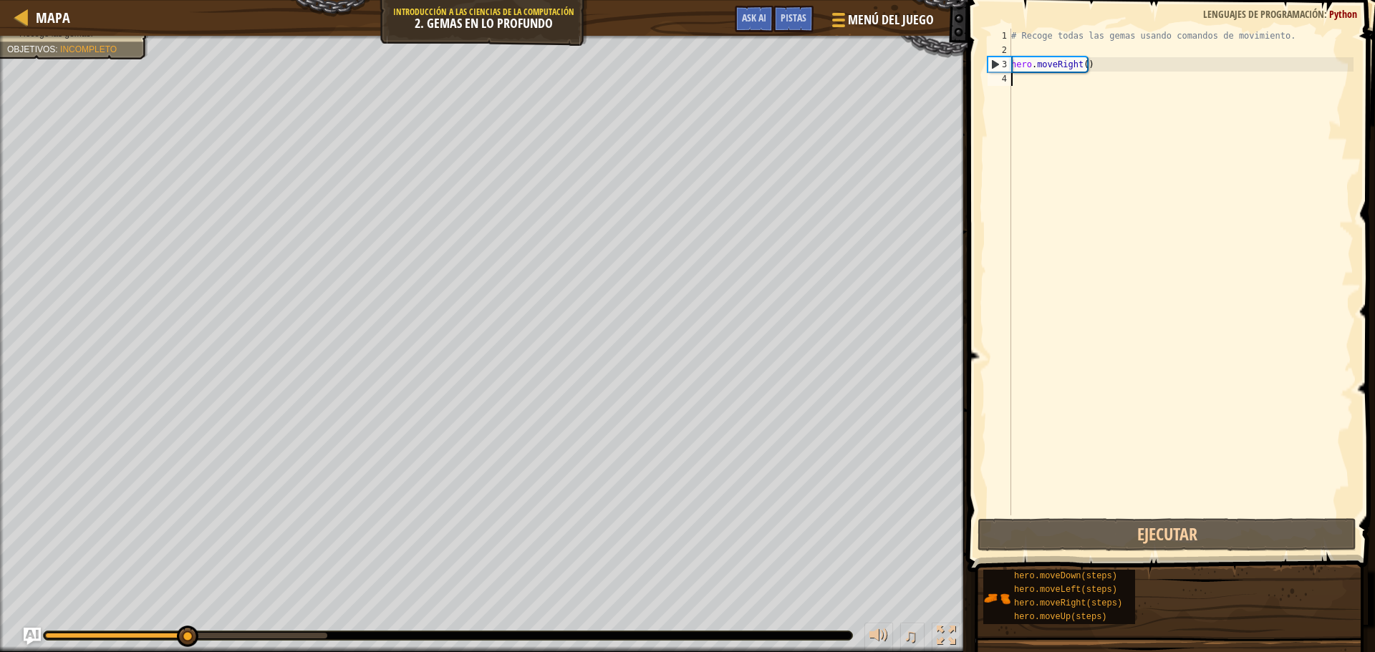
click at [1019, 82] on div "# Recoge todas las gemas usando comandos de movimiento. hero . moveRight ( )" at bounding box center [1180, 286] width 345 height 515
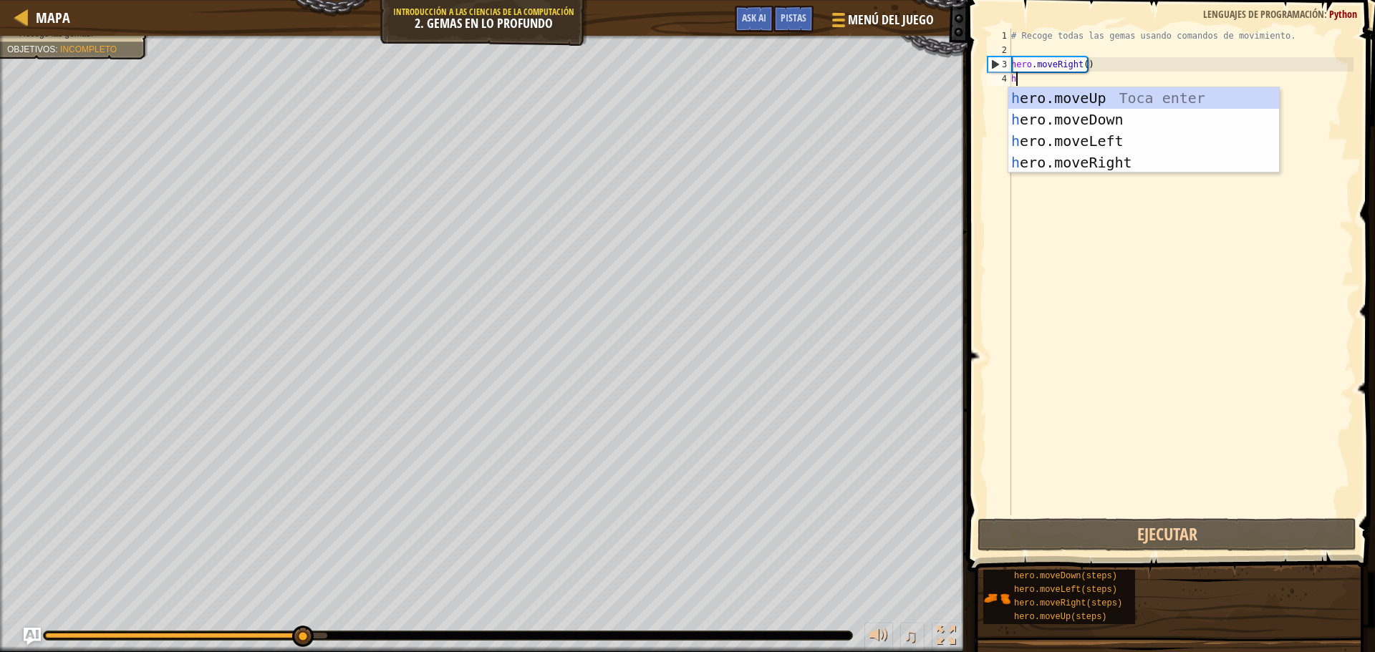
type textarea "hero"
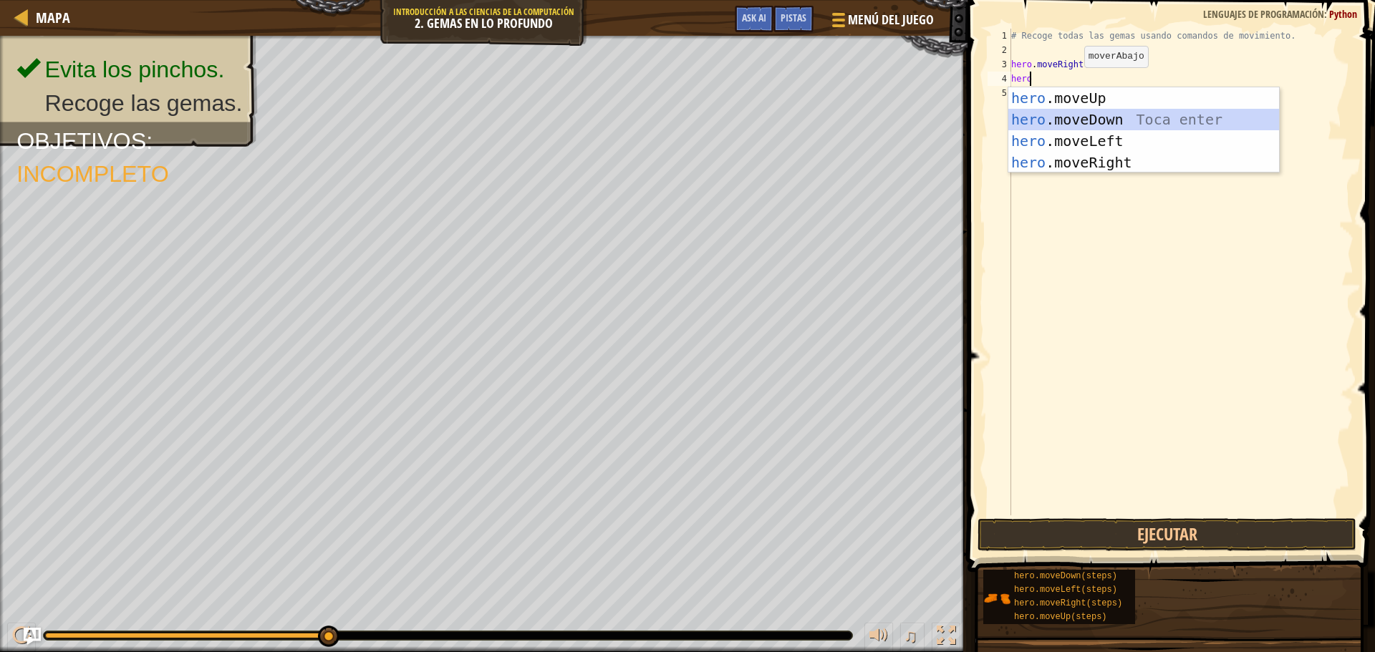
click at [1072, 122] on div "hero .moveUp Toca enter hero .moveDown Toca enter hero .moveLeft Toca enter her…" at bounding box center [1143, 151] width 271 height 129
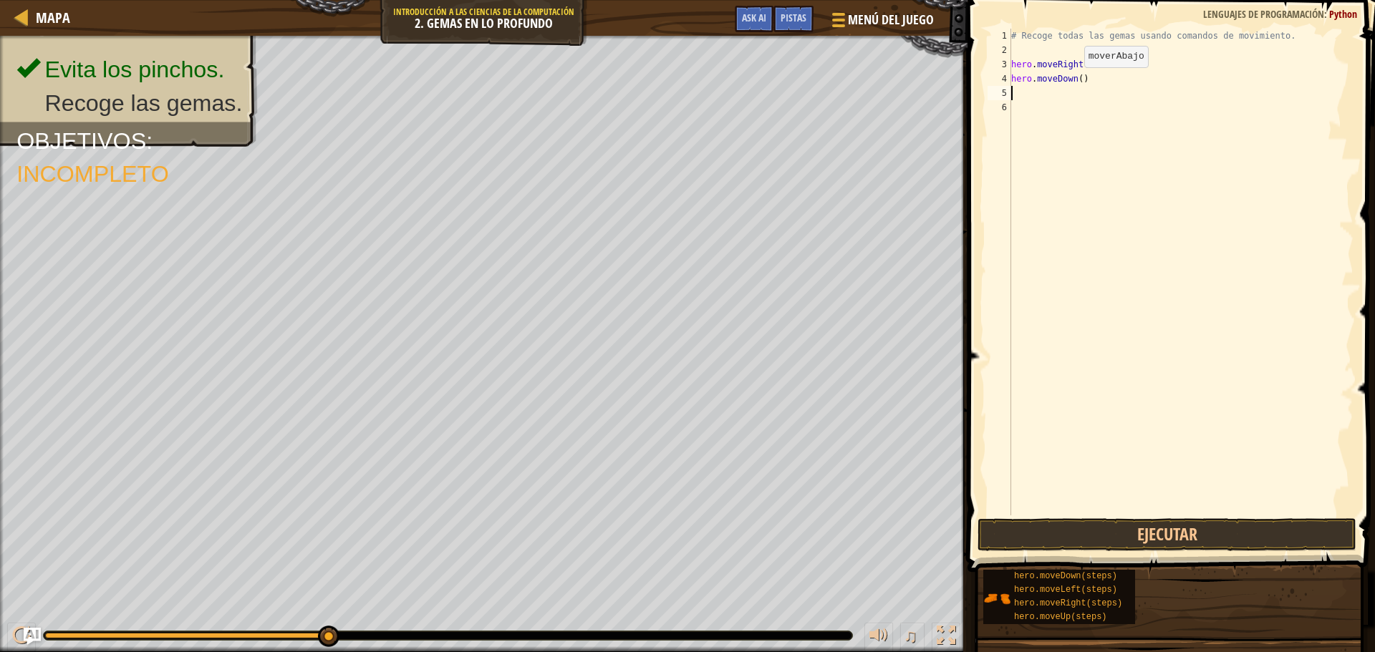
scroll to position [6, 0]
click at [1040, 534] on button "Ejecutar" at bounding box center [1166, 534] width 379 height 33
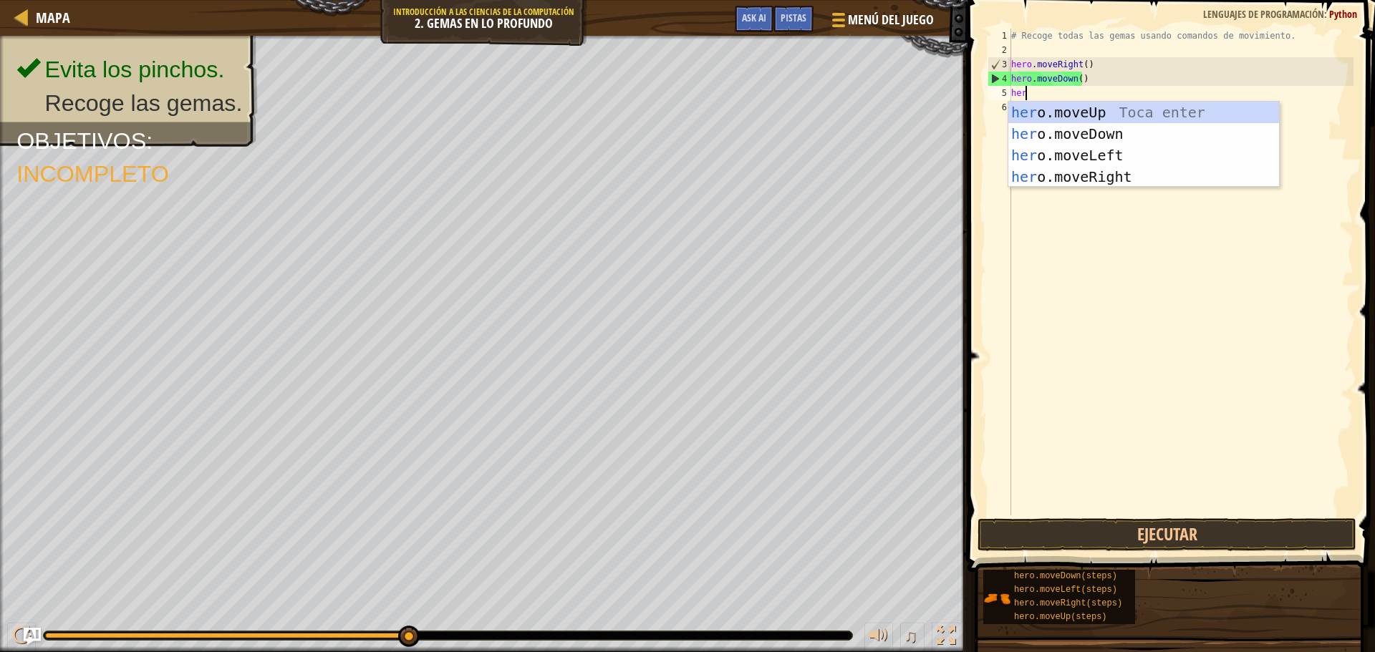
type textarea "hero"
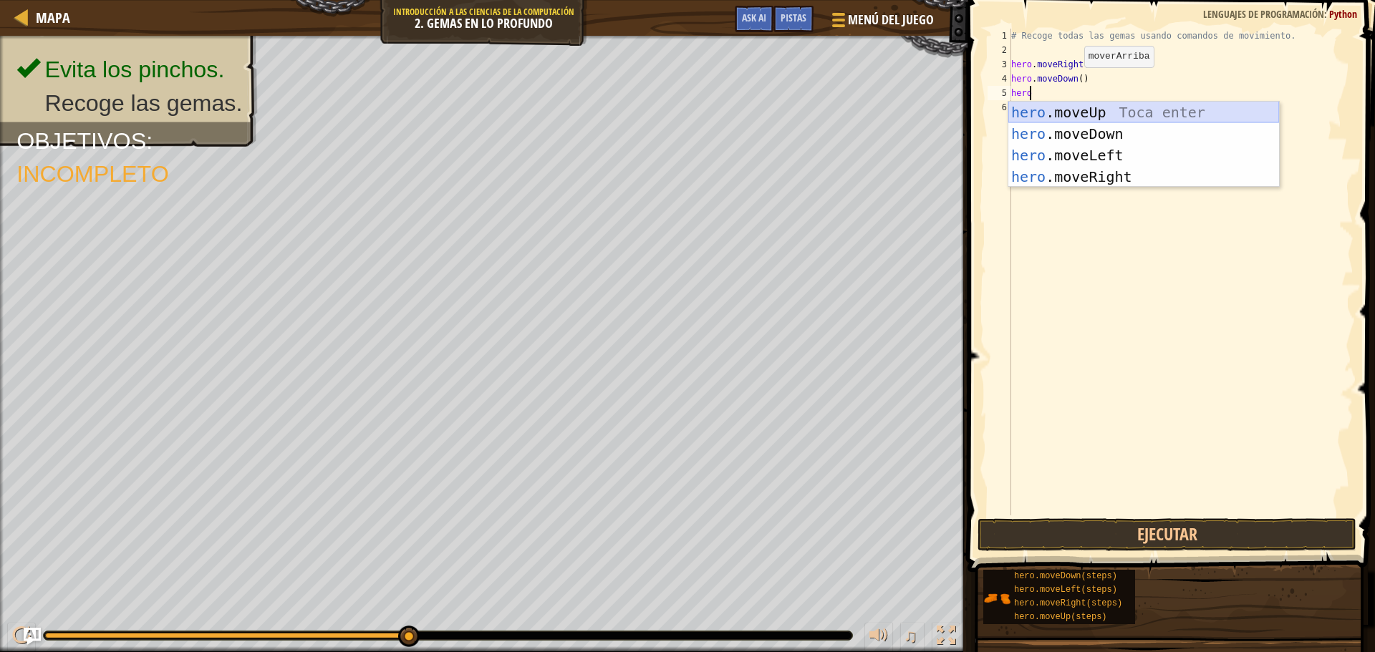
click at [1072, 105] on div "hero .moveUp Toca enter hero .moveDown Toca enter hero .moveLeft Toca enter her…" at bounding box center [1143, 166] width 271 height 129
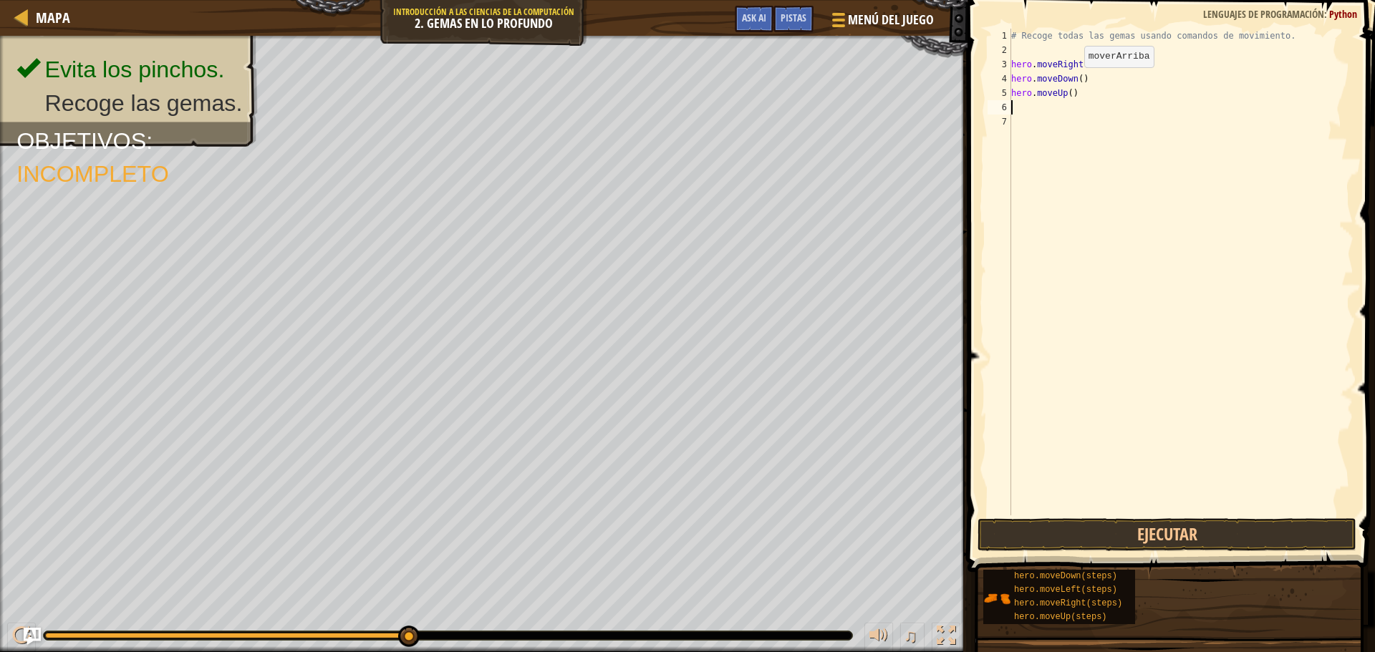
scroll to position [6, 0]
click at [1115, 530] on button "Ejecutar" at bounding box center [1166, 534] width 379 height 33
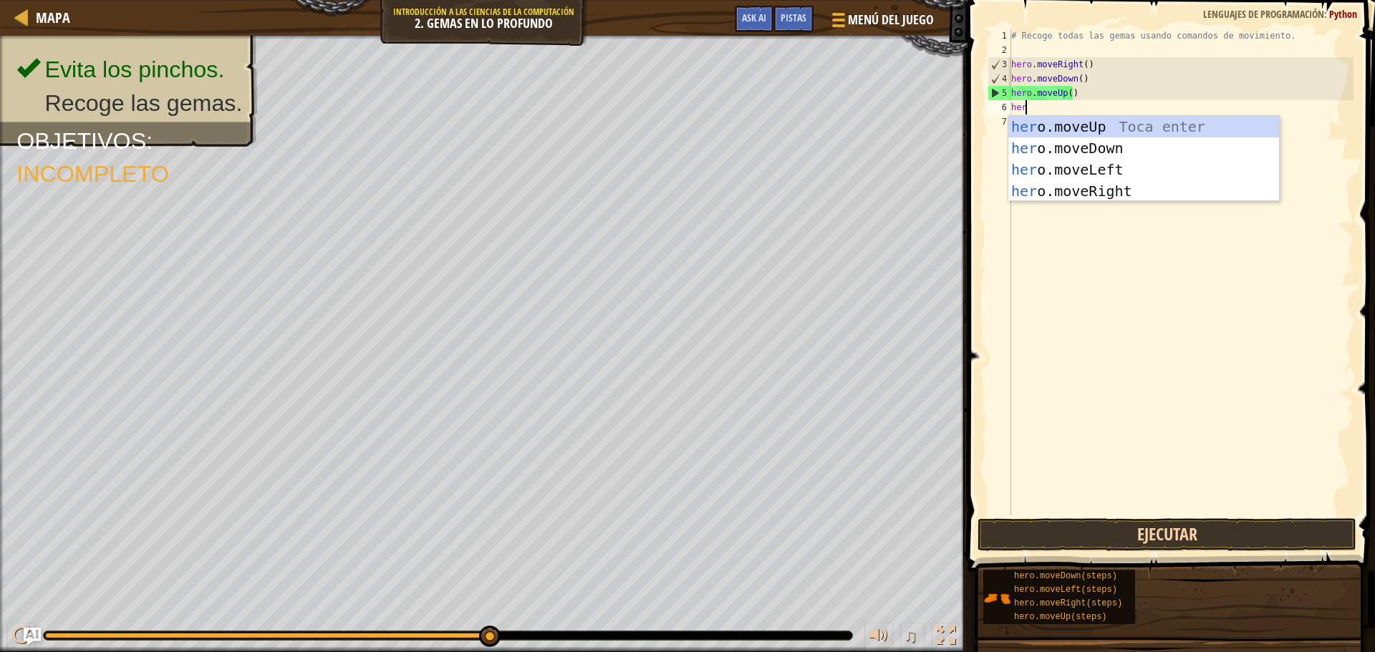
type textarea "hero"
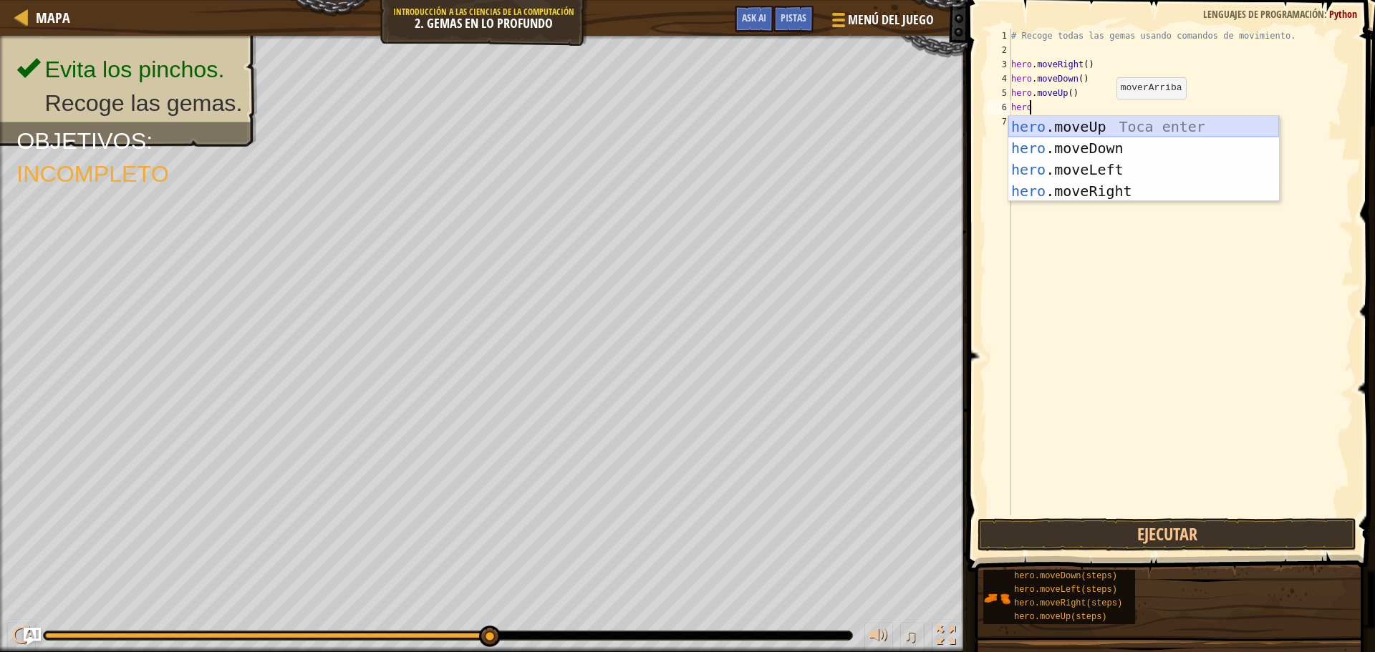
click at [1104, 124] on div "hero .moveUp Toca enter hero .moveDown Toca enter hero .moveLeft Toca enter her…" at bounding box center [1143, 180] width 271 height 129
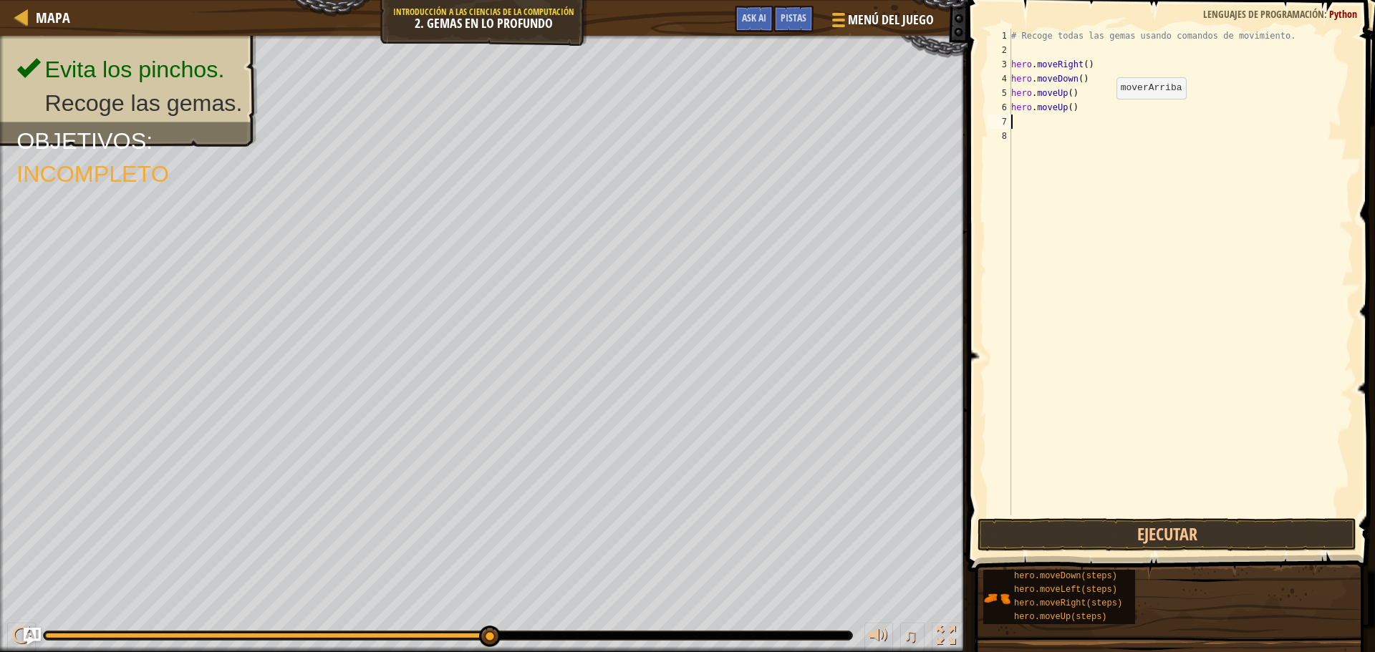
scroll to position [6, 0]
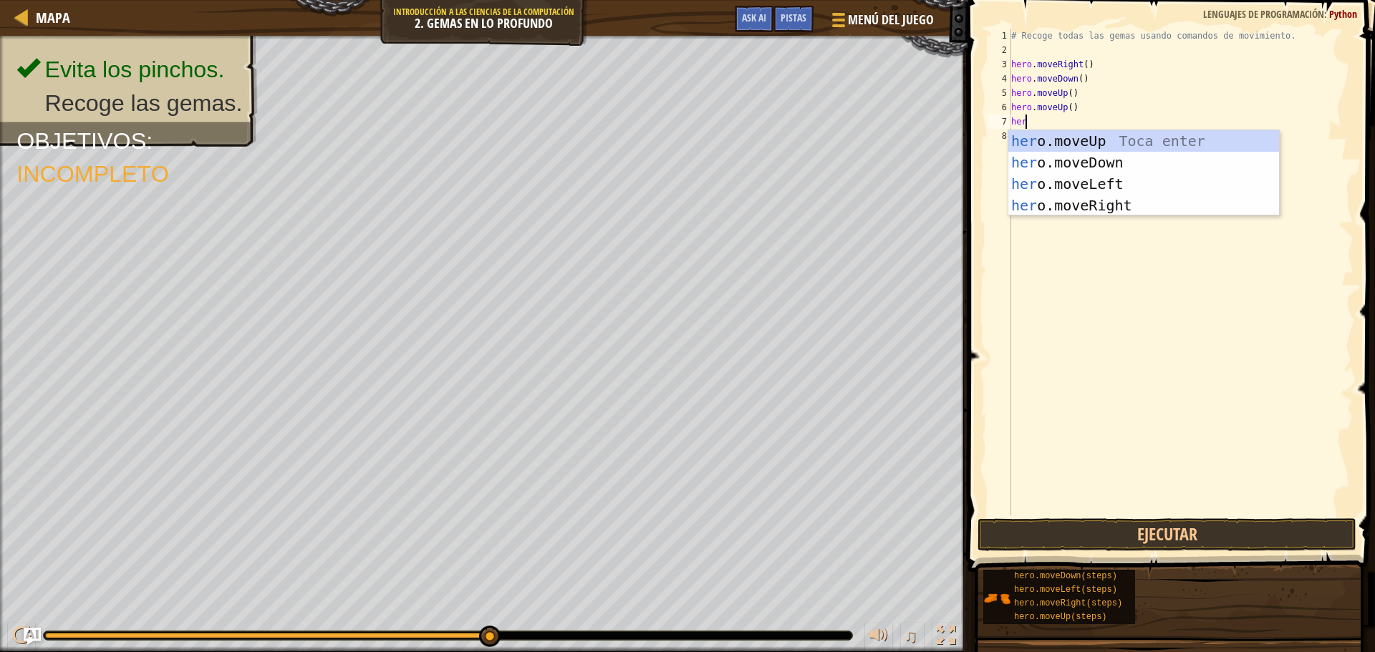
type textarea "hero"
click at [1103, 206] on div "hero .moveUp Toca enter hero .moveDown Toca enter hero .moveLeft Toca enter her…" at bounding box center [1143, 194] width 271 height 129
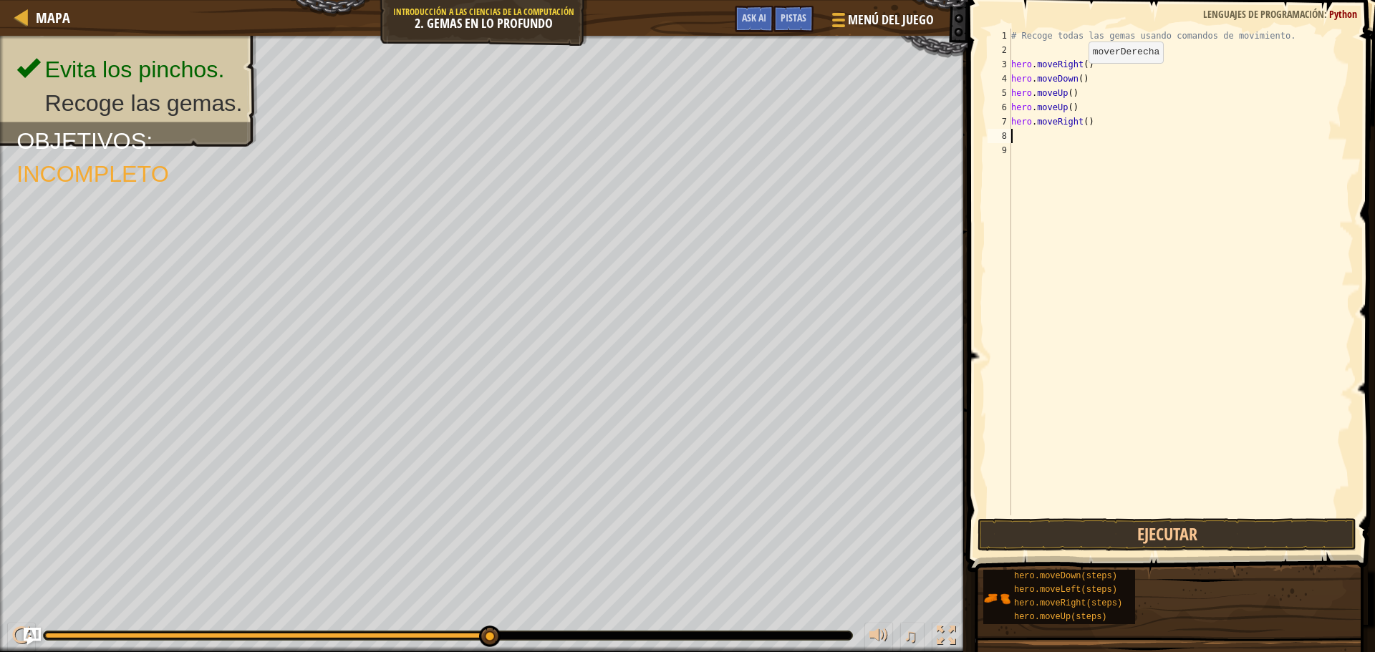
scroll to position [6, 0]
click at [1013, 538] on button "Ejecutar" at bounding box center [1166, 534] width 379 height 33
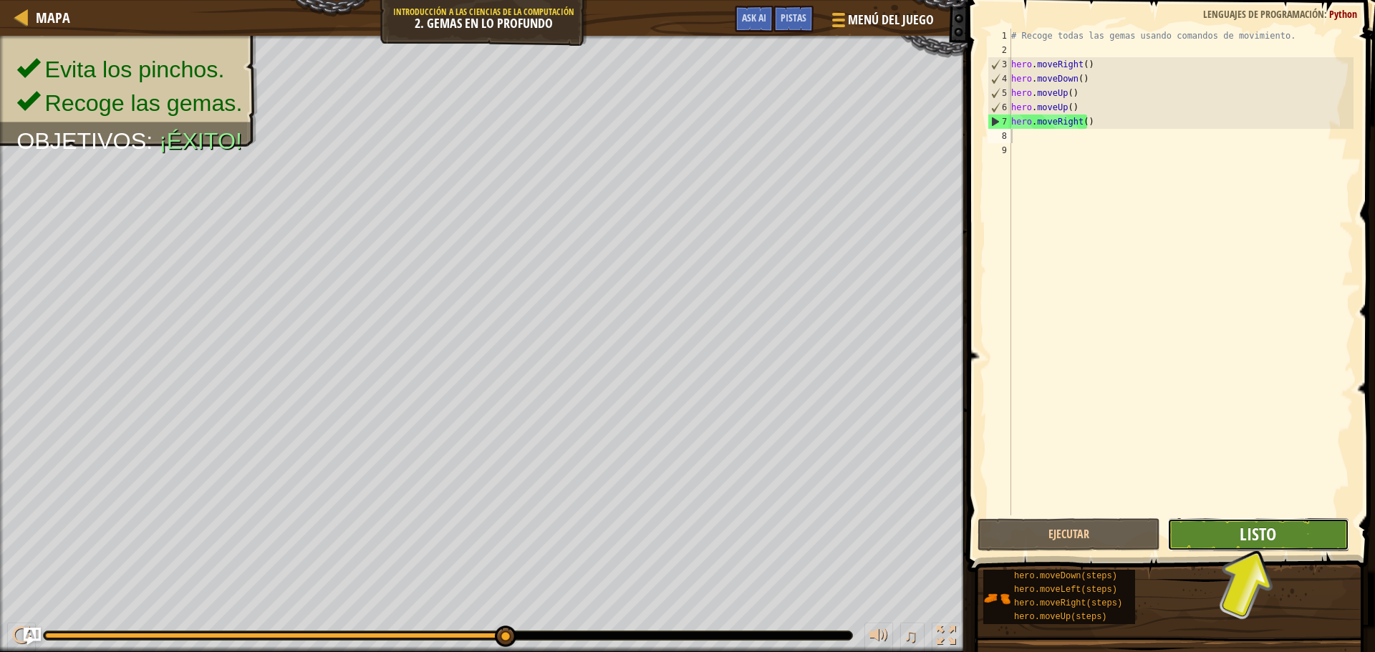
click at [1256, 535] on span "Listo" at bounding box center [1257, 534] width 37 height 23
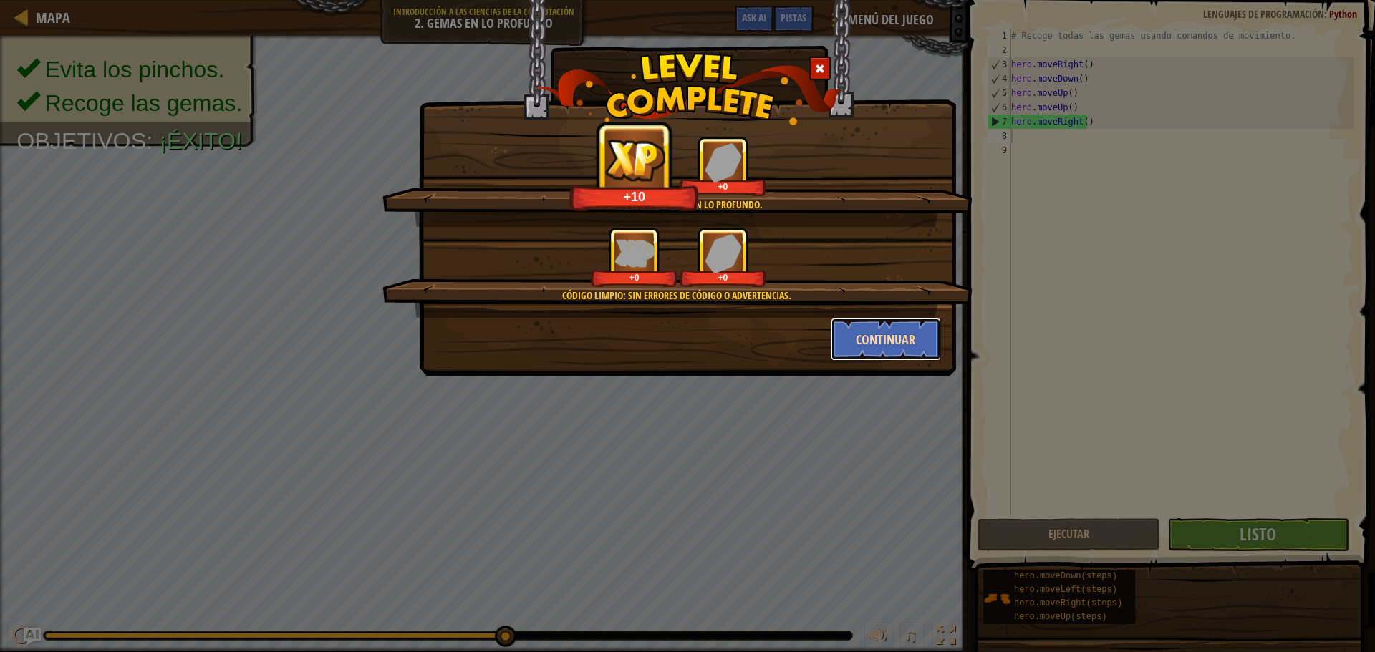
click at [883, 344] on button "Continuar" at bounding box center [885, 339] width 111 height 43
